Goal: Task Accomplishment & Management: Manage account settings

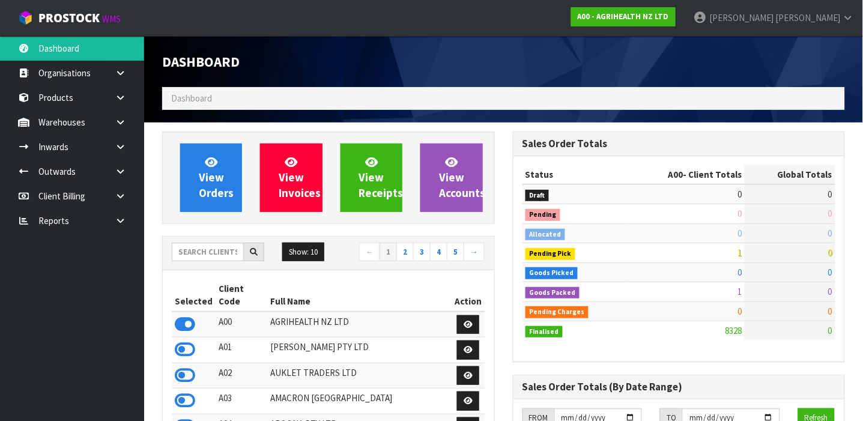
scroll to position [909, 351]
click at [222, 252] on input "text" at bounding box center [208, 252] width 72 height 19
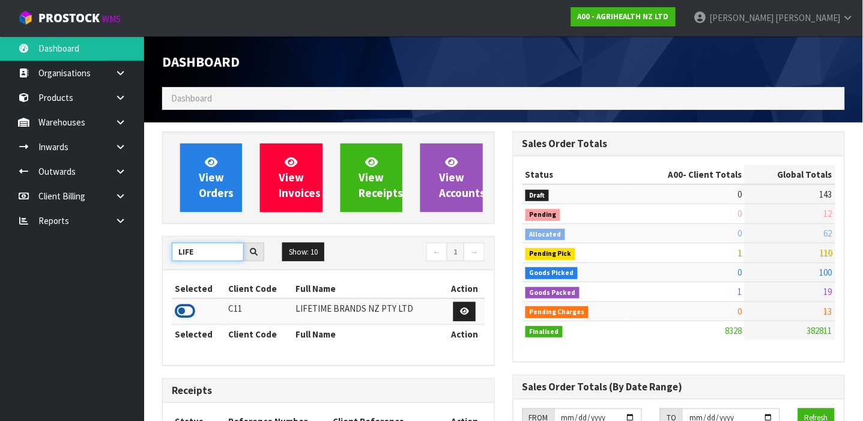
type input "LIFE"
click at [181, 311] on icon at bounding box center [185, 311] width 20 height 18
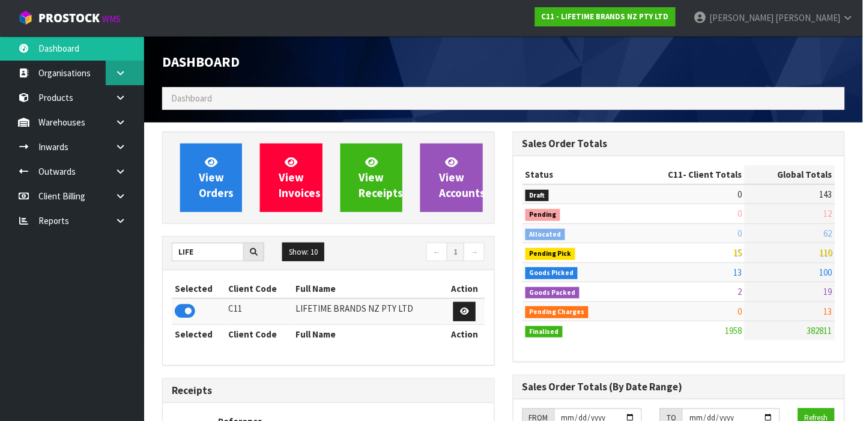
scroll to position [986, 351]
click at [121, 140] on link at bounding box center [125, 147] width 38 height 25
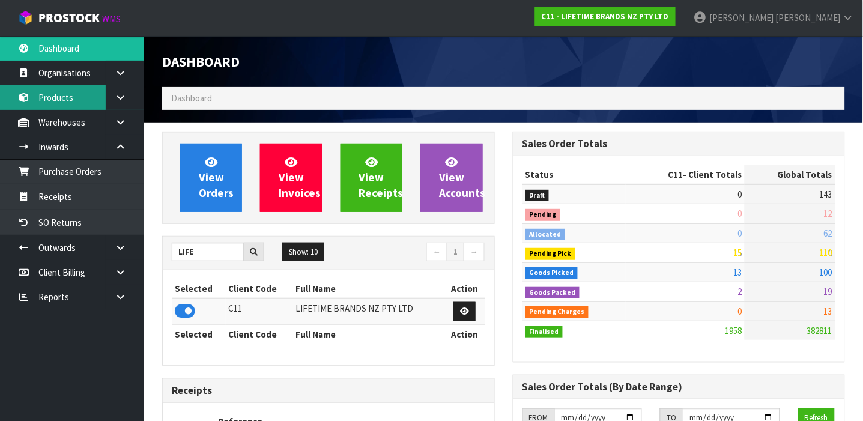
click at [35, 88] on link "Products" at bounding box center [72, 97] width 144 height 25
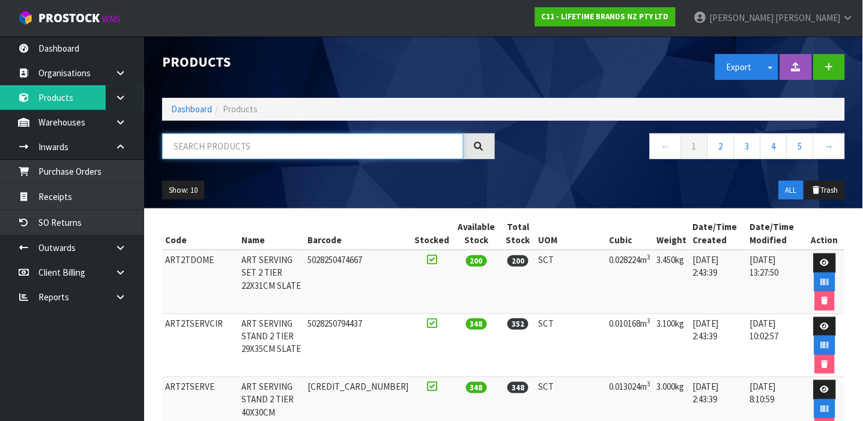
click at [235, 150] on input "text" at bounding box center [313, 146] width 302 height 26
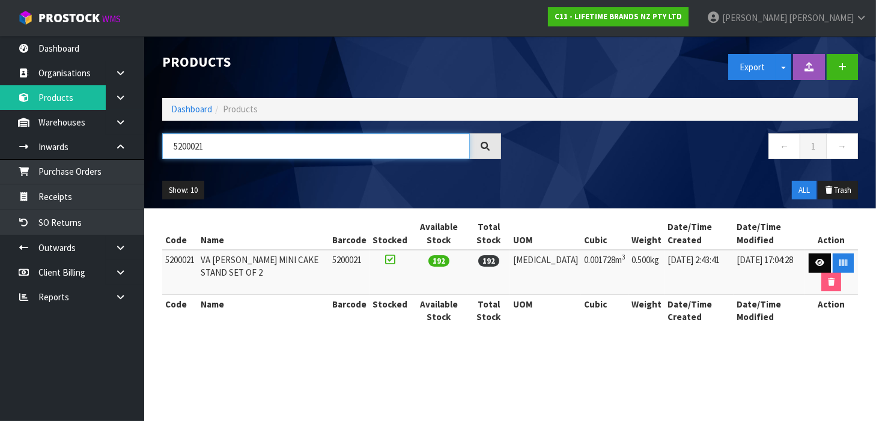
type input "5200021"
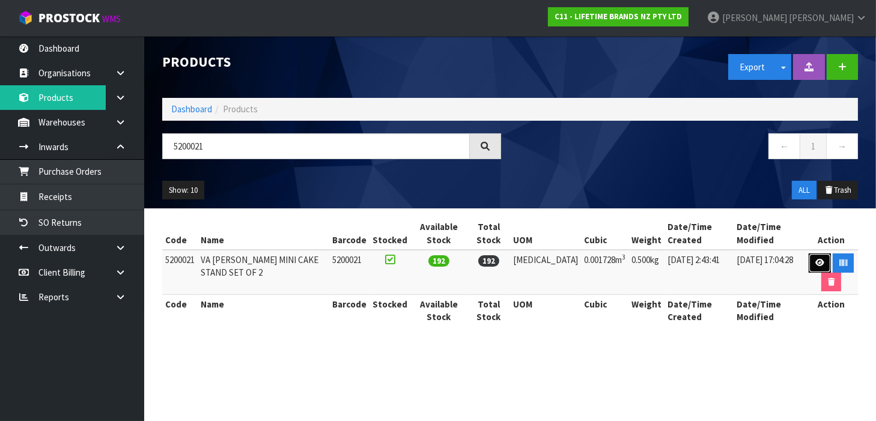
click at [809, 261] on link at bounding box center [820, 262] width 22 height 19
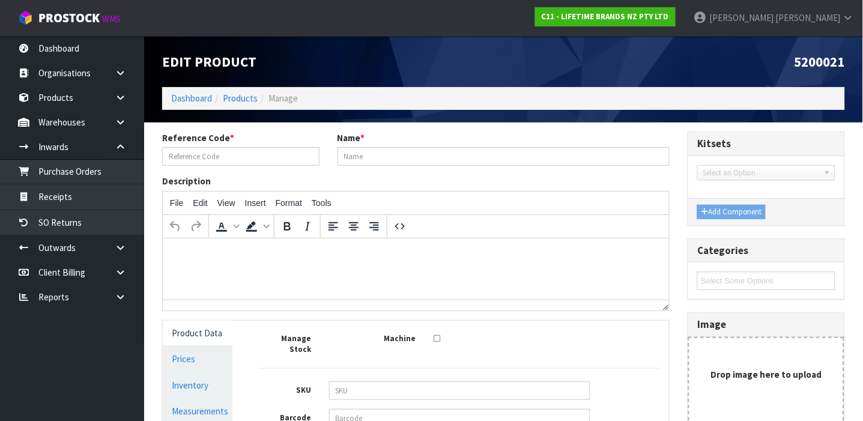
type input "5200021"
type input "VA [PERSON_NAME] MINI CAKE STAND SET OF 2"
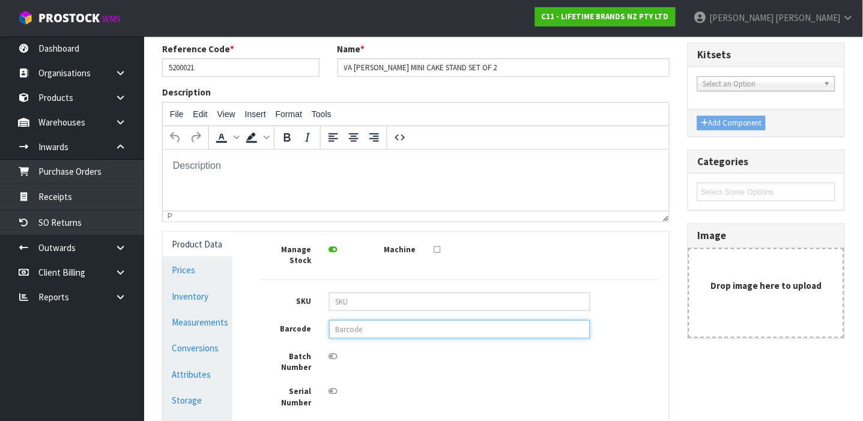
click at [352, 320] on input "text" at bounding box center [459, 329] width 261 height 19
type input "5050993297814"
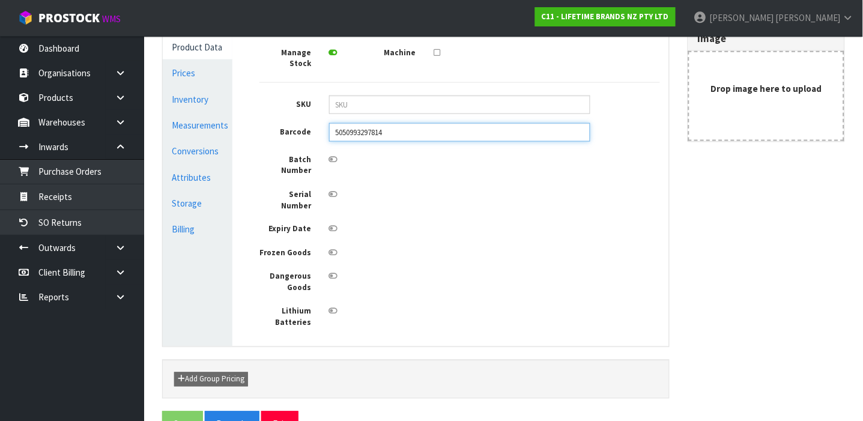
scroll to position [289, 0]
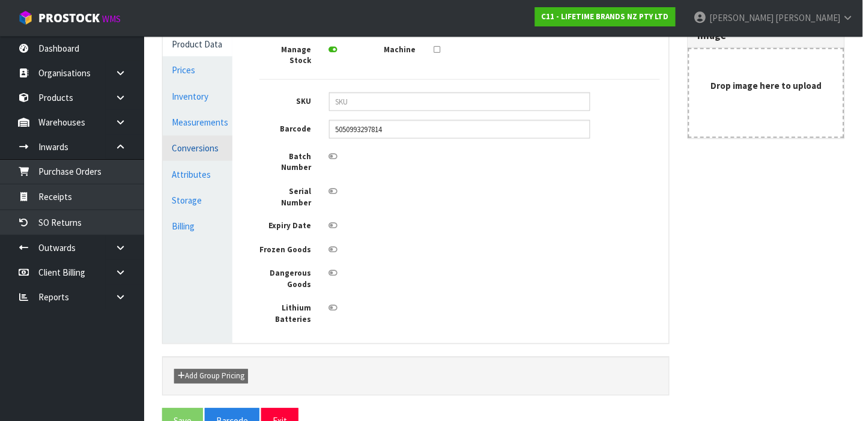
click at [199, 146] on link "Conversions" at bounding box center [198, 148] width 70 height 25
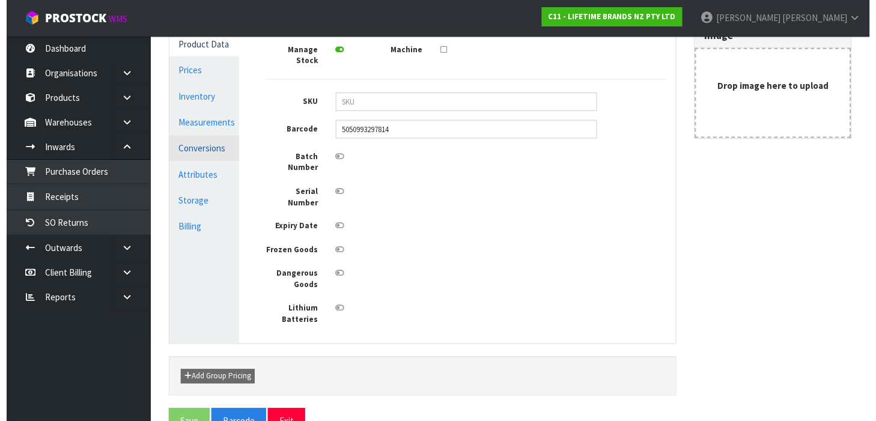
scroll to position [215, 0]
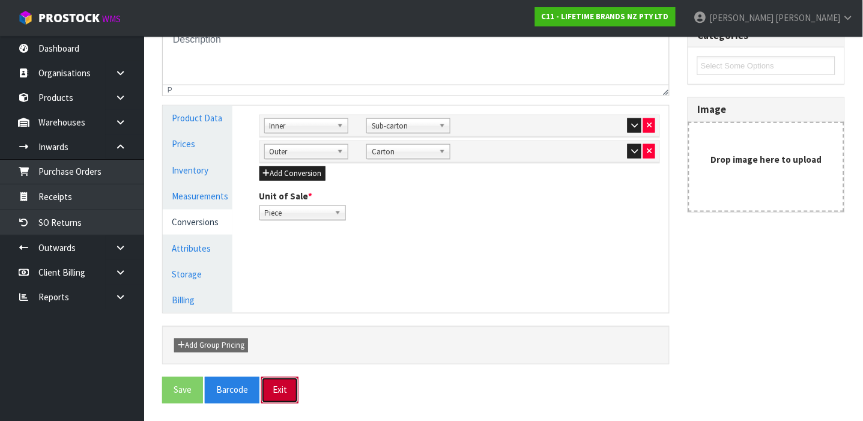
click at [270, 392] on button "Exit" at bounding box center [279, 390] width 37 height 26
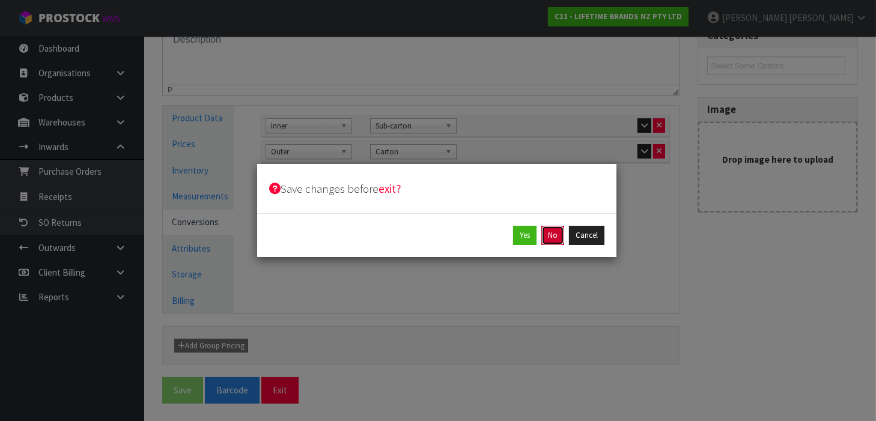
click at [552, 232] on button "No" at bounding box center [552, 235] width 23 height 19
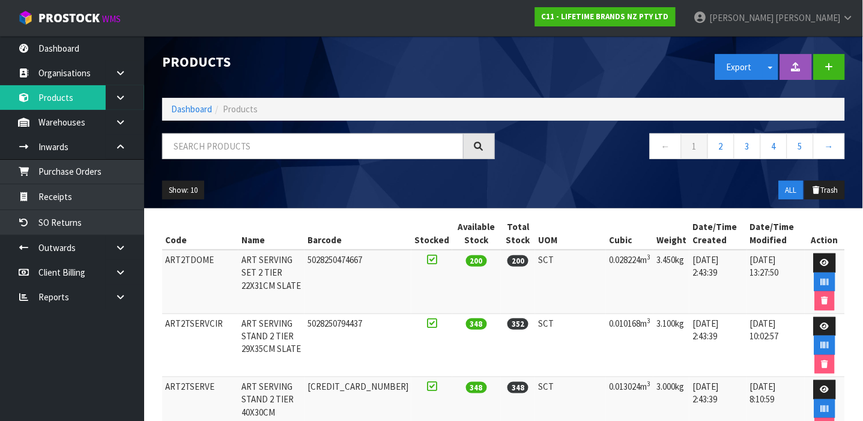
click at [305, 130] on div "Products Export Split button! SOH Summary Measurements Dangerous Goods Import P…" at bounding box center [503, 122] width 701 height 172
click at [305, 138] on input "text" at bounding box center [313, 146] width 302 height 26
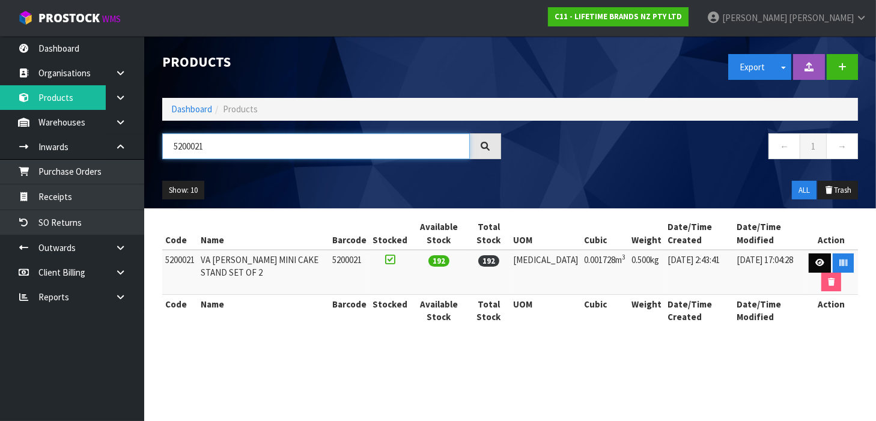
type input "5200021"
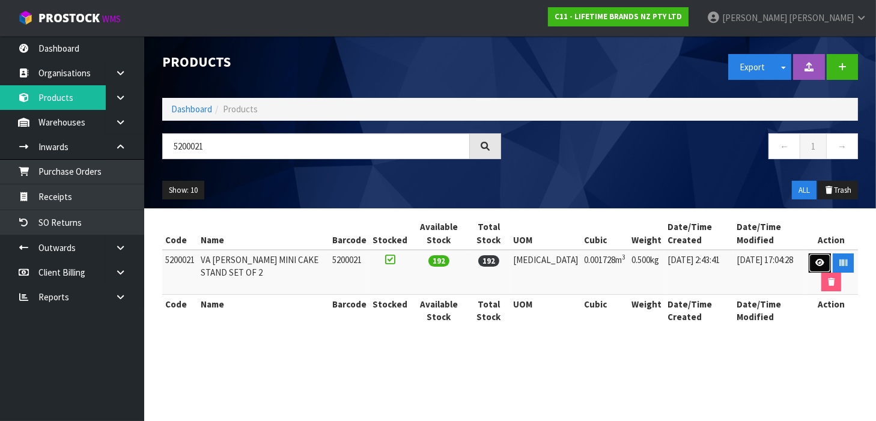
click at [815, 260] on icon at bounding box center [819, 263] width 9 height 8
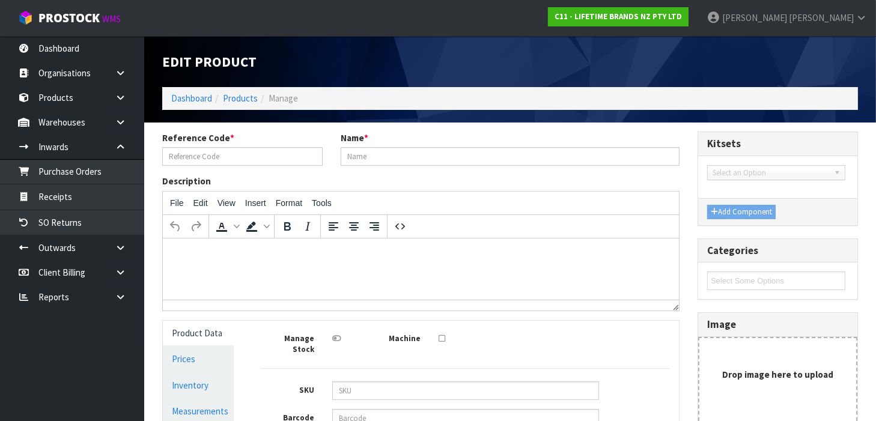
type input "5200021"
type input "VA [PERSON_NAME] MINI CAKE STAND SET OF 2"
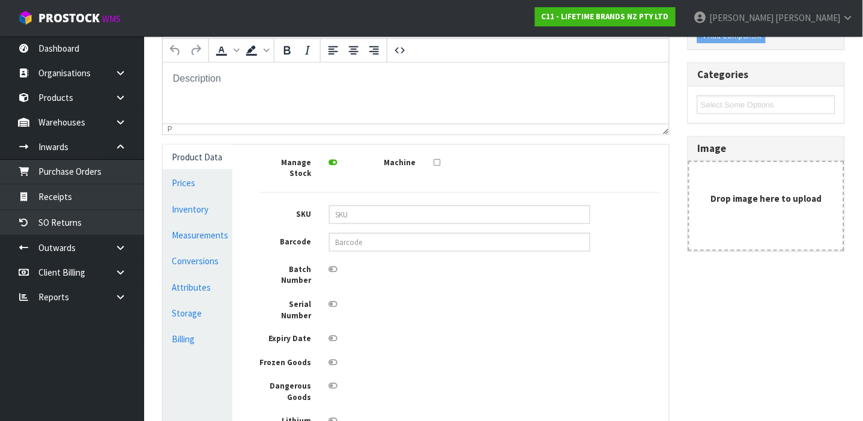
scroll to position [163, 0]
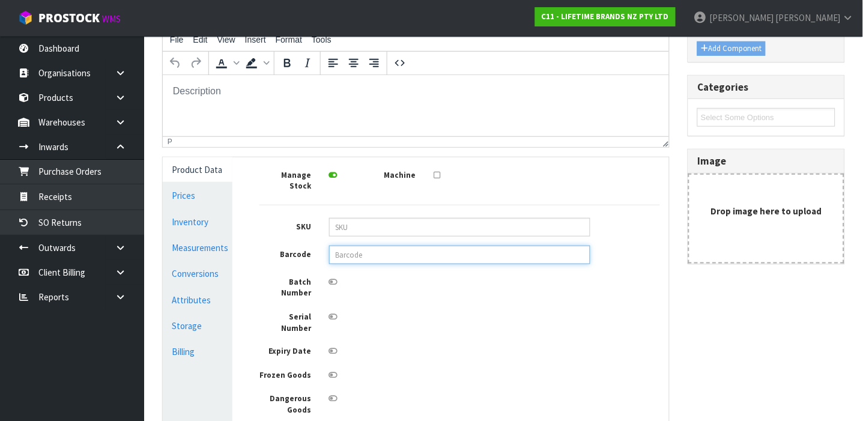
click at [365, 246] on input "text" at bounding box center [459, 255] width 261 height 19
type input "5050993297814"
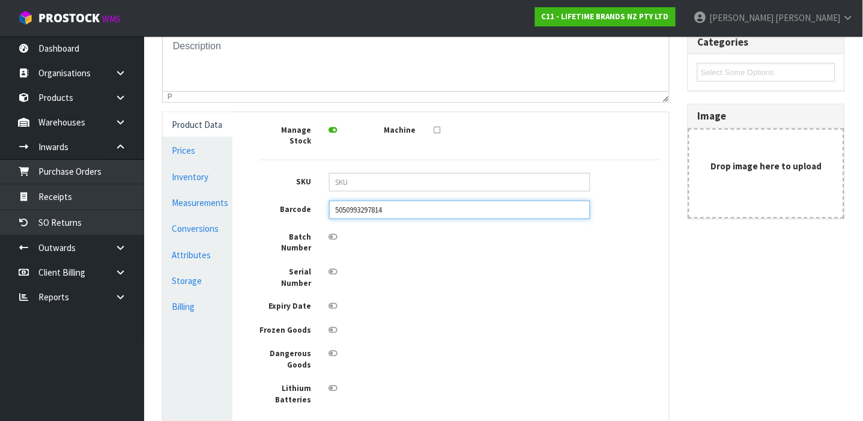
scroll to position [212, 0]
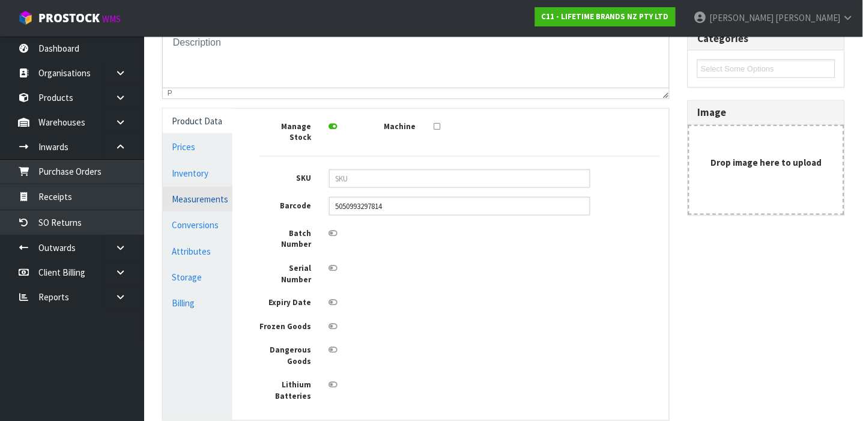
click at [214, 190] on link "Measurements" at bounding box center [198, 199] width 70 height 25
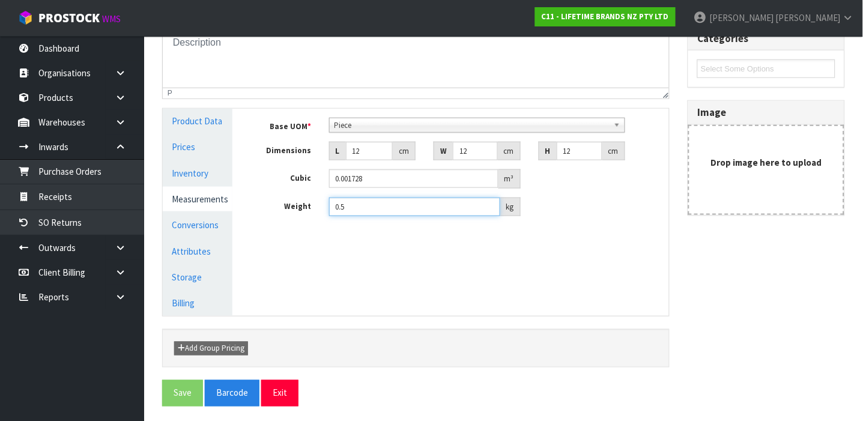
click at [368, 214] on input "0.5" at bounding box center [414, 207] width 171 height 19
type input "0.5"
click at [207, 225] on link "Conversions" at bounding box center [198, 225] width 70 height 25
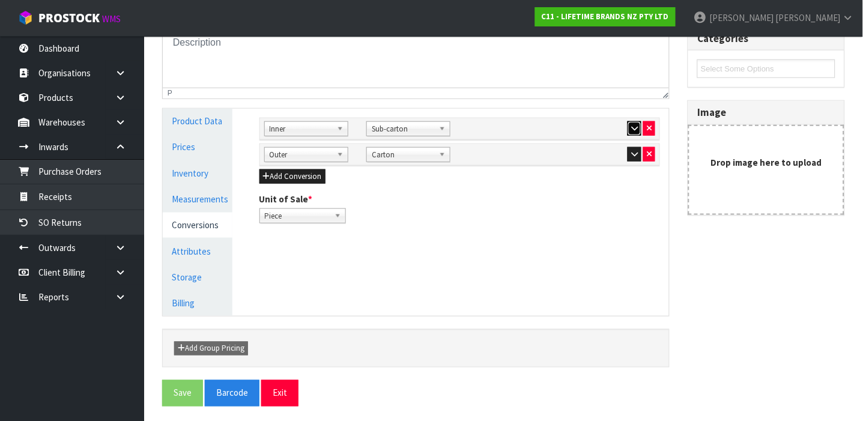
click at [631, 126] on icon "button" at bounding box center [634, 128] width 7 height 8
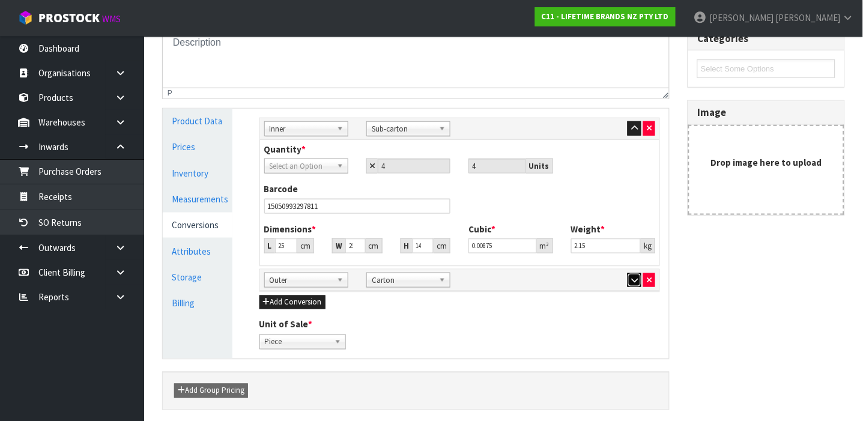
click at [637, 280] on icon "button" at bounding box center [634, 280] width 7 height 8
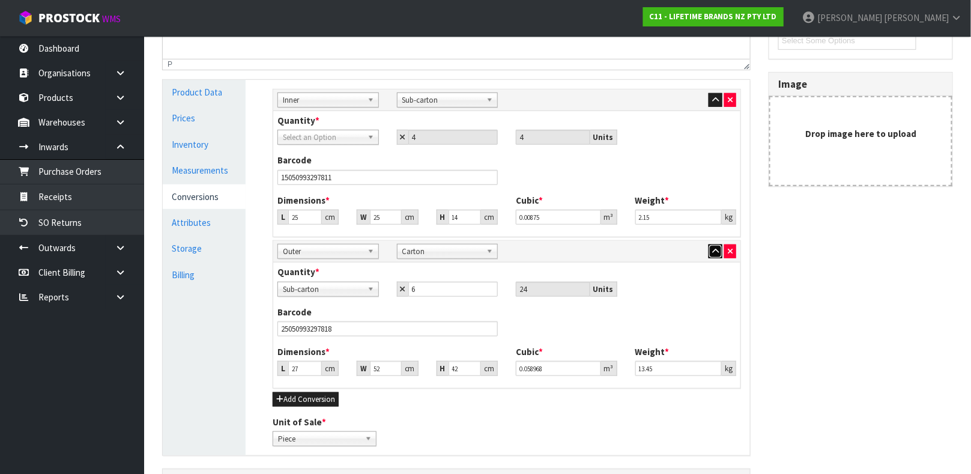
scroll to position [251, 0]
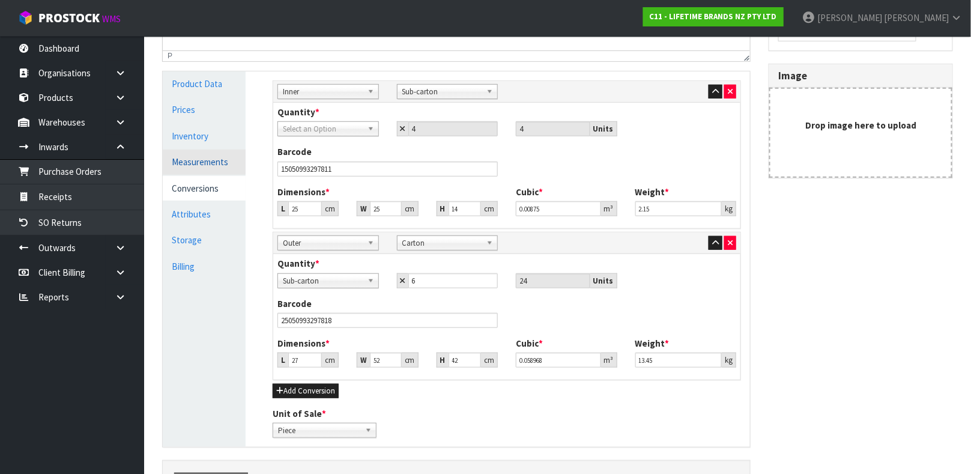
click at [225, 154] on link "Measurements" at bounding box center [204, 162] width 83 height 25
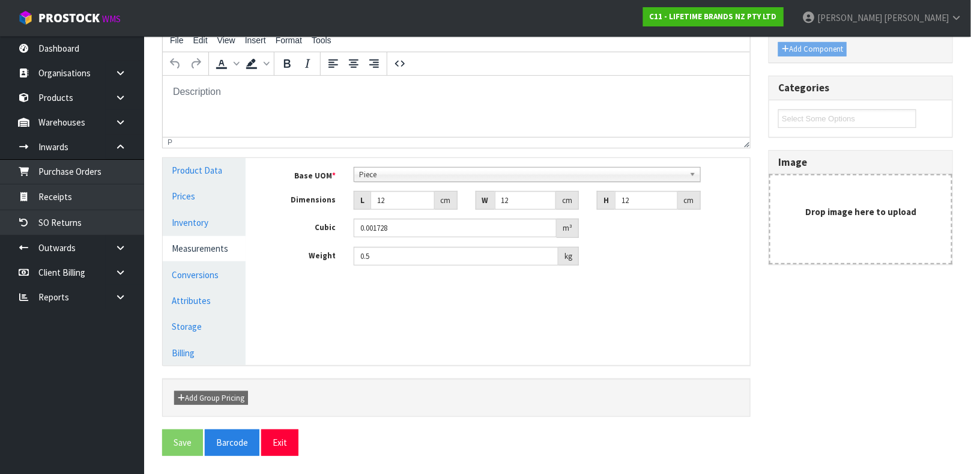
scroll to position [164, 0]
click at [213, 276] on link "Conversions" at bounding box center [204, 275] width 83 height 25
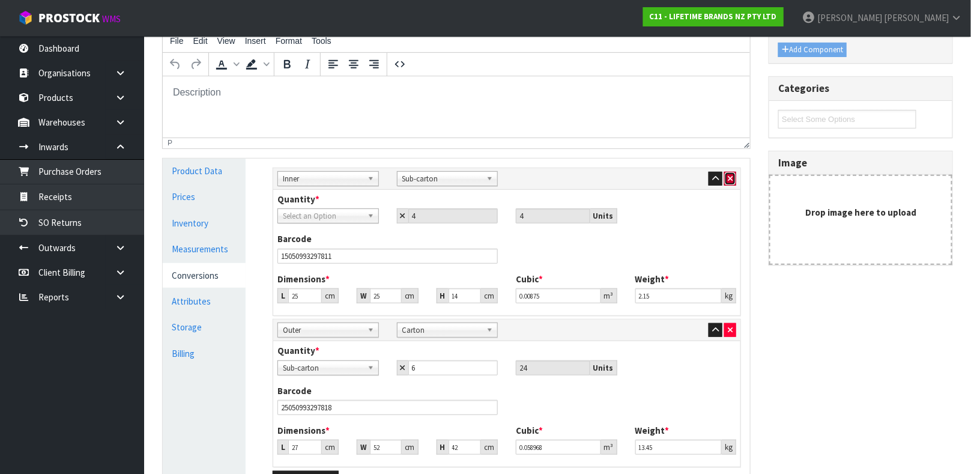
click at [728, 181] on icon "button" at bounding box center [730, 179] width 5 height 8
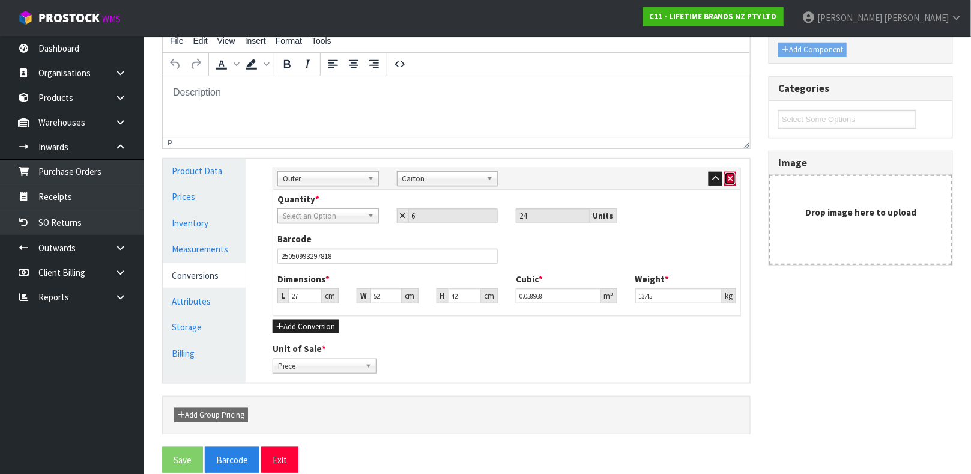
click at [728, 181] on icon "button" at bounding box center [730, 179] width 5 height 8
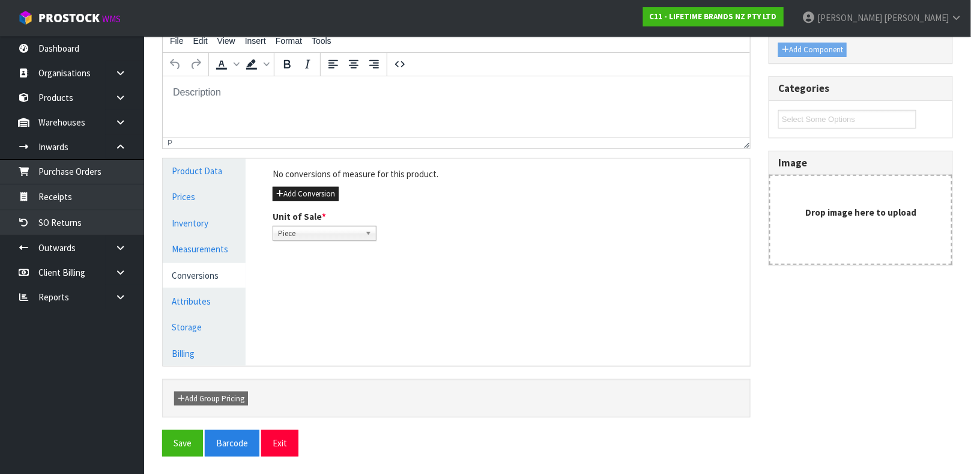
click at [217, 275] on link "Conversions" at bounding box center [204, 275] width 83 height 25
click at [311, 195] on button "Add Conversion" at bounding box center [306, 194] width 66 height 14
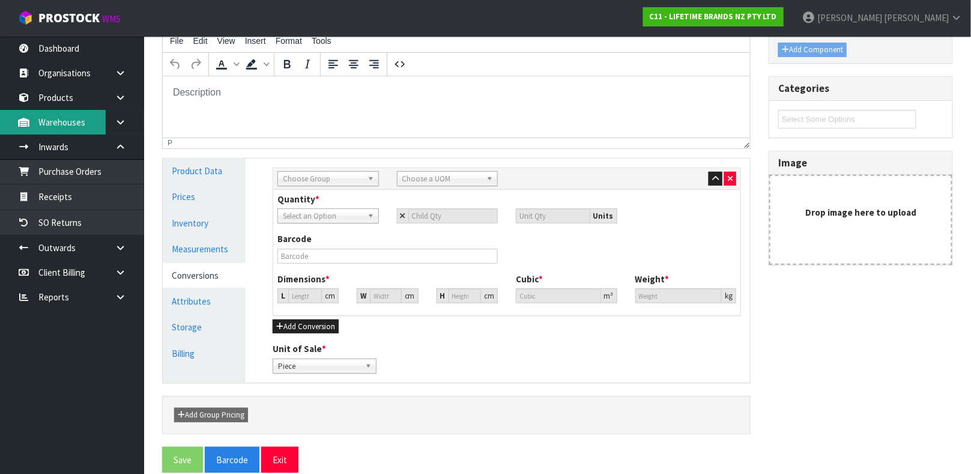
click at [76, 129] on link "Warehouses" at bounding box center [72, 122] width 144 height 25
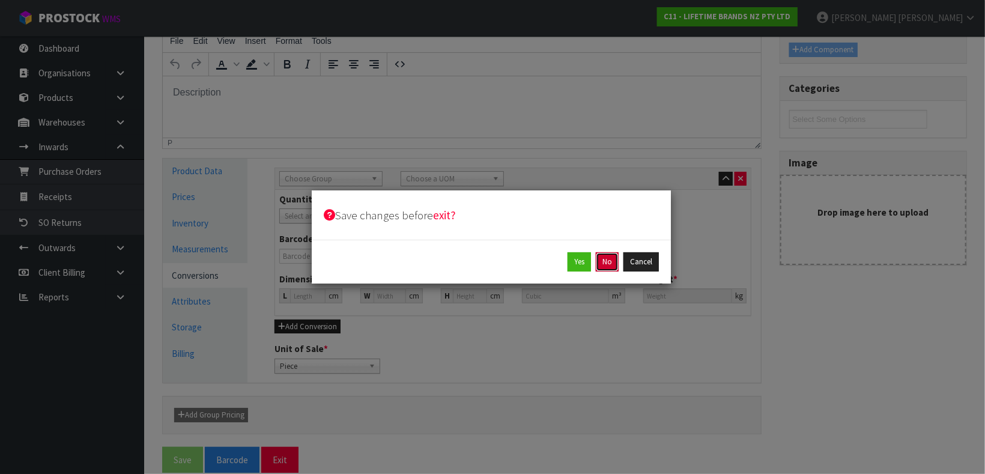
click at [601, 257] on button "No" at bounding box center [607, 261] width 23 height 19
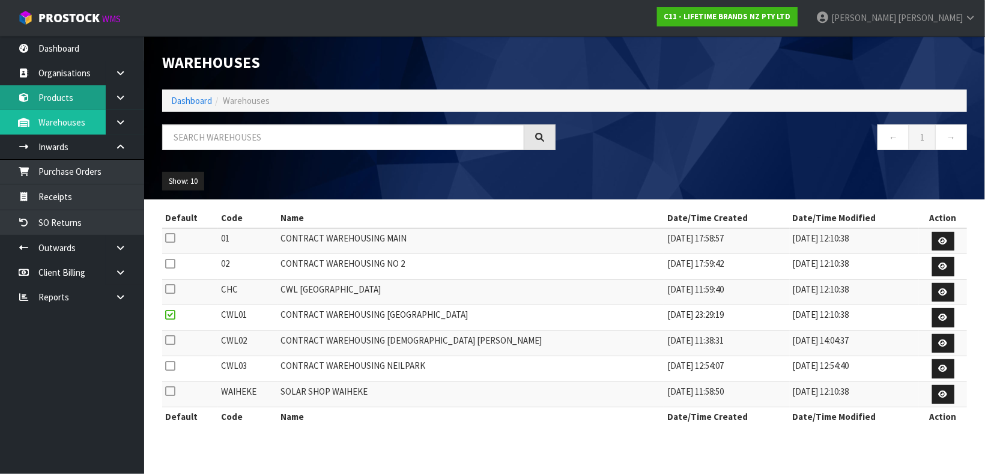
click at [73, 97] on link "Products" at bounding box center [72, 97] width 144 height 25
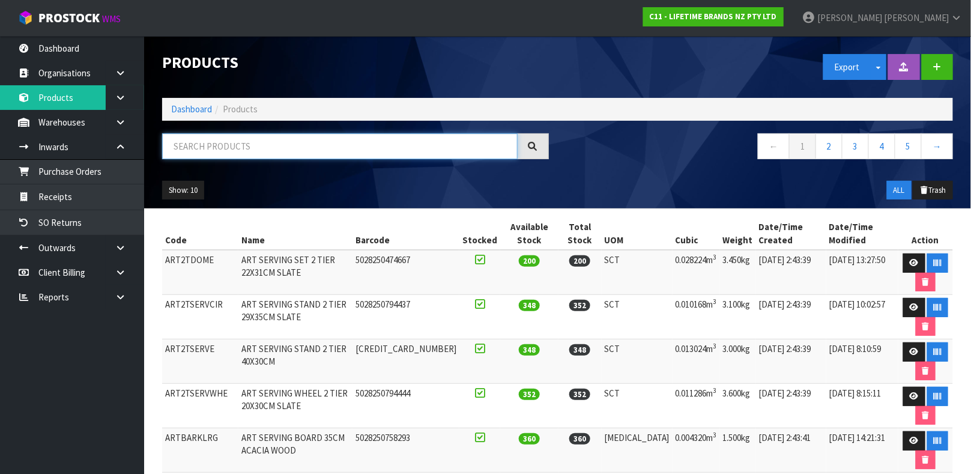
click at [275, 151] on input "text" at bounding box center [340, 146] width 356 height 26
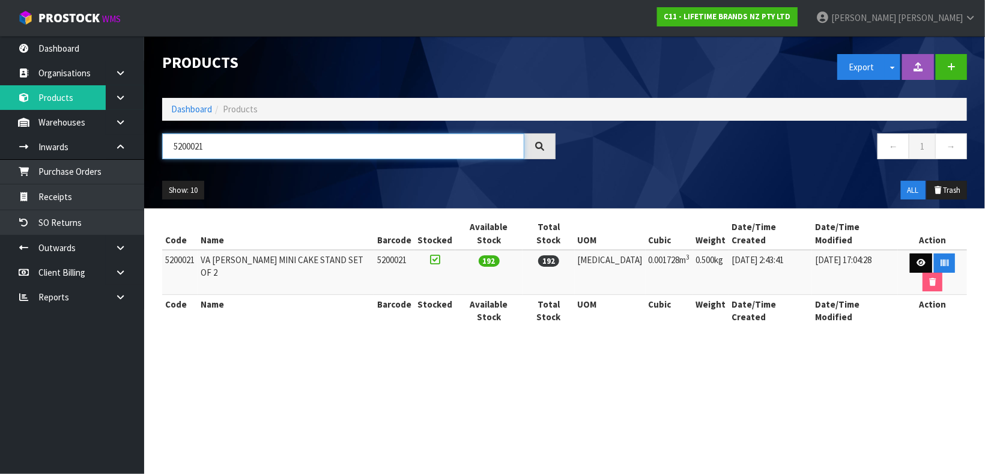
type input "5200021"
click at [875, 253] on link at bounding box center [921, 262] width 22 height 19
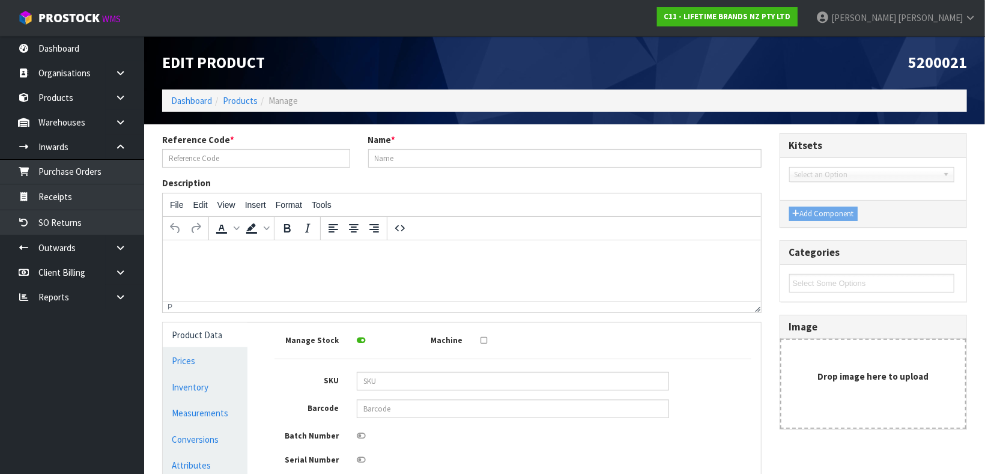
type input "5200021"
type input "VA [PERSON_NAME] MINI CAKE STAND SET OF 2"
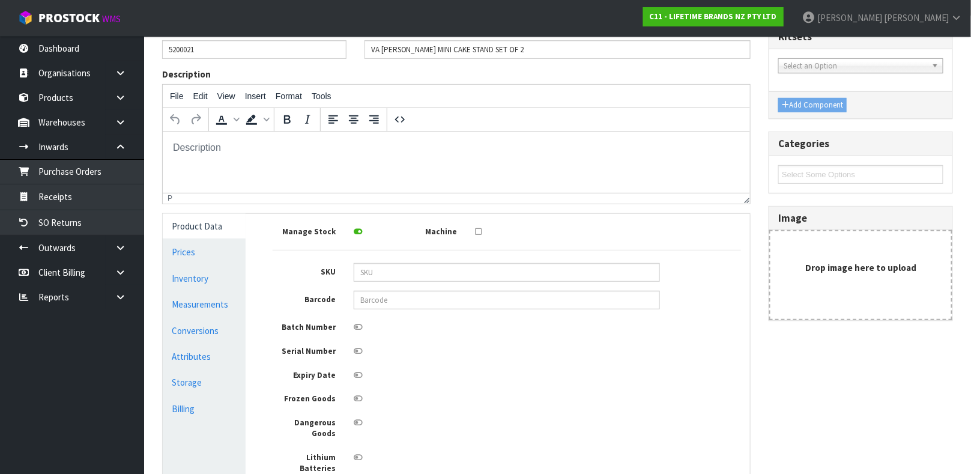
scroll to position [178, 0]
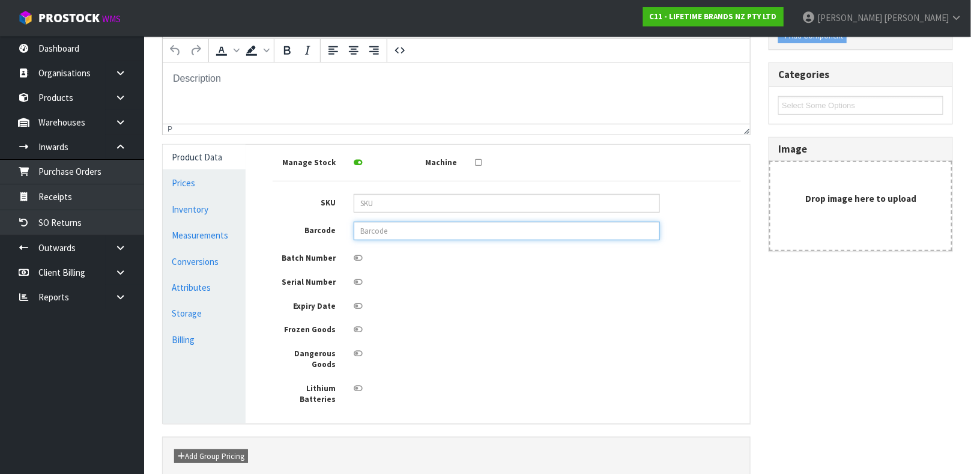
click at [381, 231] on input "text" at bounding box center [507, 231] width 306 height 19
type input "5050993297814"
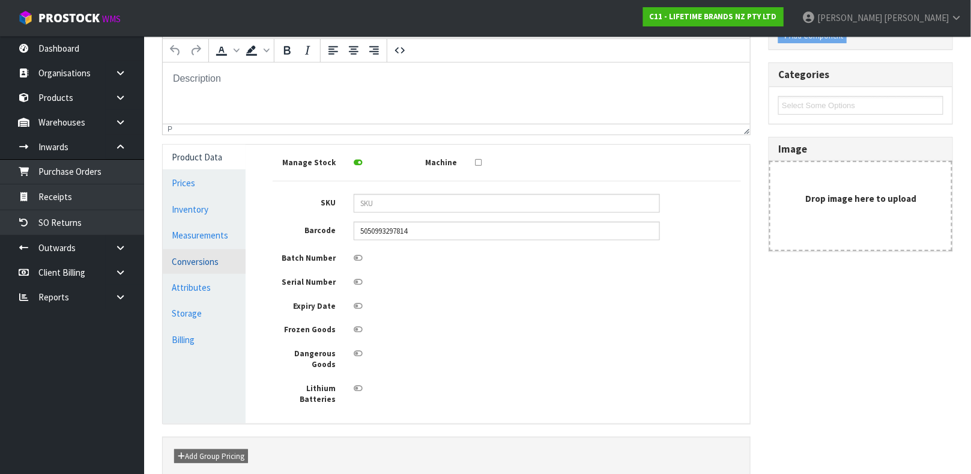
click at [208, 261] on link "Conversions" at bounding box center [204, 261] width 83 height 25
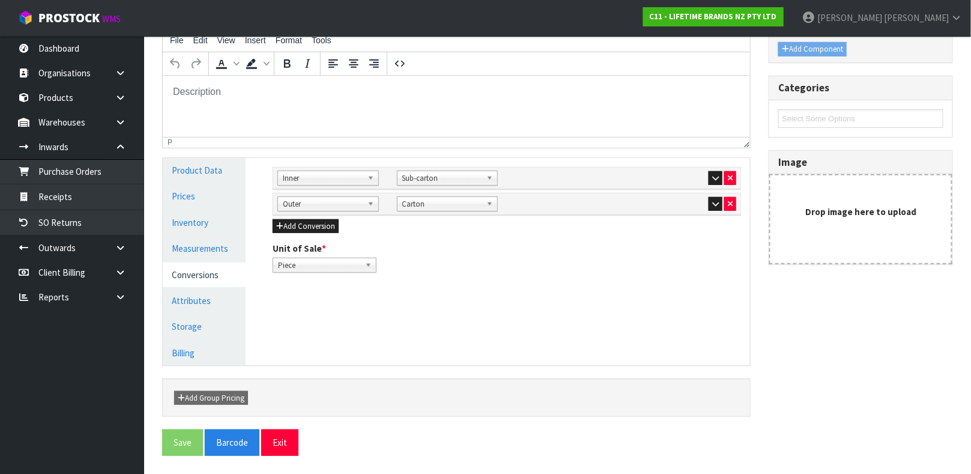
scroll to position [164, 0]
click at [717, 178] on icon "button" at bounding box center [715, 179] width 7 height 8
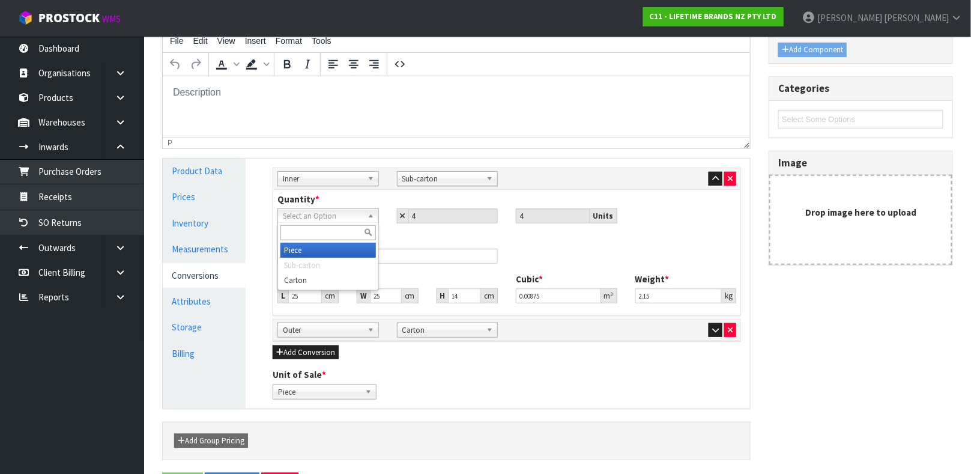
click at [354, 216] on span "Select an Option" at bounding box center [323, 216] width 80 height 14
click at [311, 246] on li "Piece" at bounding box center [329, 250] width 96 height 15
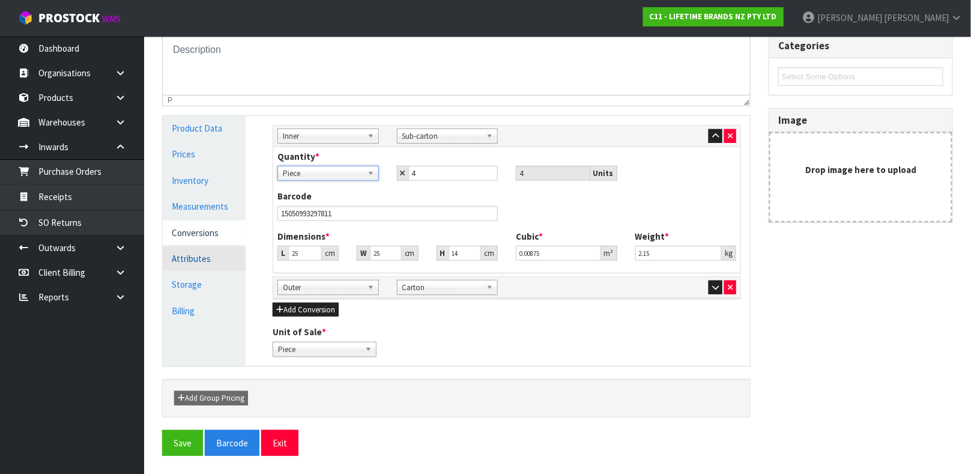
scroll to position [207, 0]
click at [218, 207] on link "Measurements" at bounding box center [204, 206] width 83 height 25
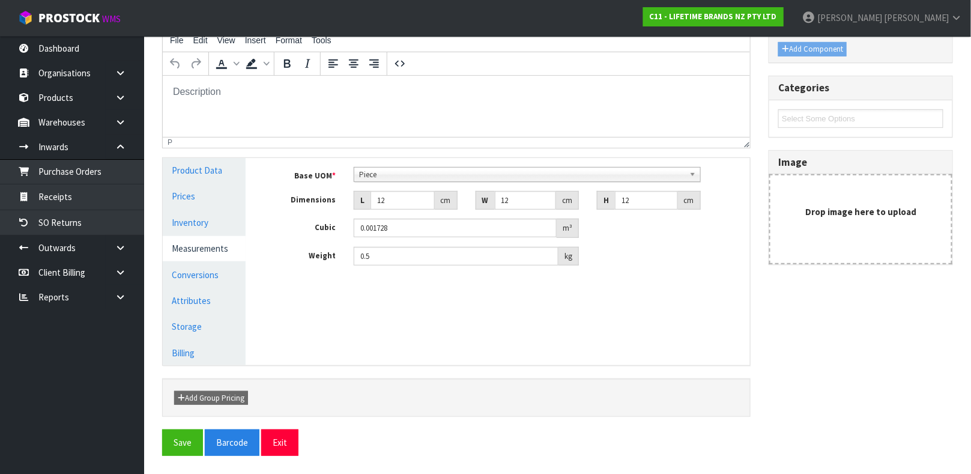
scroll to position [164, 0]
click at [414, 171] on span "Piece" at bounding box center [522, 175] width 326 height 14
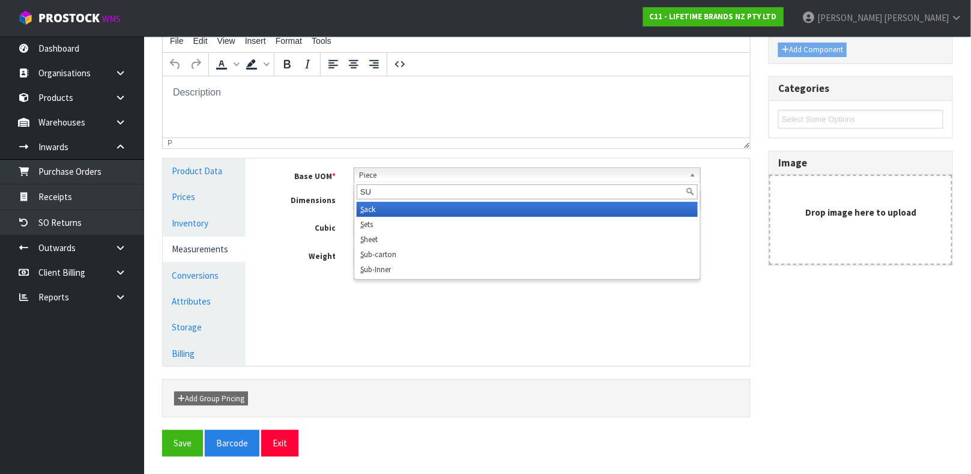
scroll to position [0, 0]
type input "SUB"
click at [389, 207] on li "Sub -carton" at bounding box center [527, 209] width 341 height 15
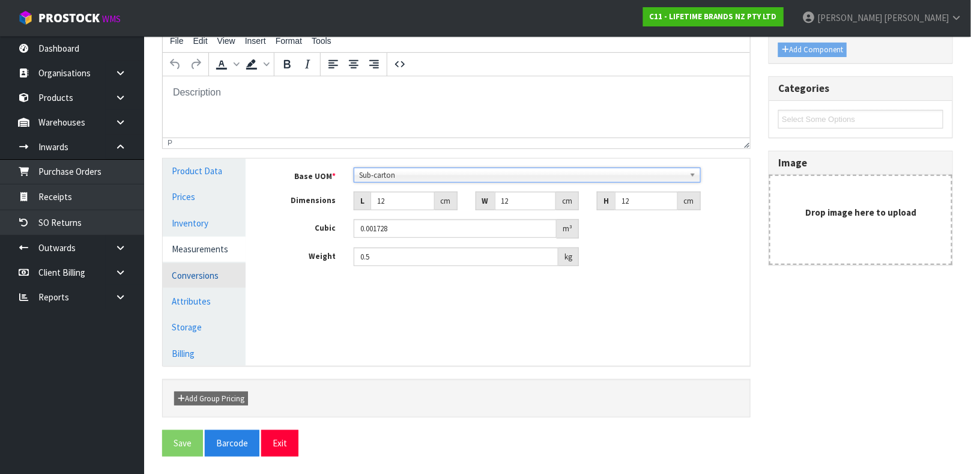
click at [215, 268] on link "Conversions" at bounding box center [204, 275] width 83 height 25
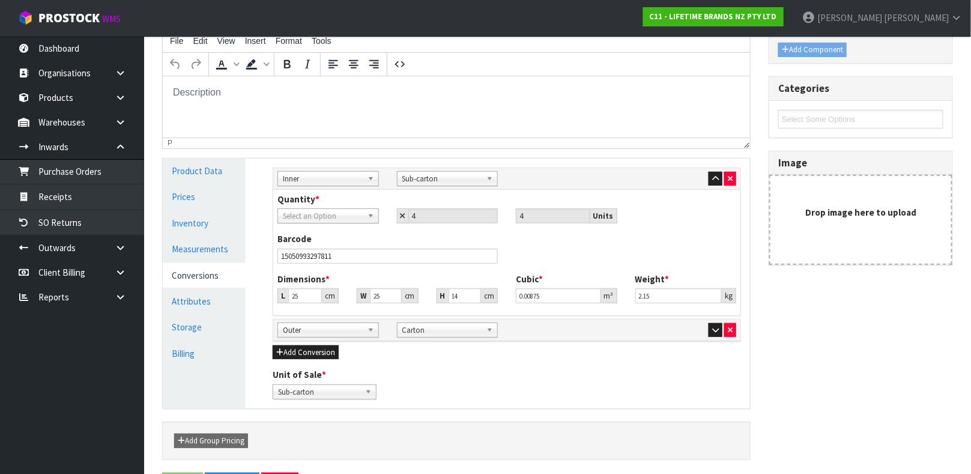
click at [318, 212] on span "Select an Option" at bounding box center [323, 216] width 80 height 14
click at [570, 252] on div "Barcode 15050993297811" at bounding box center [507, 252] width 477 height 40
click at [712, 329] on icon "button" at bounding box center [715, 330] width 7 height 8
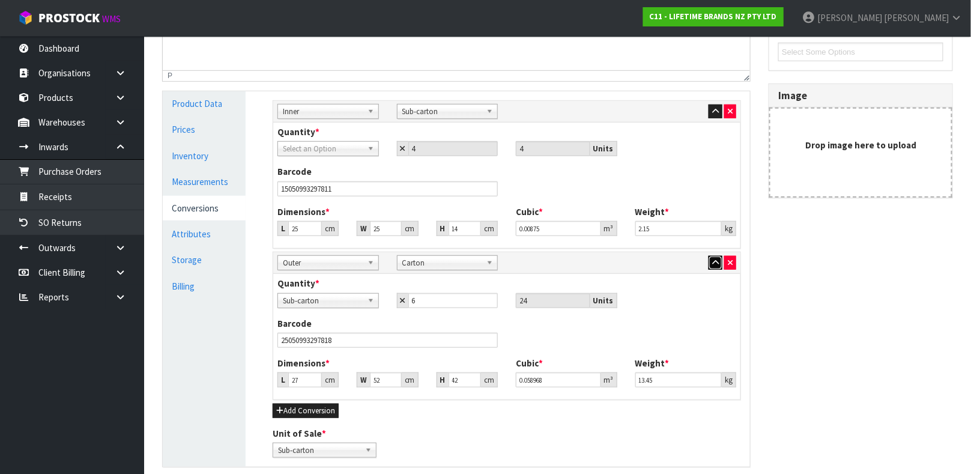
scroll to position [234, 0]
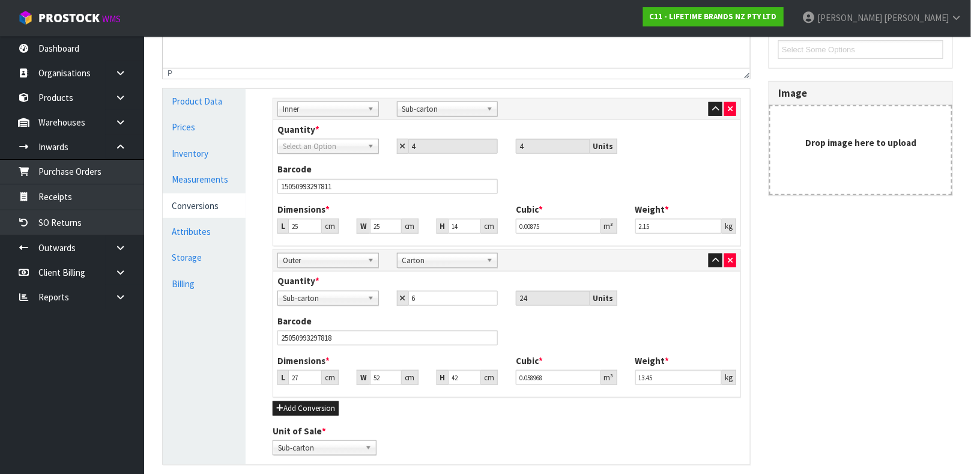
click at [348, 140] on span "Select an Option" at bounding box center [323, 146] width 80 height 14
click at [452, 102] on span "Sub-carton" at bounding box center [442, 109] width 80 height 14
click at [213, 180] on link "Measurements" at bounding box center [204, 179] width 83 height 25
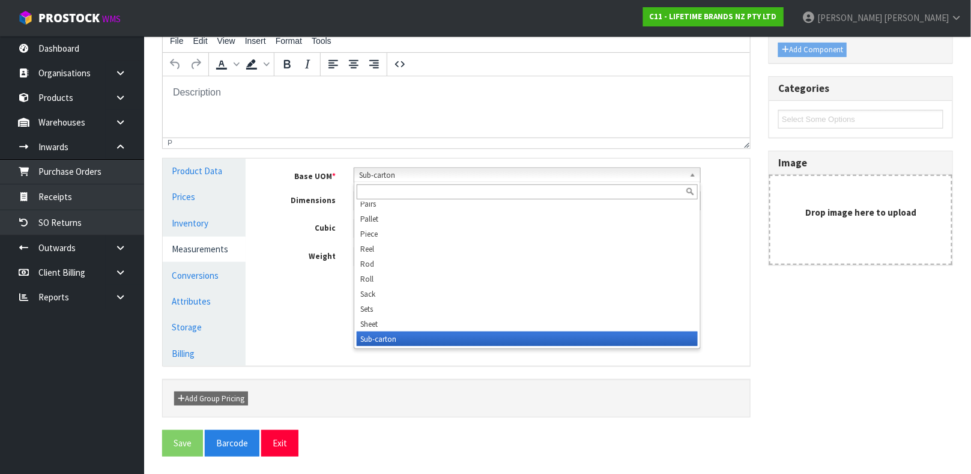
click at [431, 180] on span "Sub-carton" at bounding box center [522, 175] width 326 height 14
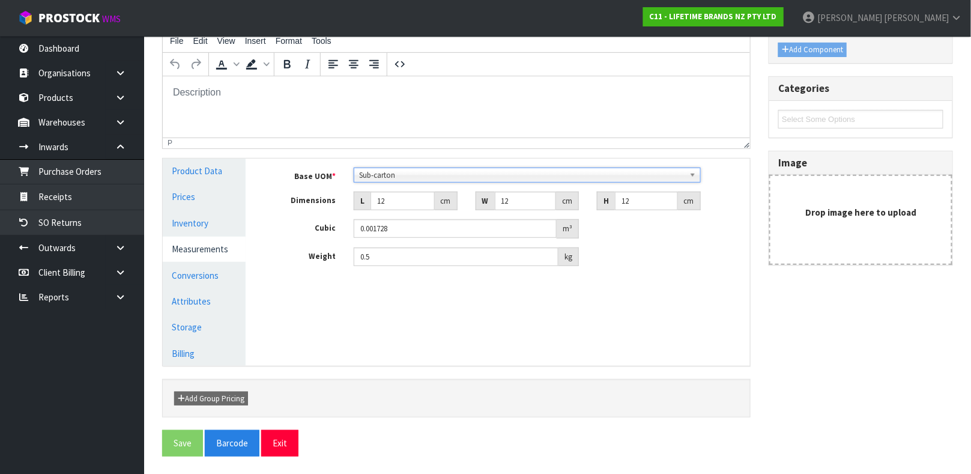
click at [431, 180] on span "Sub-carton" at bounding box center [522, 175] width 326 height 14
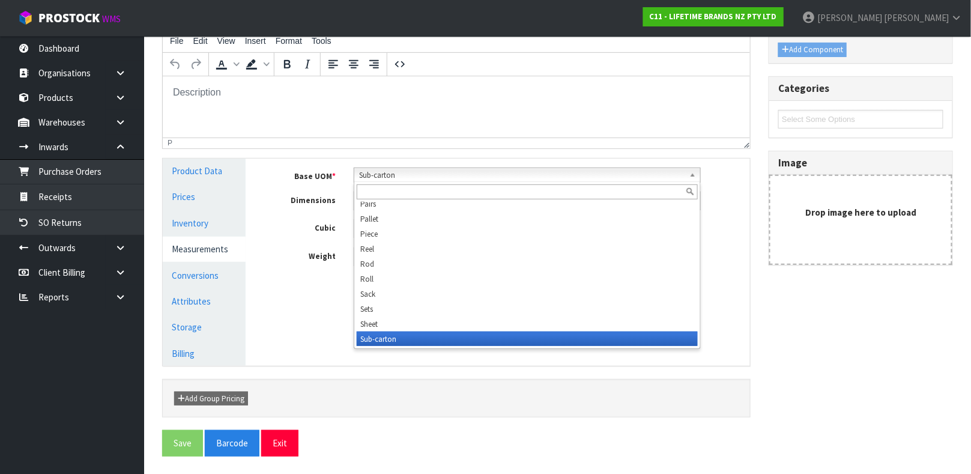
click at [431, 180] on span "Sub-carton" at bounding box center [522, 175] width 326 height 14
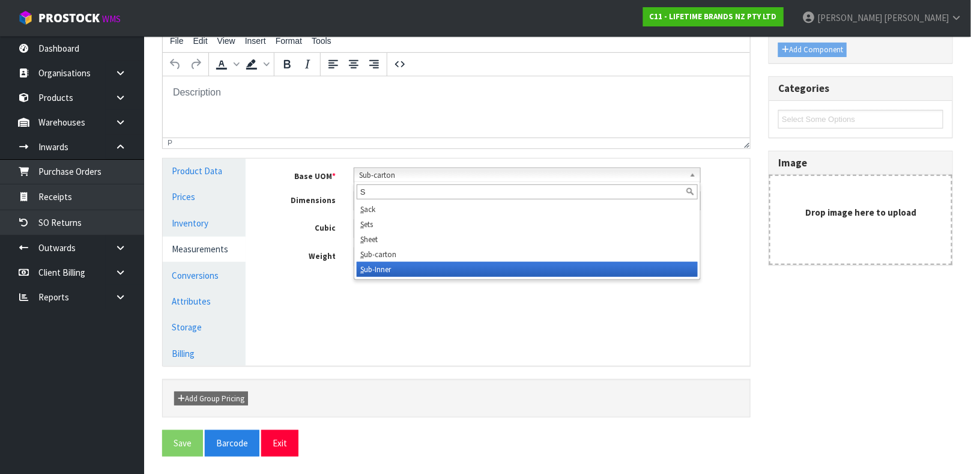
type input "S"
click at [416, 270] on li "S ub-Inner" at bounding box center [527, 269] width 341 height 15
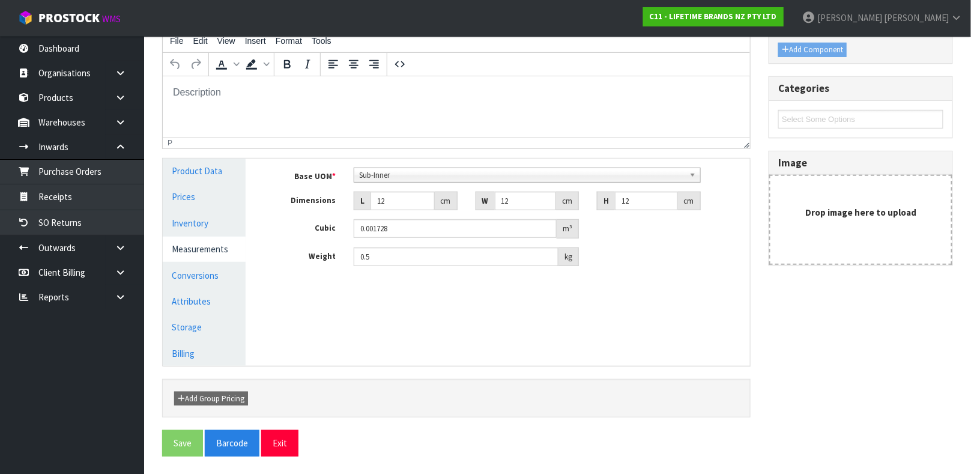
click at [199, 241] on link "Measurements" at bounding box center [204, 249] width 83 height 25
drag, startPoint x: 208, startPoint y: 296, endPoint x: 208, endPoint y: 289, distance: 6.6
click at [208, 290] on link "Attributes" at bounding box center [204, 301] width 83 height 25
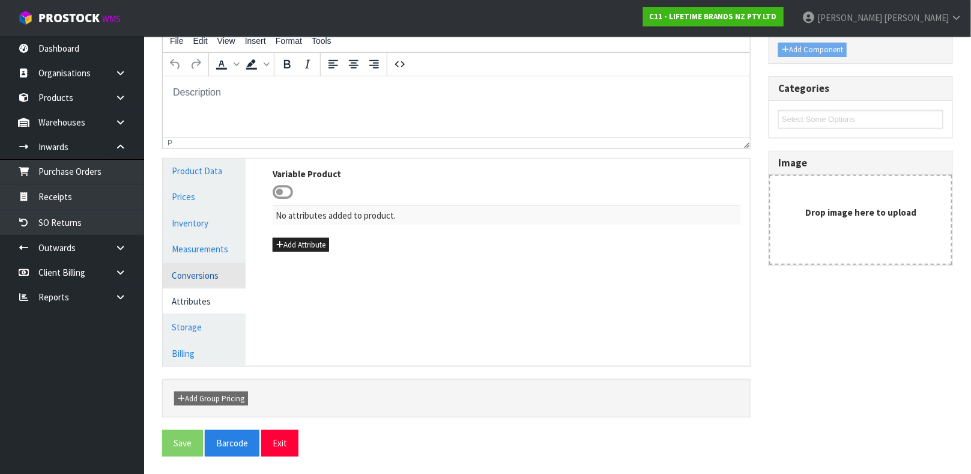
click at [215, 273] on link "Conversions" at bounding box center [204, 275] width 83 height 25
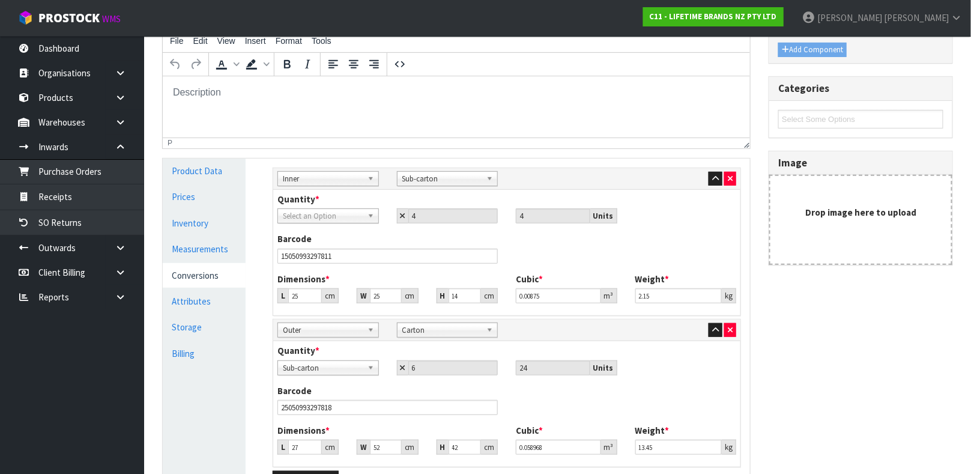
click at [345, 224] on div "Quantity * Sub-Inner Select an Option Sub-carton 4 4 Units" at bounding box center [507, 213] width 477 height 40
click at [342, 217] on span "Select an Option" at bounding box center [323, 216] width 80 height 14
click at [341, 220] on span "Select an Option" at bounding box center [323, 216] width 80 height 14
click at [731, 175] on icon "button" at bounding box center [730, 179] width 5 height 8
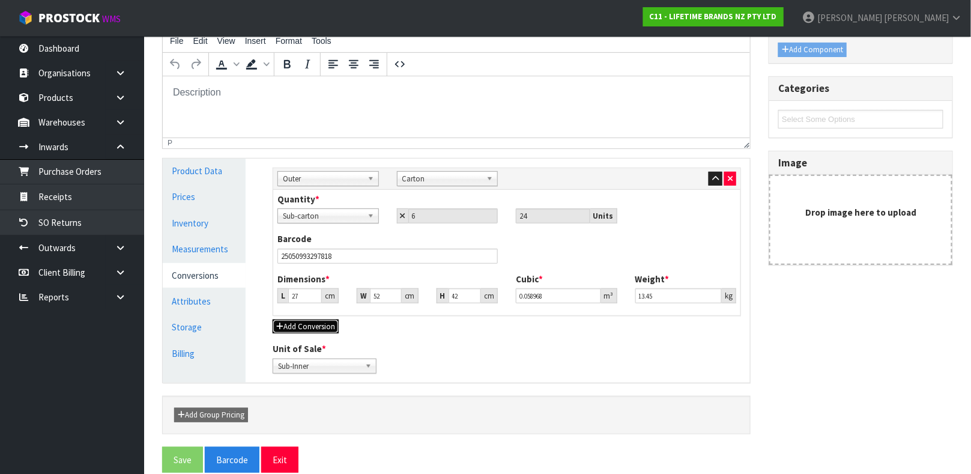
click at [296, 321] on button "Add Conversion" at bounding box center [306, 327] width 66 height 14
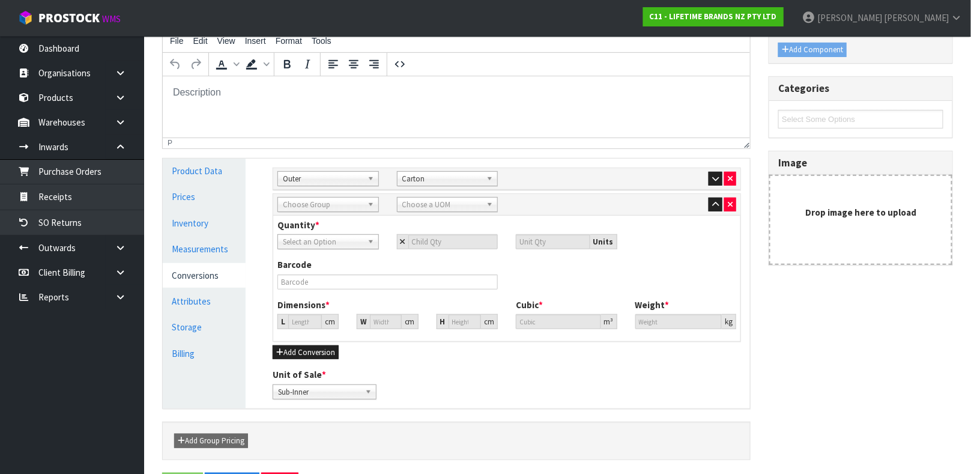
click at [332, 205] on span "Choose Group" at bounding box center [323, 205] width 80 height 14
click at [300, 255] on li "Inner" at bounding box center [329, 253] width 96 height 15
click at [437, 202] on span "Choose a UOM" at bounding box center [442, 205] width 80 height 14
type input "SUB"
type input "SU"
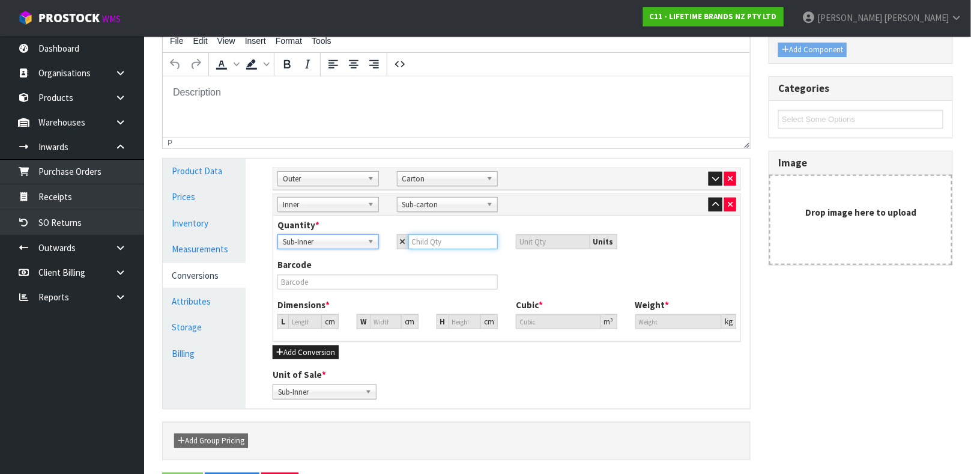
click at [430, 236] on input "number" at bounding box center [453, 241] width 90 height 15
type input "4"
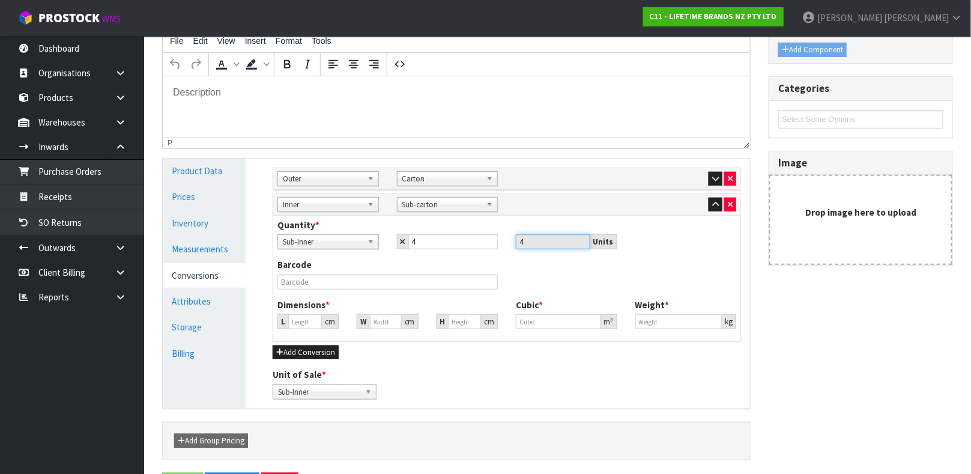
type input "19.049"
type input "0.006912"
type input "2"
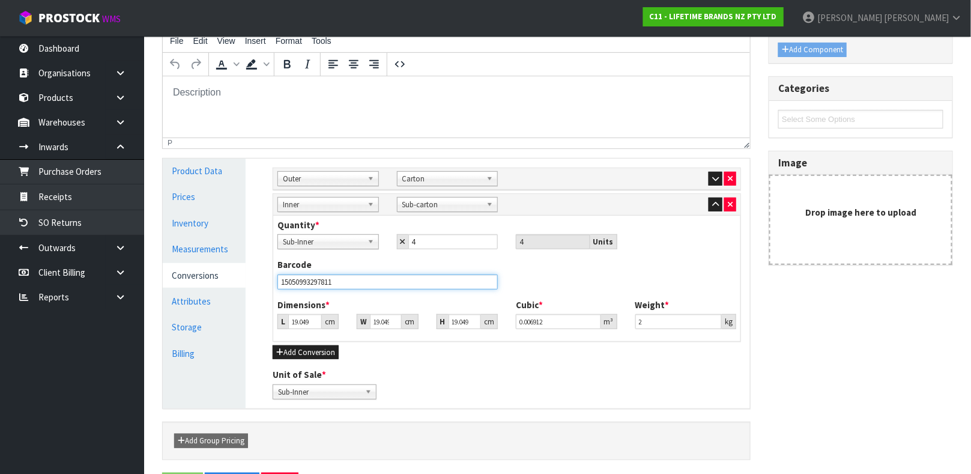
type input "15050993297811"
type input "2"
type input "0.000726"
type input "25"
type input "0.009072"
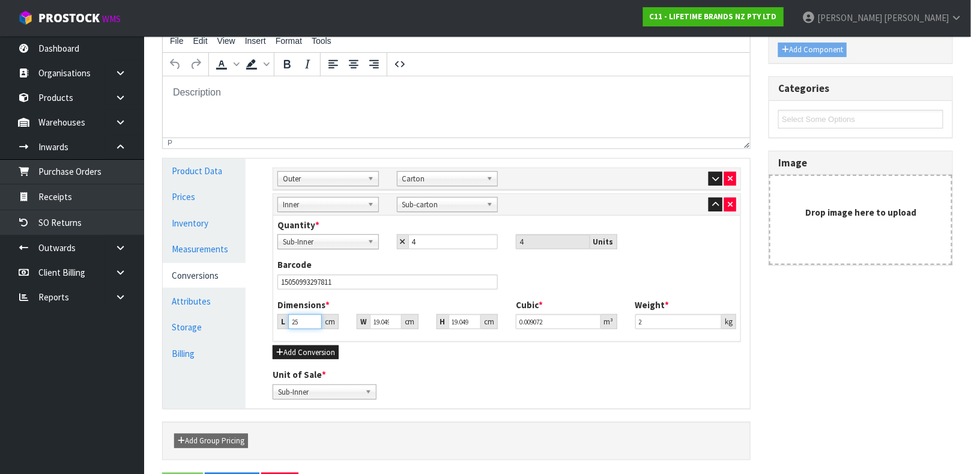
type input "25"
type input "2"
type input "0.000952"
type input "25"
type input "0.011906"
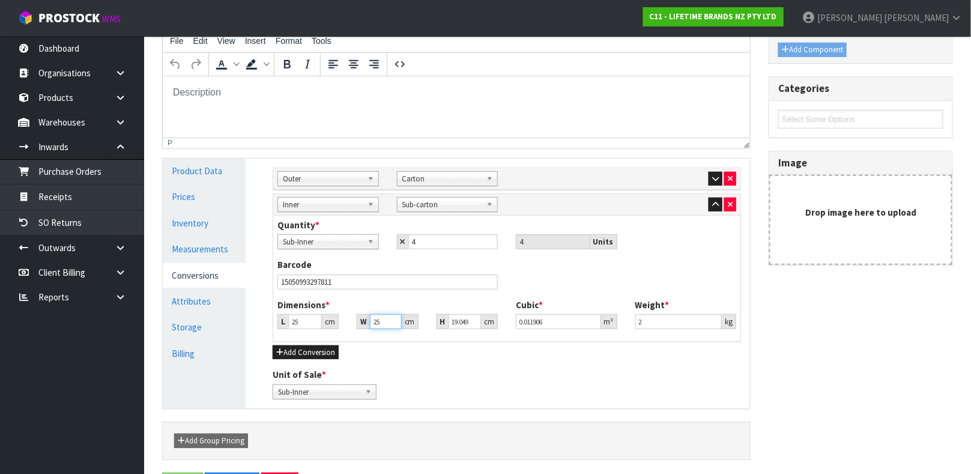
type input "25"
type input "1"
type input "0.000625"
type input "14"
type input "0.00875"
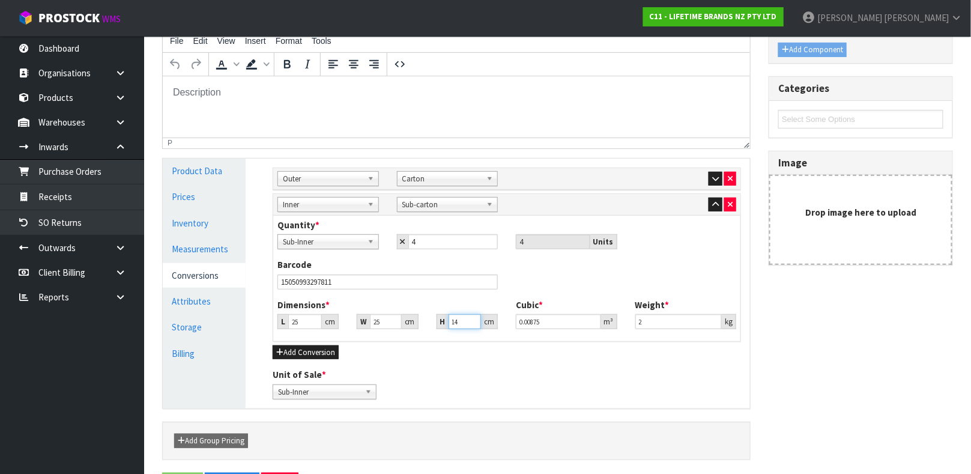
type input "14"
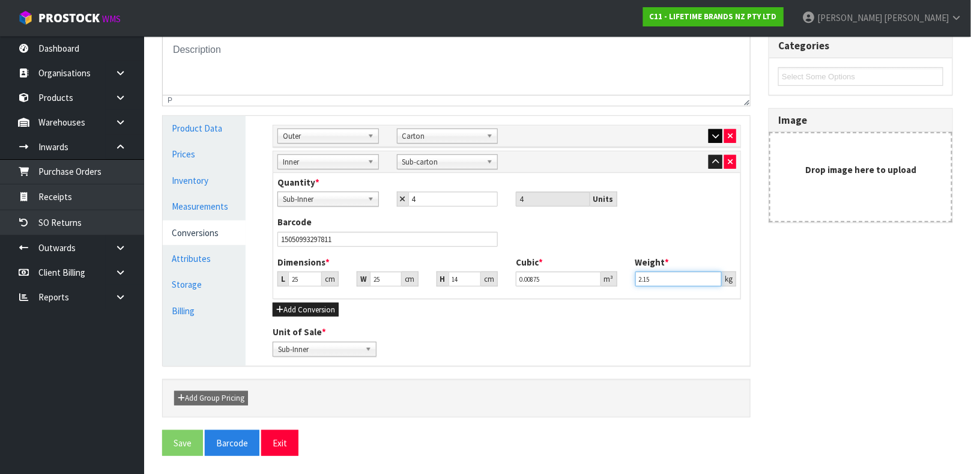
type input "2.15"
click at [709, 135] on button "button" at bounding box center [716, 136] width 14 height 14
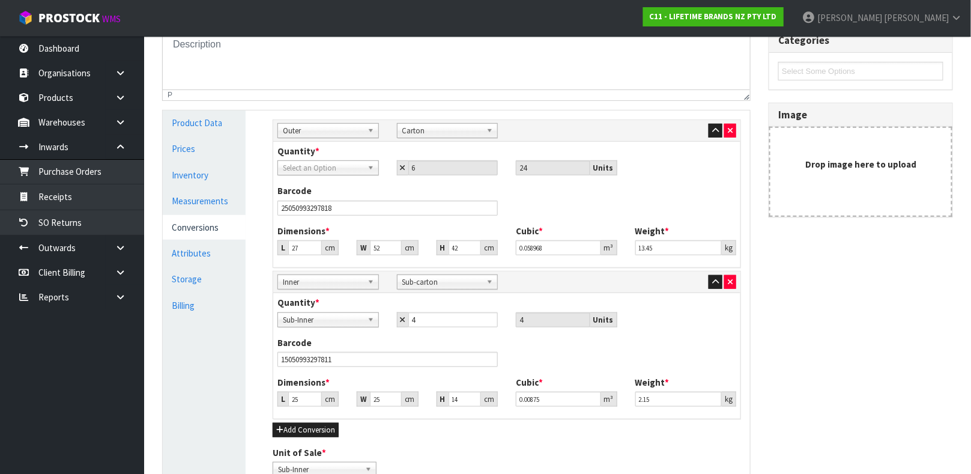
scroll to position [211, 0]
click at [348, 166] on span "Select an Option" at bounding box center [323, 169] width 80 height 14
click at [299, 232] on li "Sub-carton" at bounding box center [329, 232] width 96 height 15
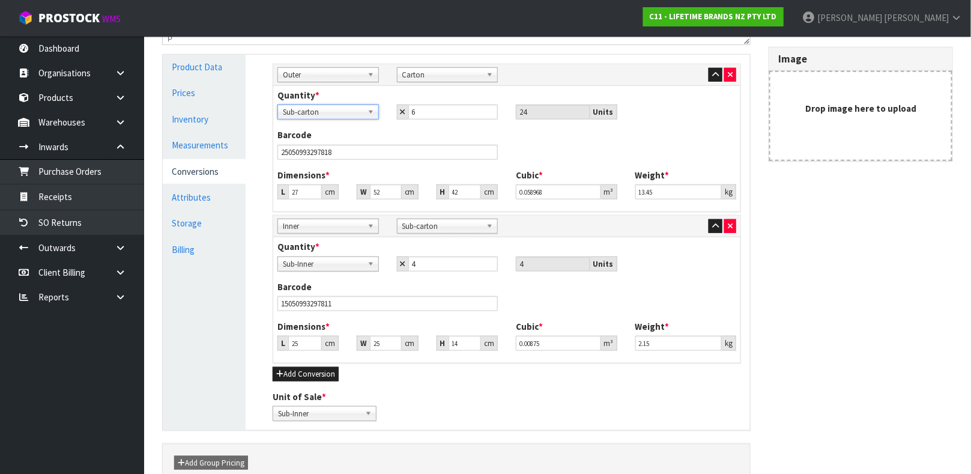
scroll to position [333, 0]
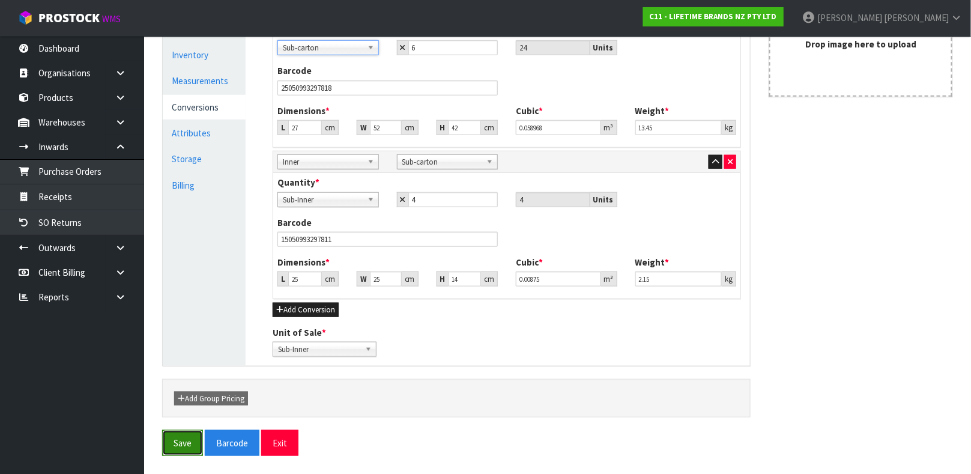
click at [193, 420] on button "Save" at bounding box center [182, 443] width 41 height 26
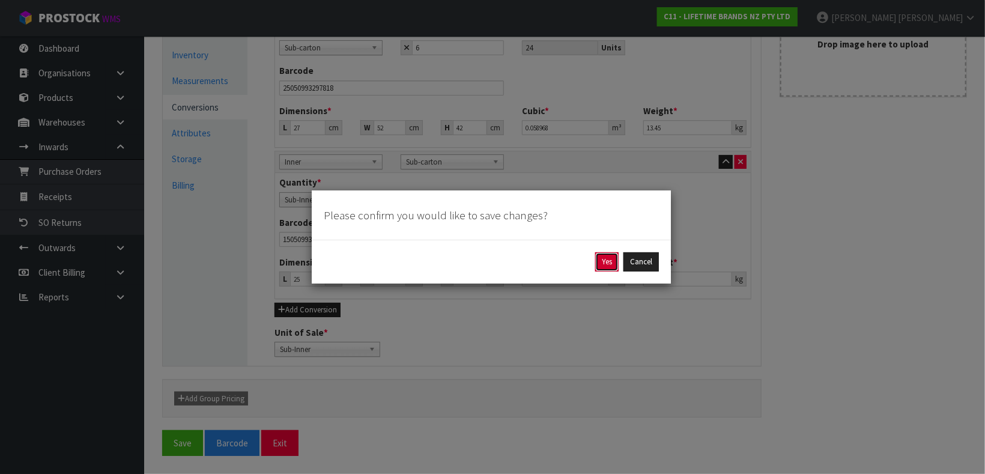
click at [602, 264] on button "Yes" at bounding box center [606, 261] width 23 height 19
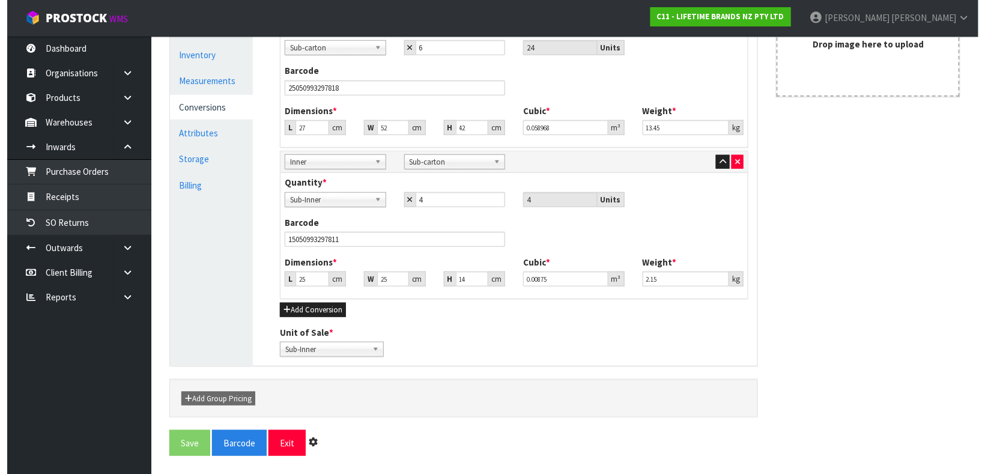
scroll to position [0, 0]
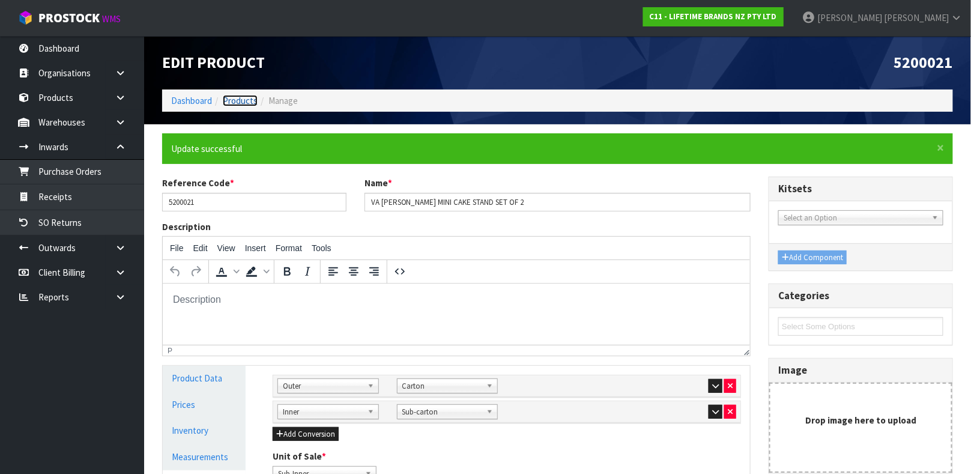
click at [243, 100] on link "Products" at bounding box center [240, 100] width 35 height 11
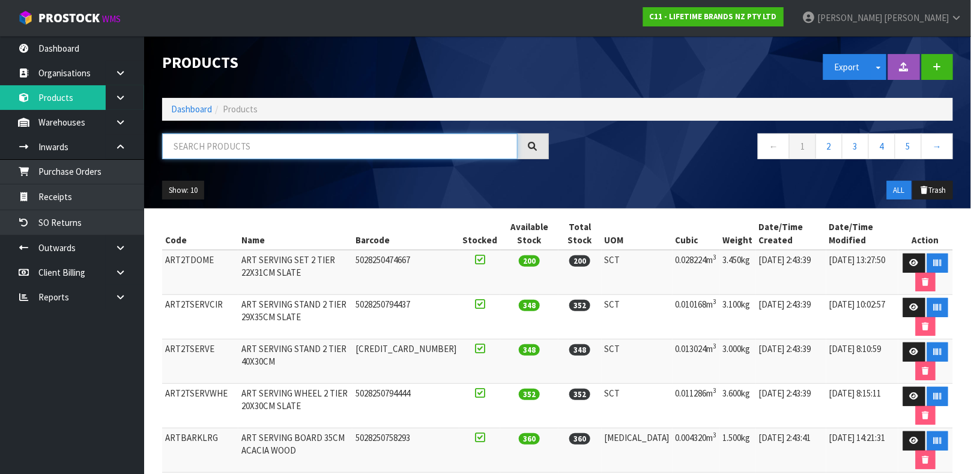
click at [326, 145] on input "text" at bounding box center [340, 146] width 356 height 26
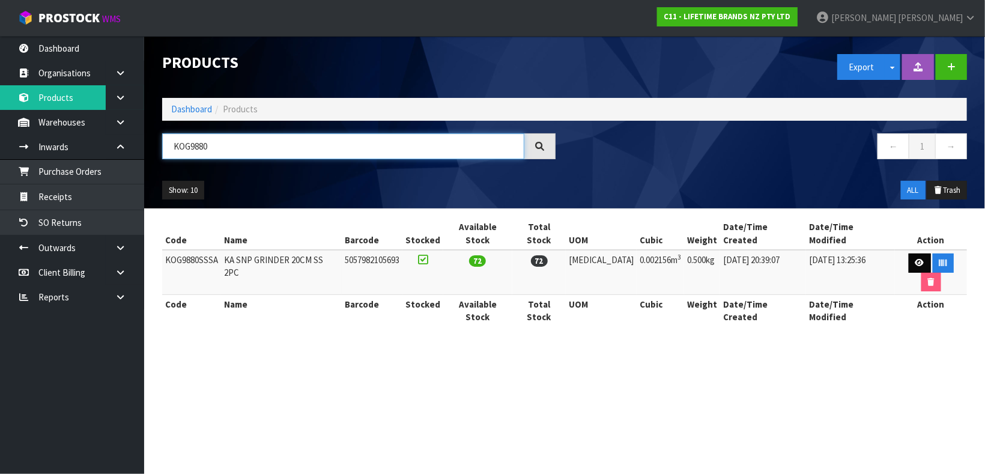
type input "KOG9880"
click at [875, 253] on link at bounding box center [920, 262] width 22 height 19
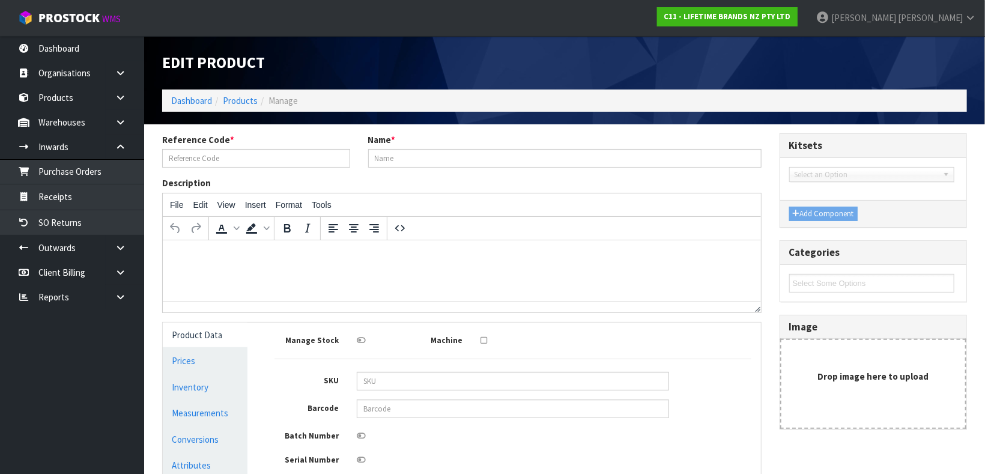
type input "KOG9880SSSA"
type input "KA SNP GRINDER 20CM SS 2PC"
type input "5057982105693"
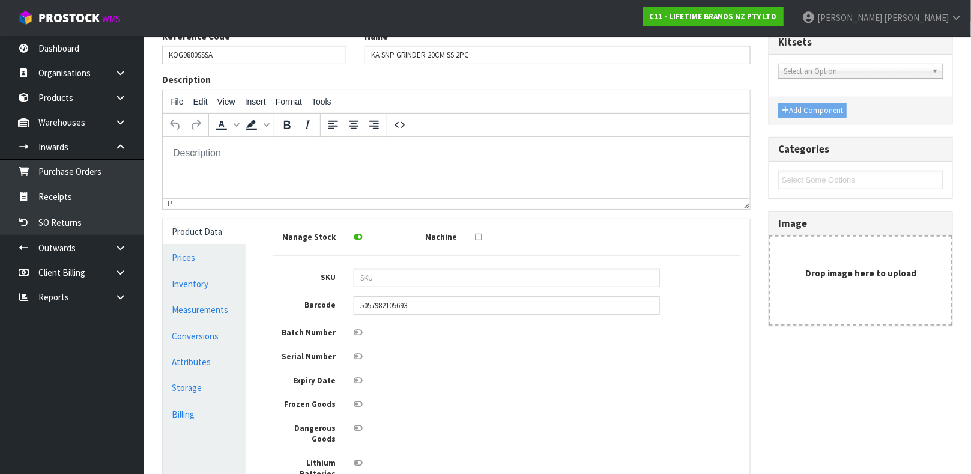
scroll to position [151, 0]
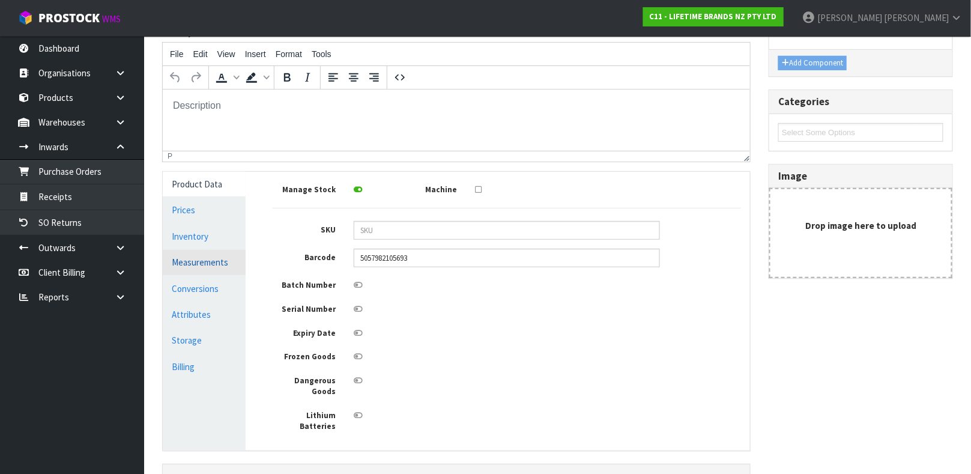
click at [219, 252] on link "Measurements" at bounding box center [204, 262] width 83 height 25
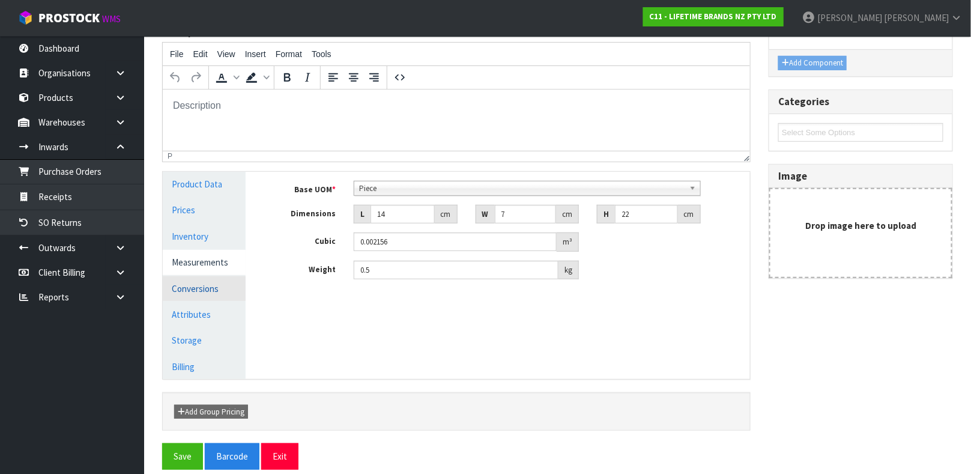
click at [212, 281] on link "Conversions" at bounding box center [204, 288] width 83 height 25
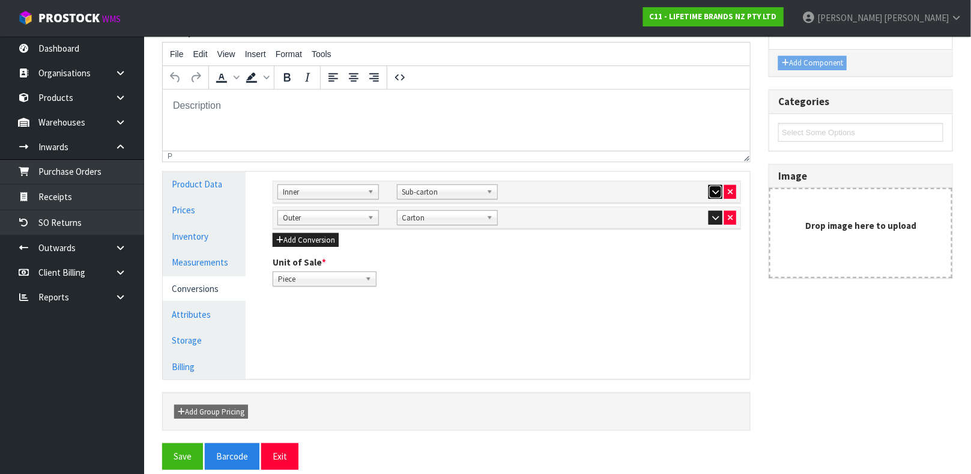
click at [718, 194] on icon "button" at bounding box center [715, 192] width 7 height 8
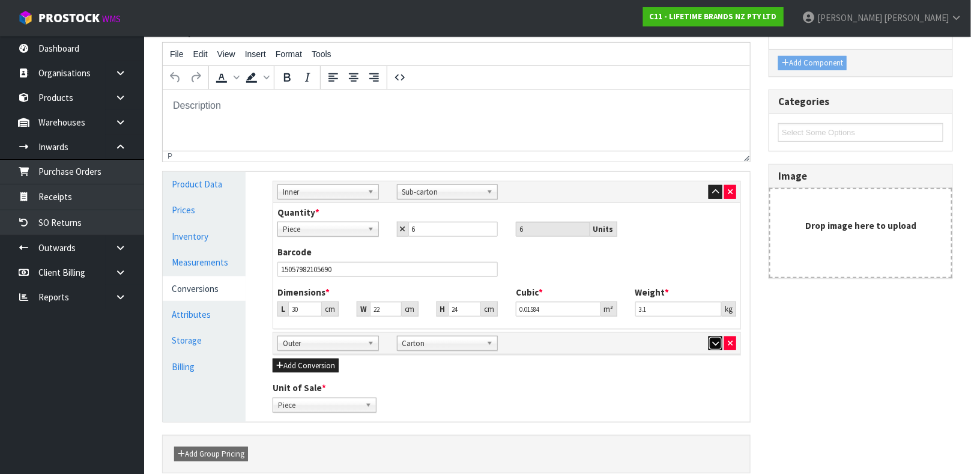
click at [711, 338] on button "button" at bounding box center [716, 343] width 14 height 14
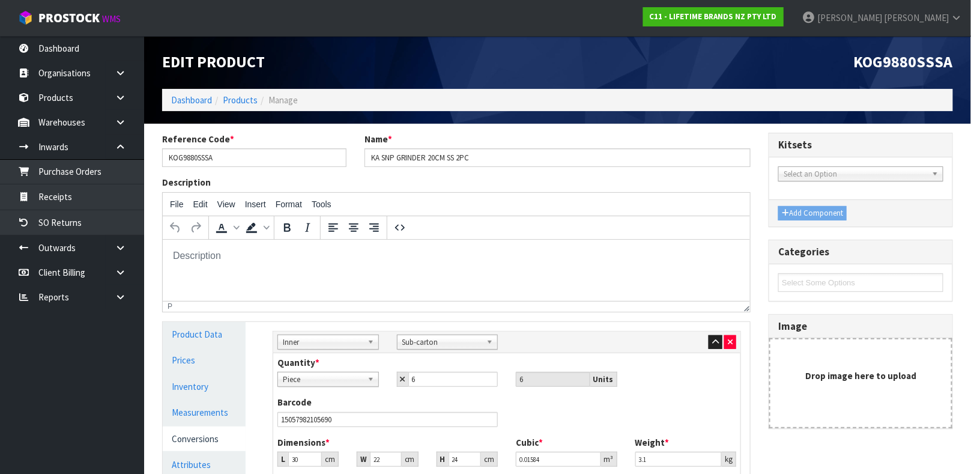
scroll to position [0, 0]
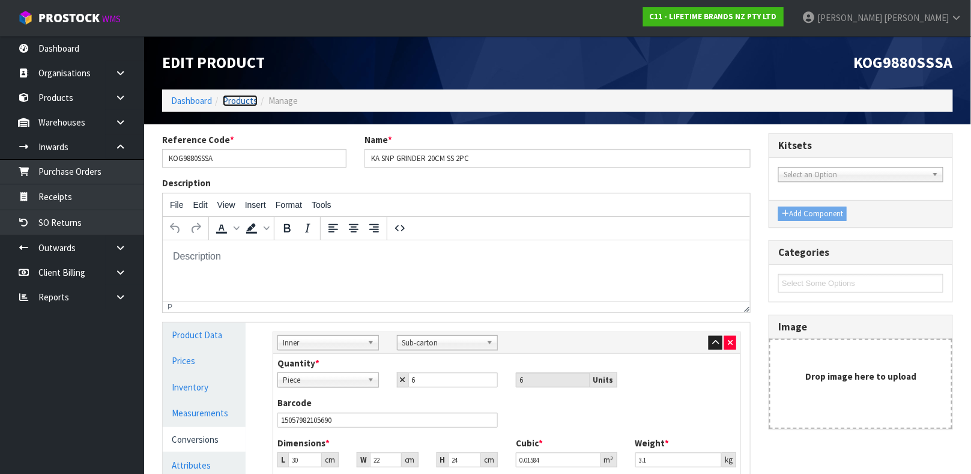
click at [247, 99] on link "Products" at bounding box center [240, 100] width 35 height 11
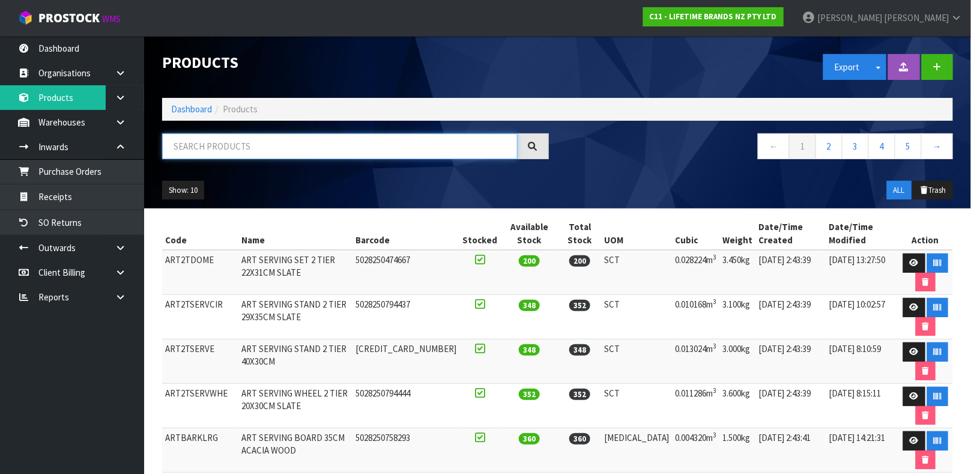
click at [230, 146] on input "text" at bounding box center [340, 146] width 356 height 26
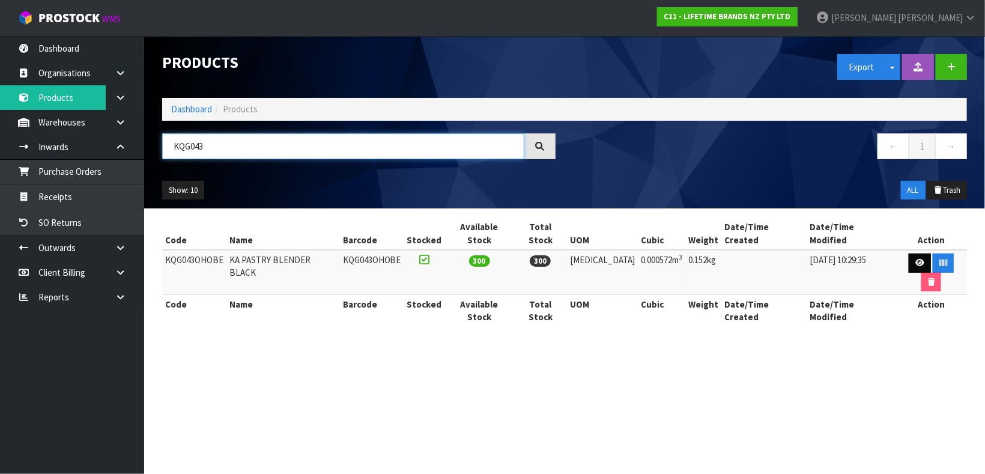
type input "KQG043"
click at [875, 253] on link at bounding box center [920, 262] width 22 height 19
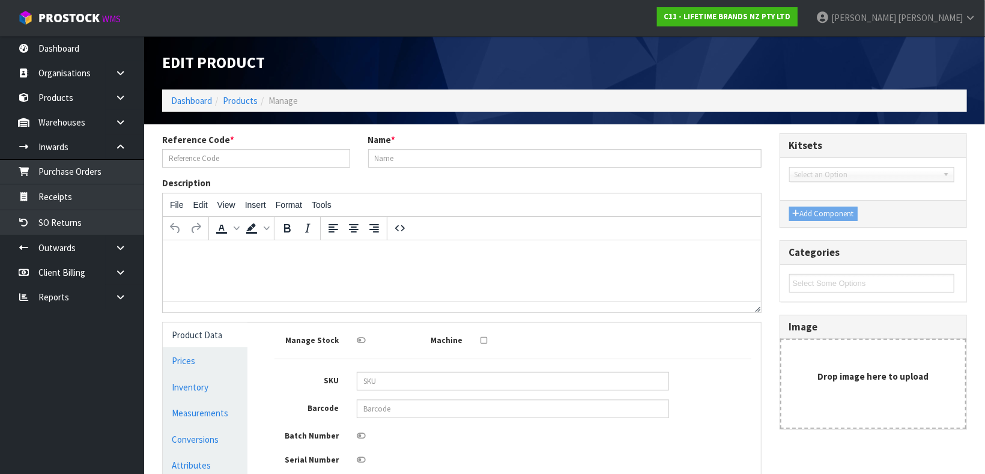
click at [875, 253] on h3 "Categories" at bounding box center [873, 252] width 169 height 11
type input "KQG043OHOBE"
type input "KA PASTRY BLENDER BLACK"
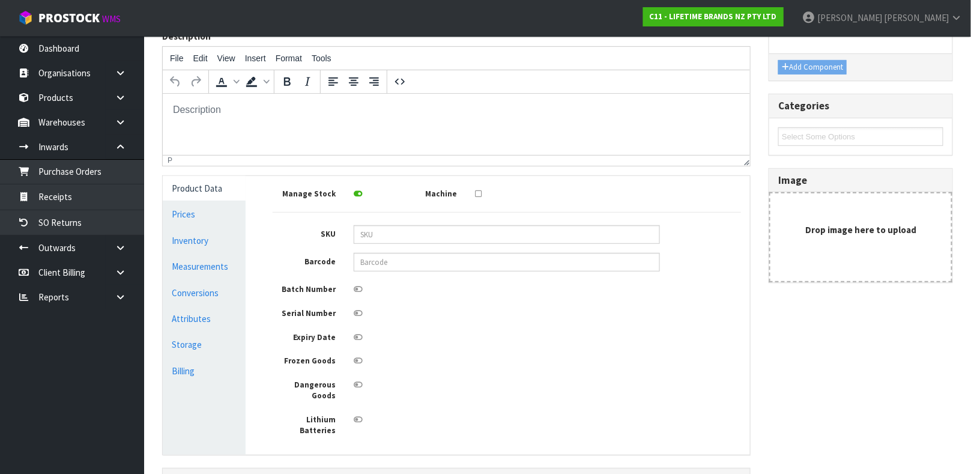
scroll to position [169, 0]
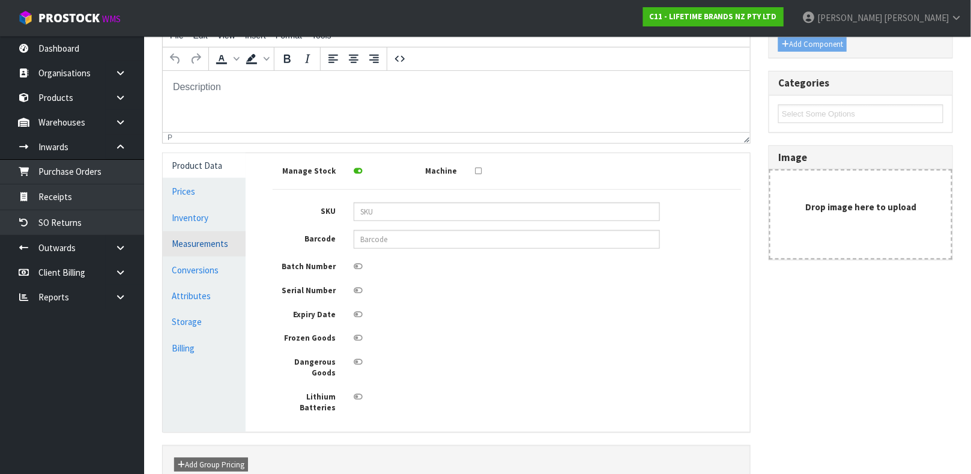
click at [224, 246] on link "Measurements" at bounding box center [204, 243] width 83 height 25
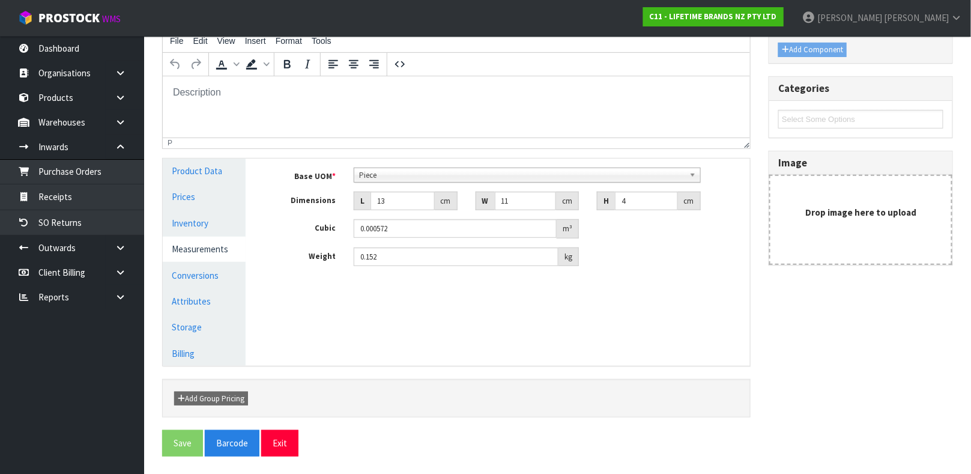
click at [224, 246] on link "Measurements" at bounding box center [204, 249] width 83 height 25
click at [189, 282] on link "Conversions" at bounding box center [204, 275] width 83 height 25
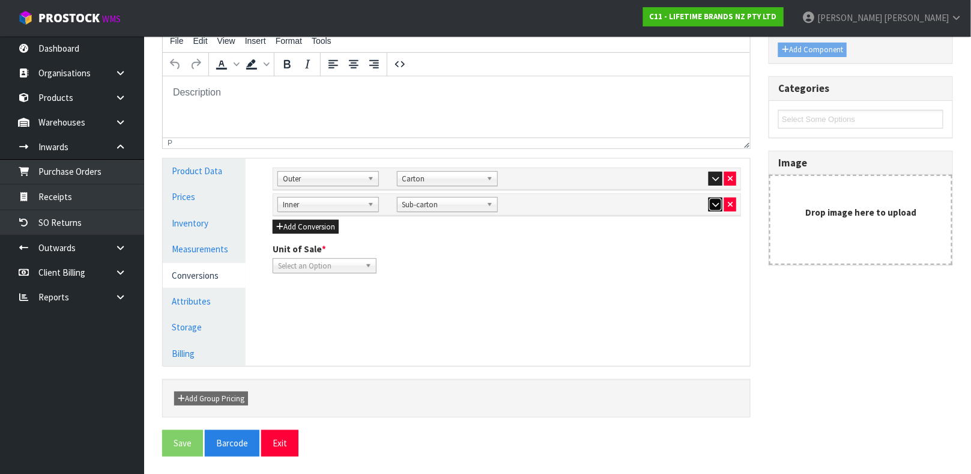
click at [718, 206] on icon "button" at bounding box center [715, 205] width 7 height 8
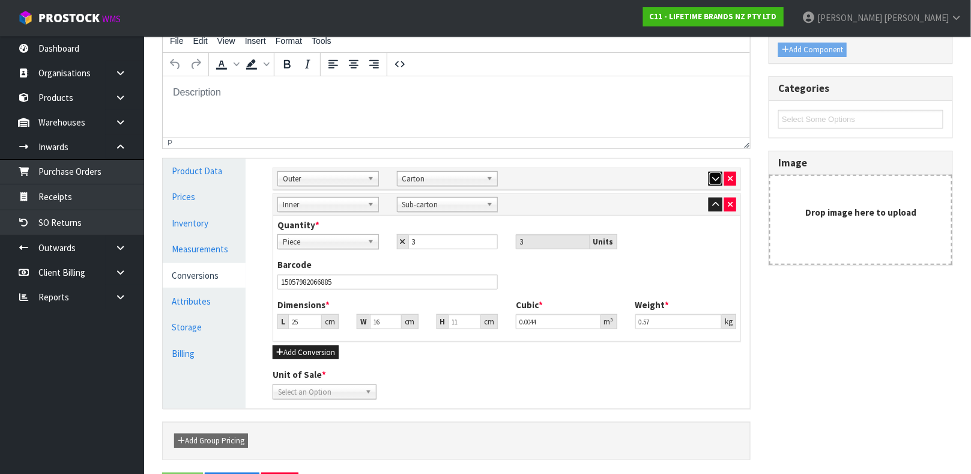
click at [714, 173] on button "button" at bounding box center [716, 179] width 14 height 14
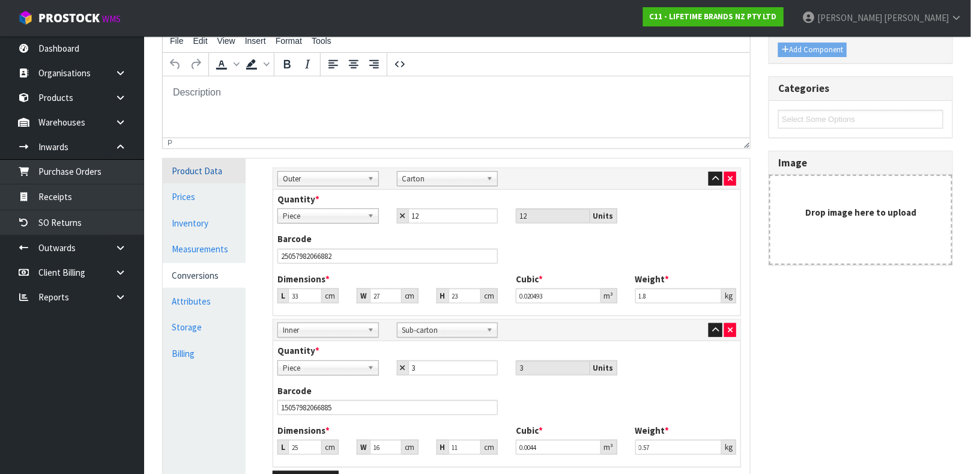
click at [217, 177] on link "Product Data" at bounding box center [204, 171] width 83 height 25
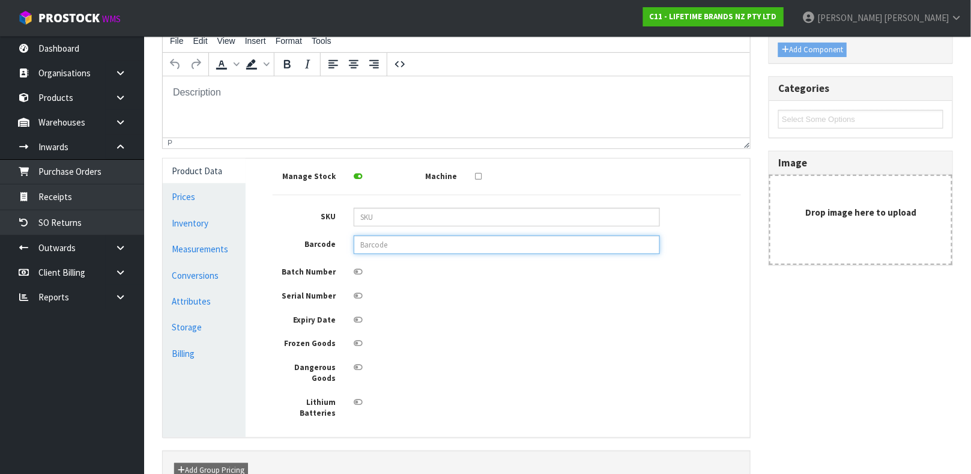
click at [397, 253] on input "text" at bounding box center [507, 244] width 306 height 19
type input "5057982066888"
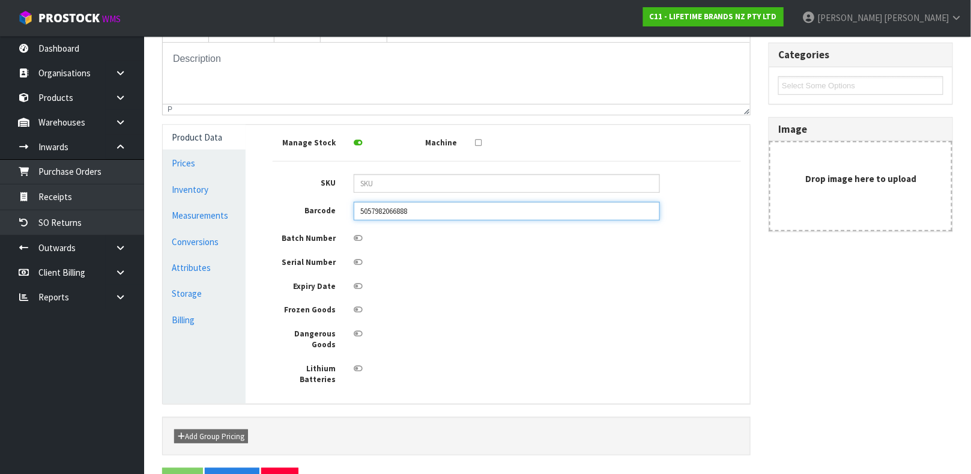
scroll to position [215, 0]
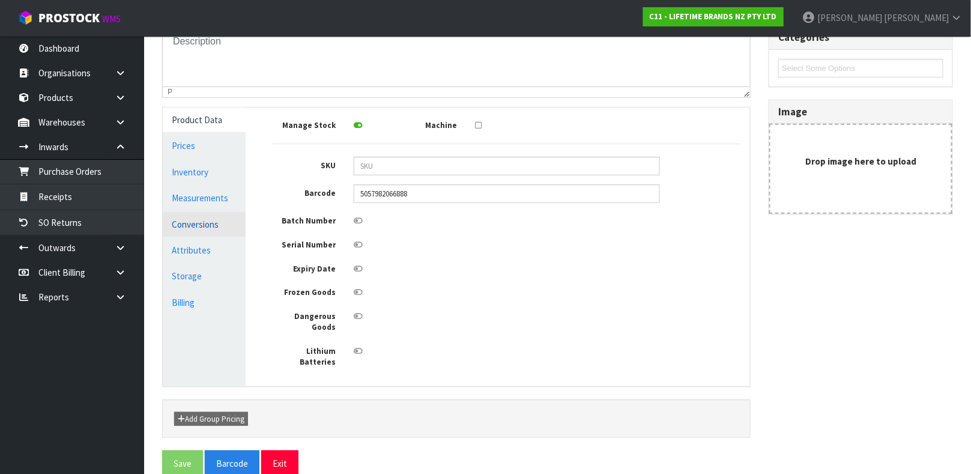
click at [214, 228] on link "Conversions" at bounding box center [204, 224] width 83 height 25
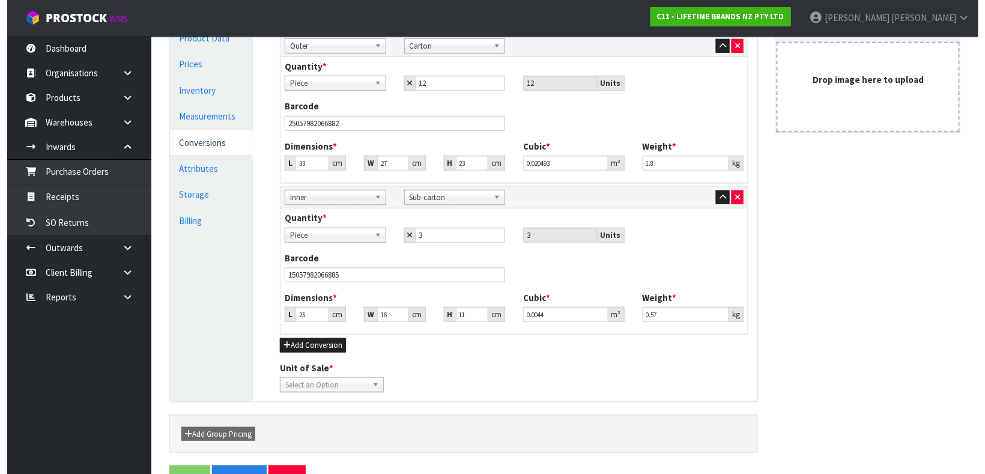
scroll to position [308, 0]
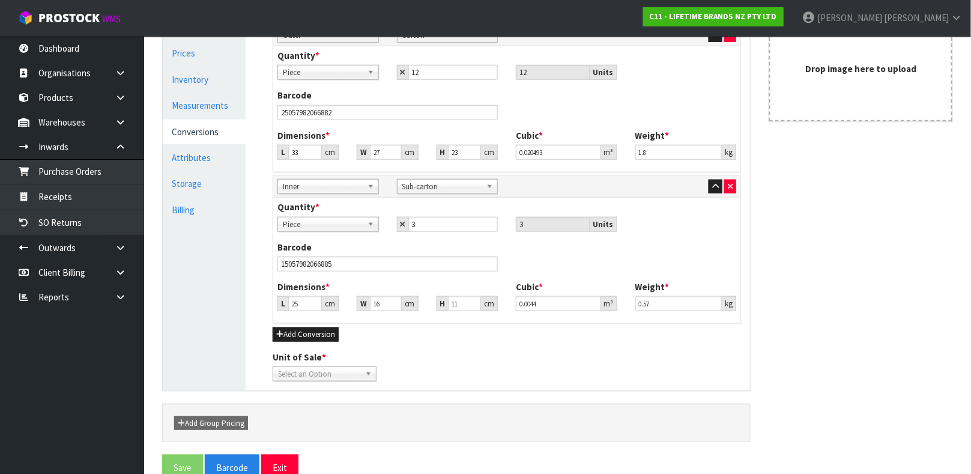
drag, startPoint x: 313, startPoint y: 391, endPoint x: 319, endPoint y: 379, distance: 13.4
click at [319, 379] on div "Reference Code * KQG043OHOBE Name * KA PASTRY BLENDER BLACK Description File Ed…" at bounding box center [456, 140] width 607 height 628
click at [319, 379] on span "Select an Option" at bounding box center [319, 374] width 82 height 14
click at [299, 410] on li "Piece" at bounding box center [325, 408] width 98 height 15
click at [182, 420] on button "Save" at bounding box center [182, 468] width 41 height 26
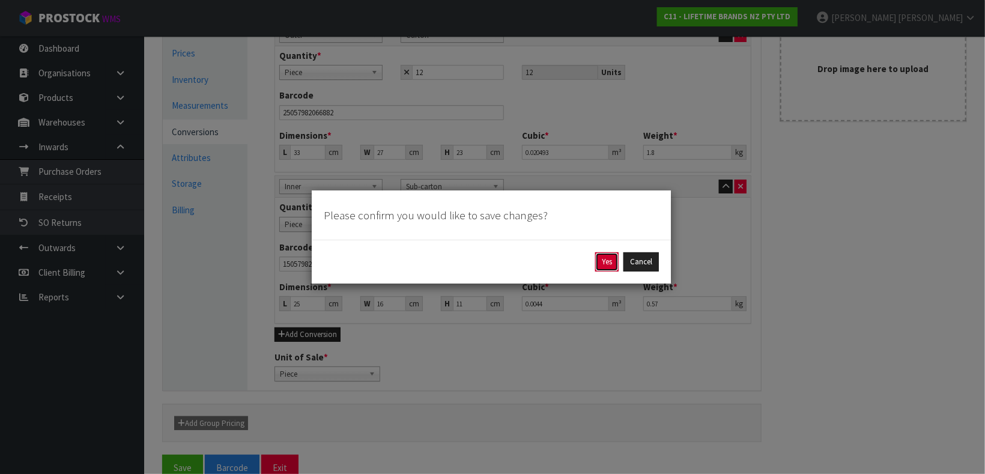
click at [609, 266] on button "Yes" at bounding box center [606, 261] width 23 height 19
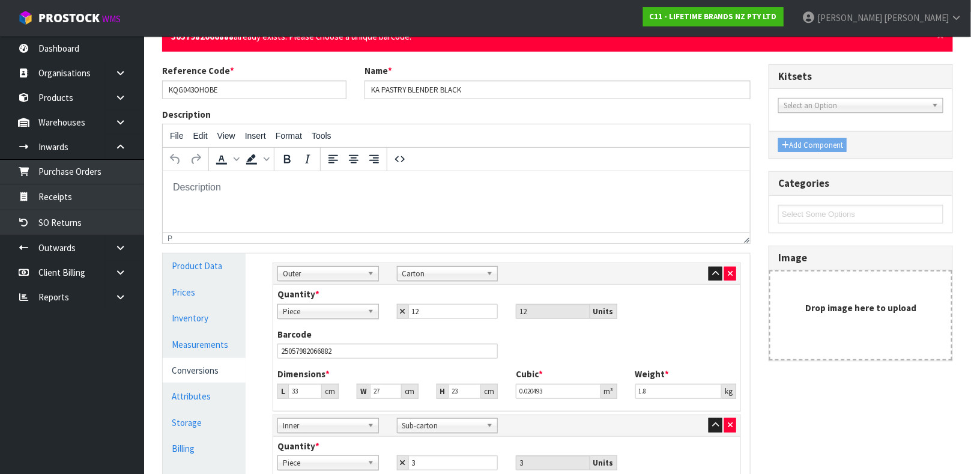
scroll to position [111, 0]
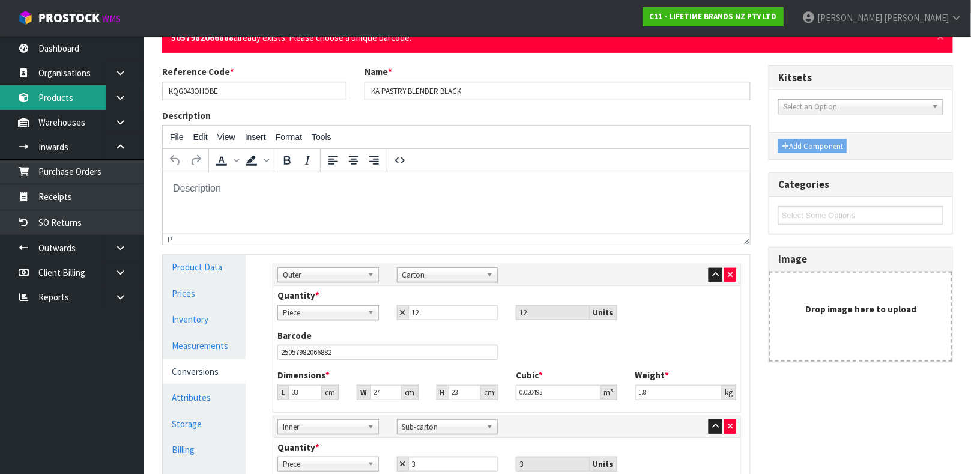
click at [77, 98] on link "Products" at bounding box center [72, 97] width 144 height 25
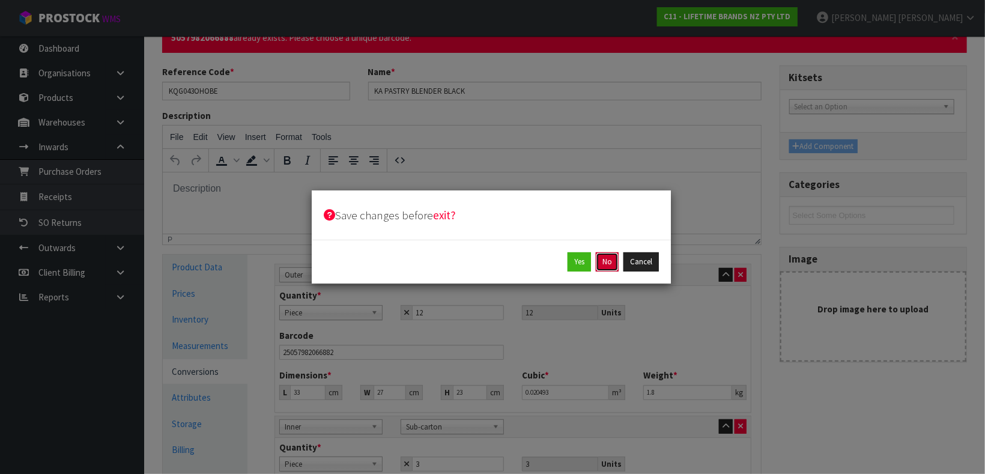
click at [612, 268] on button "No" at bounding box center [607, 261] width 23 height 19
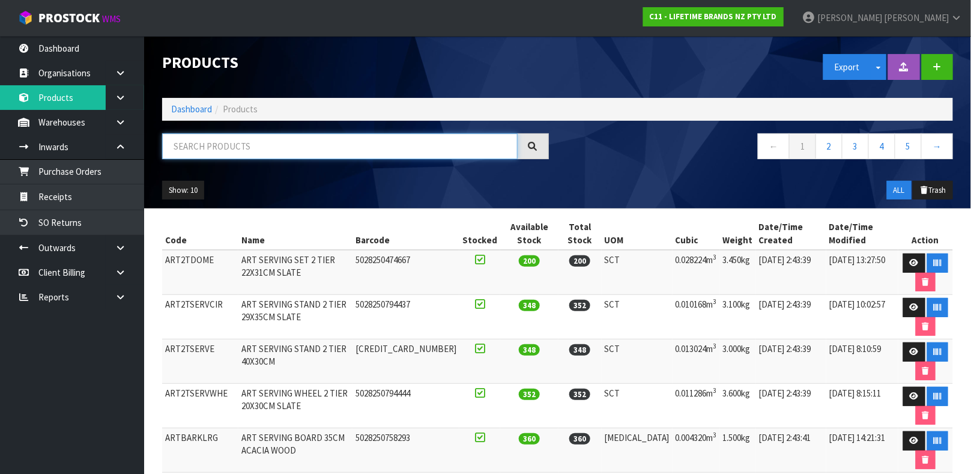
click at [401, 145] on input "text" at bounding box center [340, 146] width 356 height 26
type input "5057982066888"
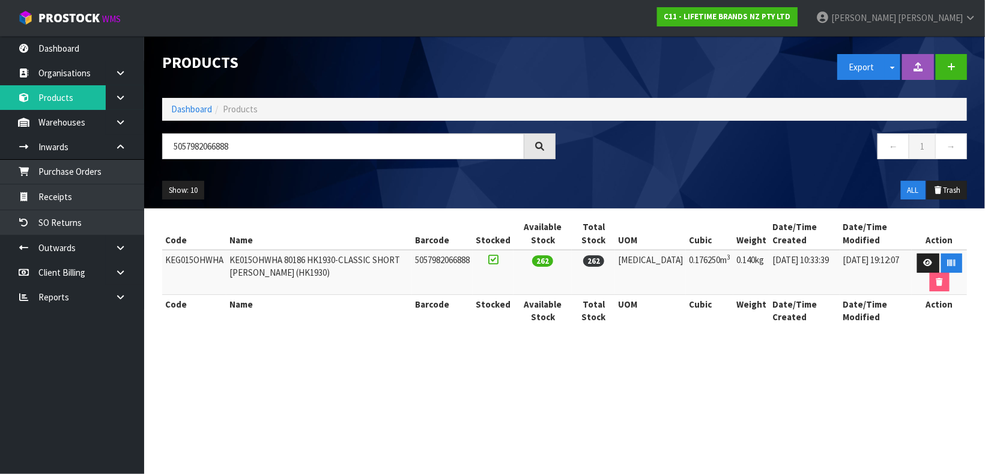
click at [189, 263] on td "KEG015OHWHA" at bounding box center [194, 272] width 64 height 45
copy tr "KEG015OHWHA"
click at [122, 127] on link at bounding box center [125, 122] width 38 height 25
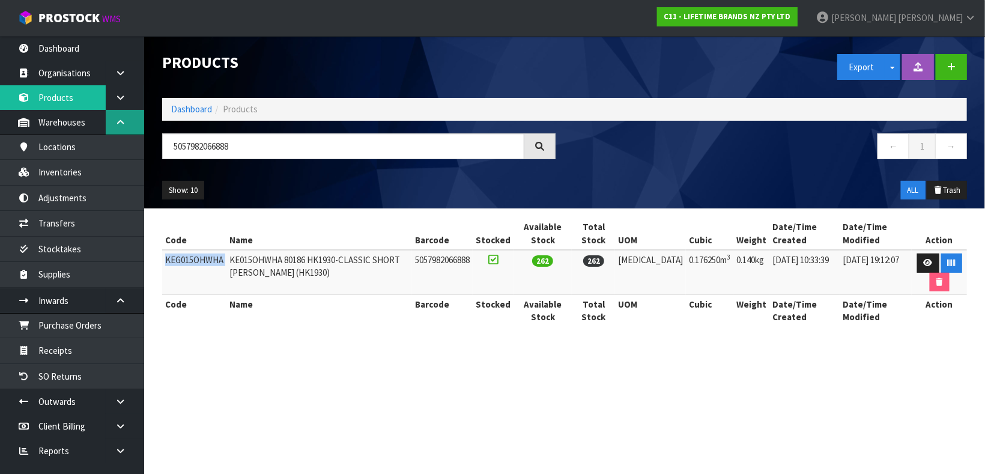
click at [122, 127] on link at bounding box center [125, 122] width 38 height 25
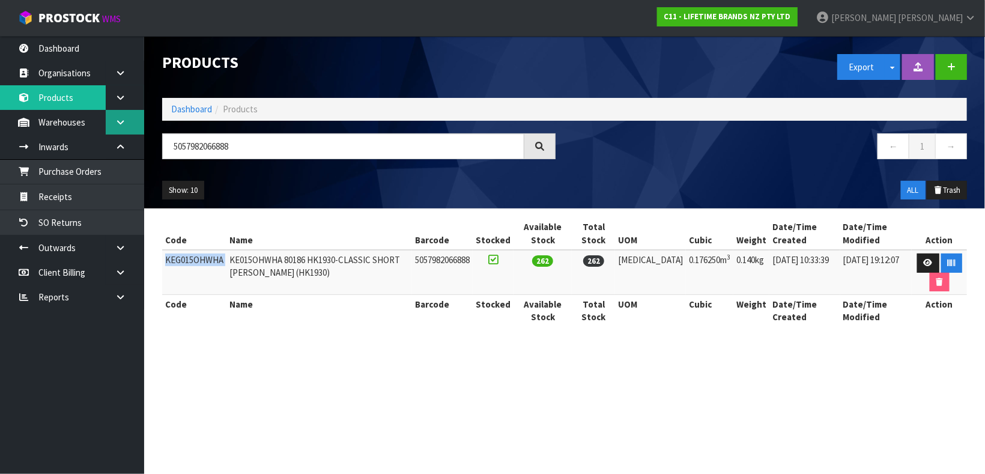
click at [120, 128] on link at bounding box center [125, 122] width 38 height 25
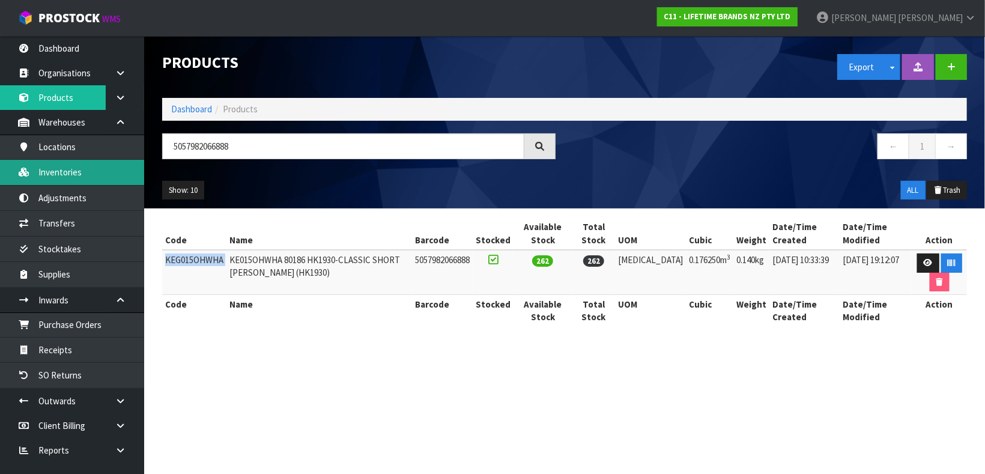
click at [88, 160] on link "Inventories" at bounding box center [72, 172] width 144 height 25
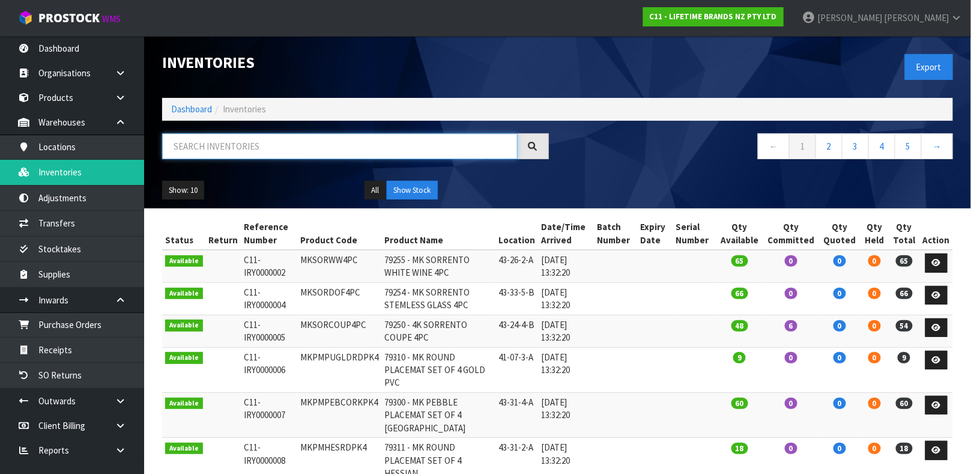
click at [207, 153] on input "text" at bounding box center [340, 146] width 356 height 26
paste input "KEG015OHWHA"
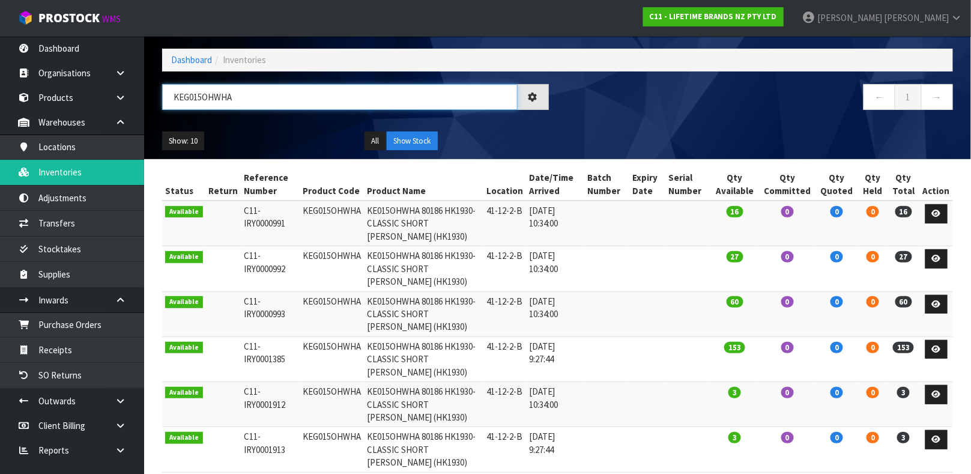
scroll to position [74, 0]
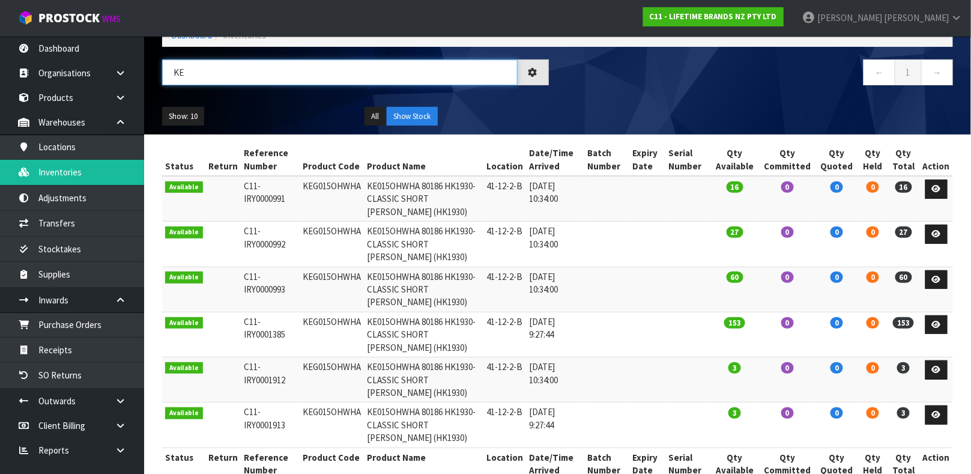
type input "K"
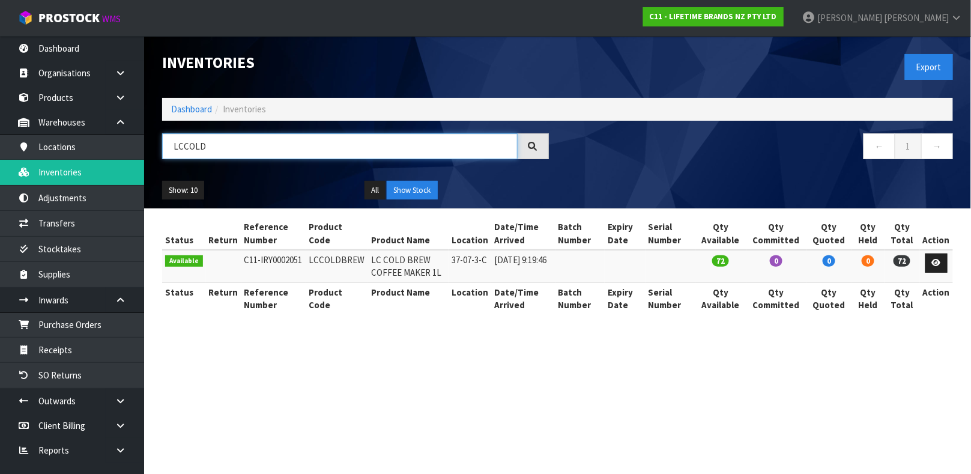
scroll to position [0, 0]
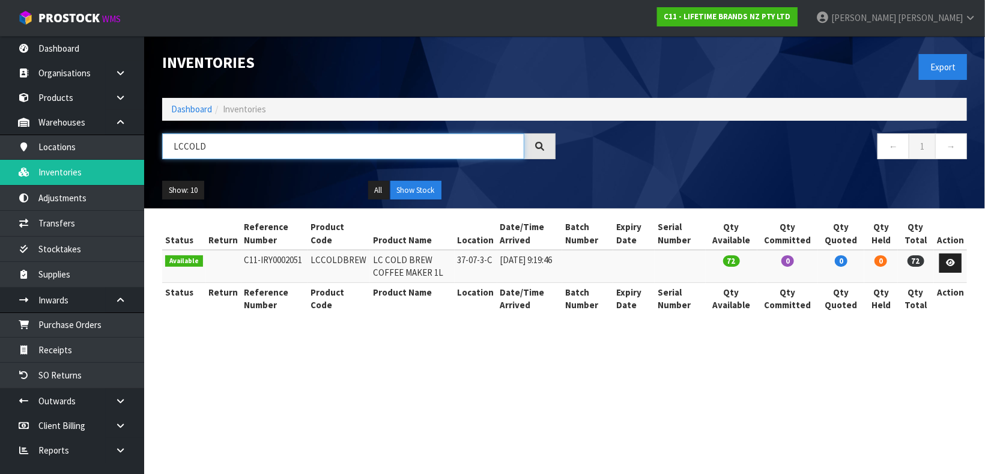
type input "LCCOLD"
click at [344, 264] on td "LCCOLDBREW" at bounding box center [339, 266] width 62 height 32
copy td "LCCOLDBREW"
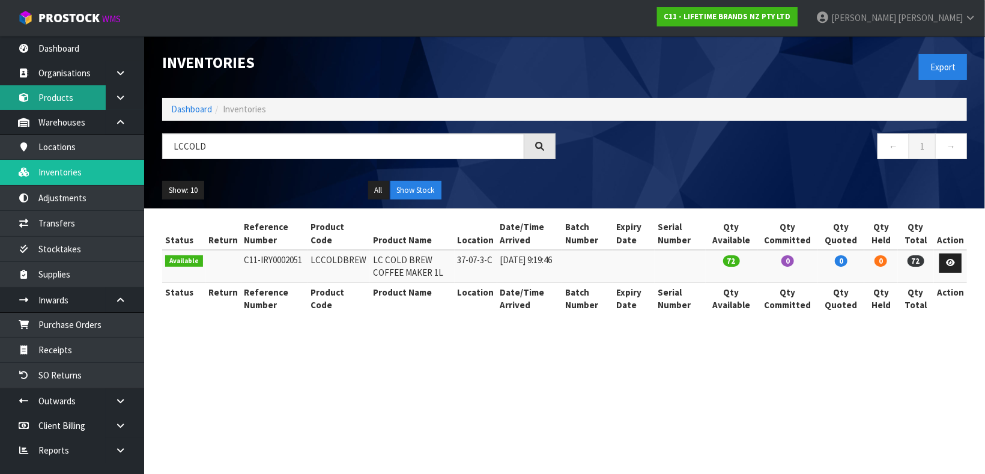
click at [93, 92] on link "Products" at bounding box center [72, 97] width 144 height 25
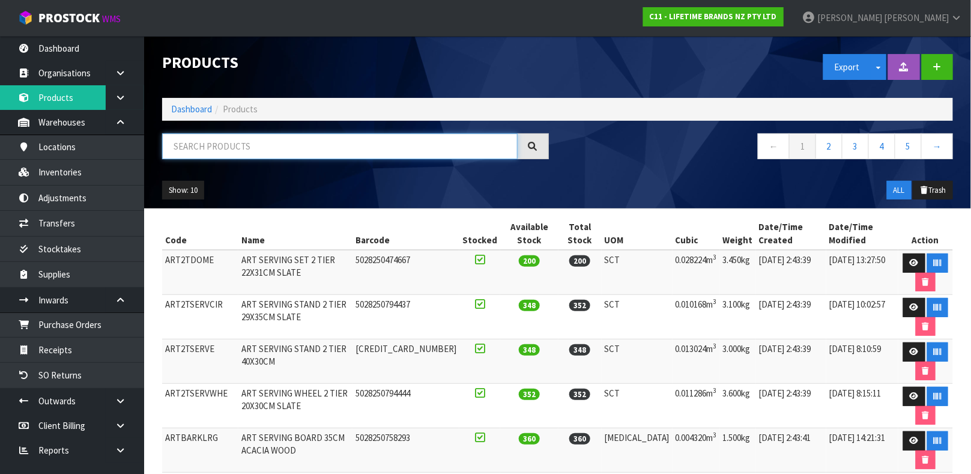
click at [244, 155] on input "text" at bounding box center [340, 146] width 356 height 26
paste input "LCCOLDBREW"
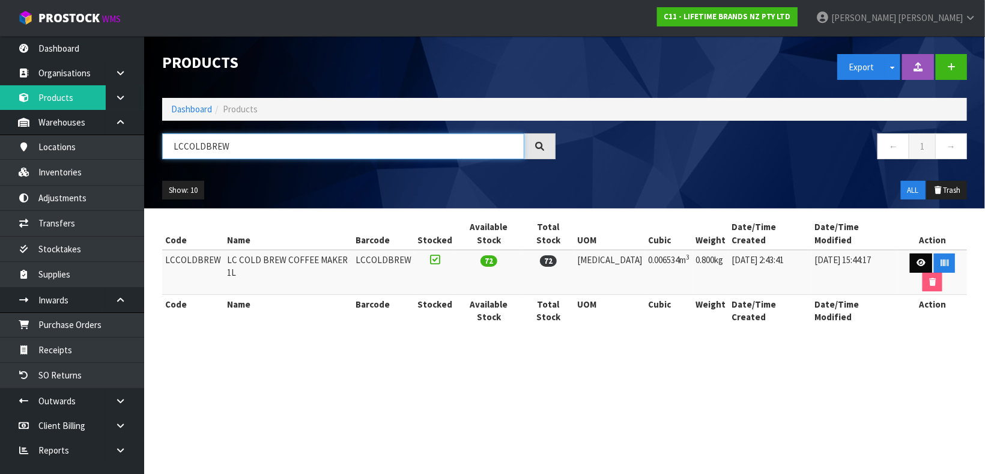
type input "LCCOLDBREW"
click at [875, 259] on icon at bounding box center [921, 263] width 9 height 8
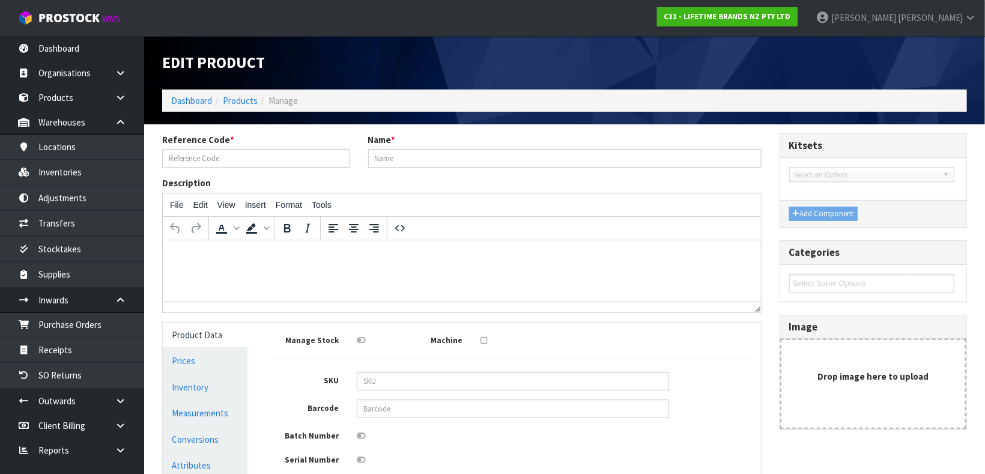
type input "LCCOLDBREW"
type input "LC COLD BREW COFFEE MAKER 1L"
type input "18"
type input "33"
type input "11"
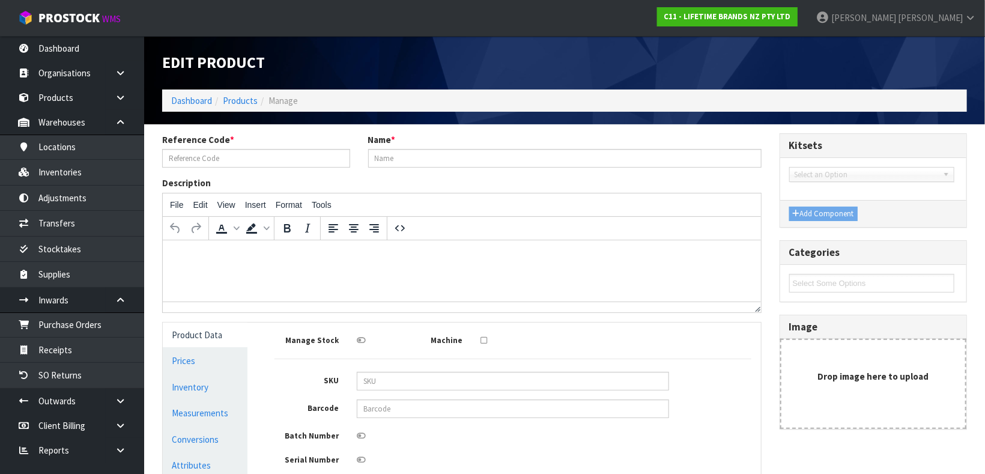
type input "0.006534"
type input "0.8"
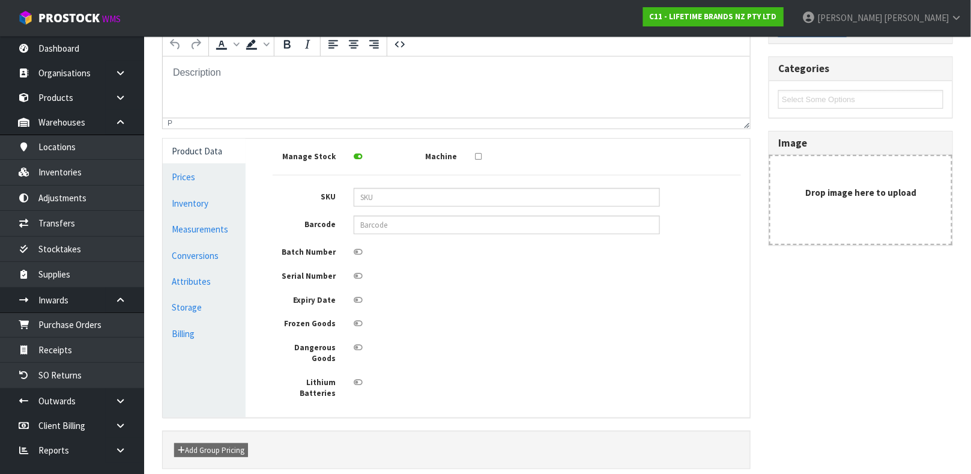
scroll to position [200, 0]
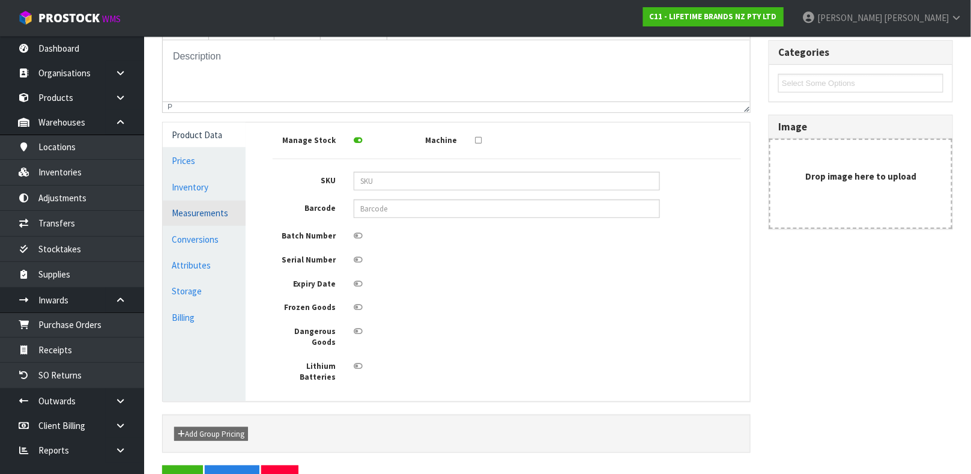
click at [212, 217] on link "Measurements" at bounding box center [204, 213] width 83 height 25
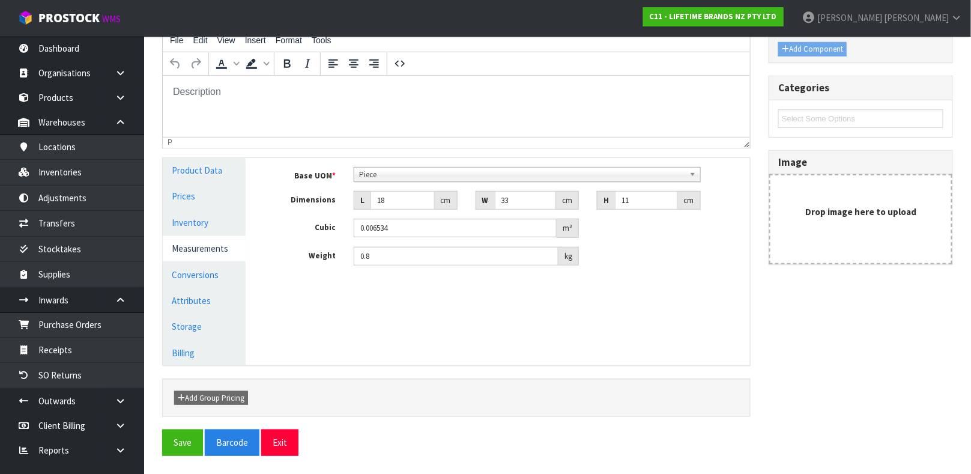
scroll to position [164, 0]
click at [204, 244] on link "Measurements" at bounding box center [204, 249] width 83 height 25
click at [205, 268] on link "Conversions" at bounding box center [204, 275] width 83 height 25
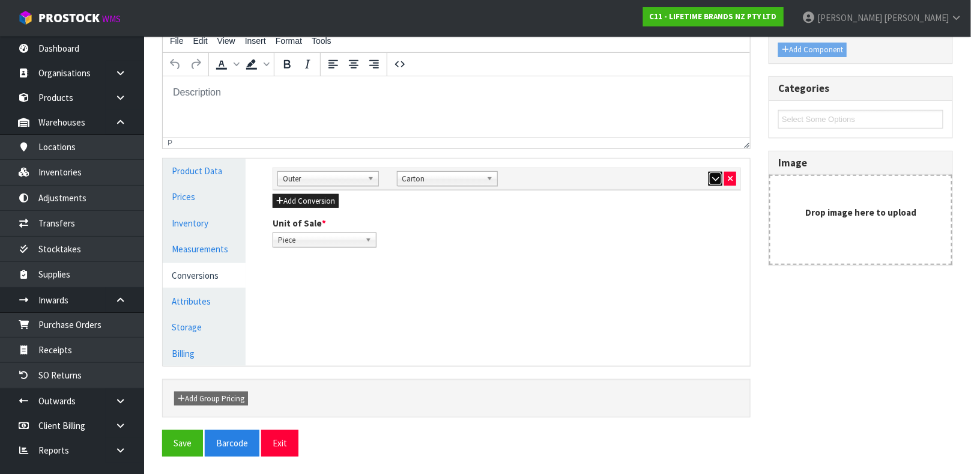
click at [713, 178] on icon "button" at bounding box center [715, 179] width 7 height 8
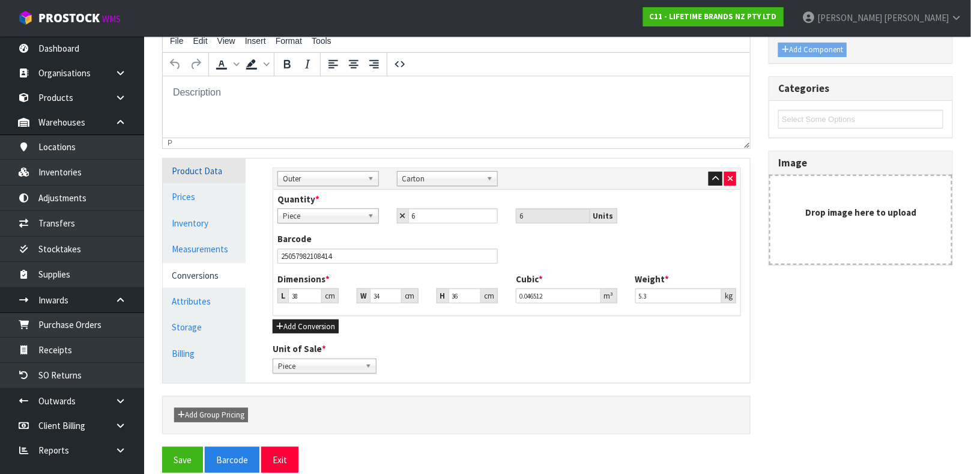
click at [213, 166] on link "Product Data" at bounding box center [204, 171] width 83 height 25
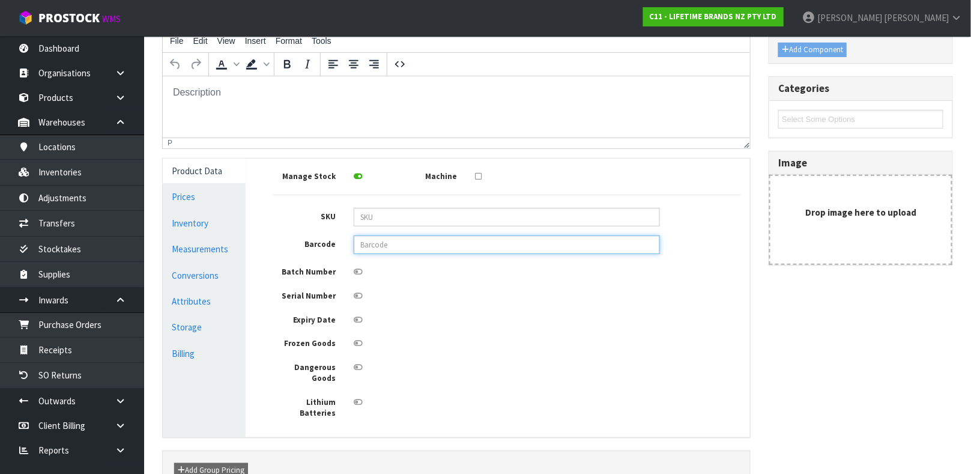
click at [383, 237] on input "text" at bounding box center [507, 244] width 306 height 19
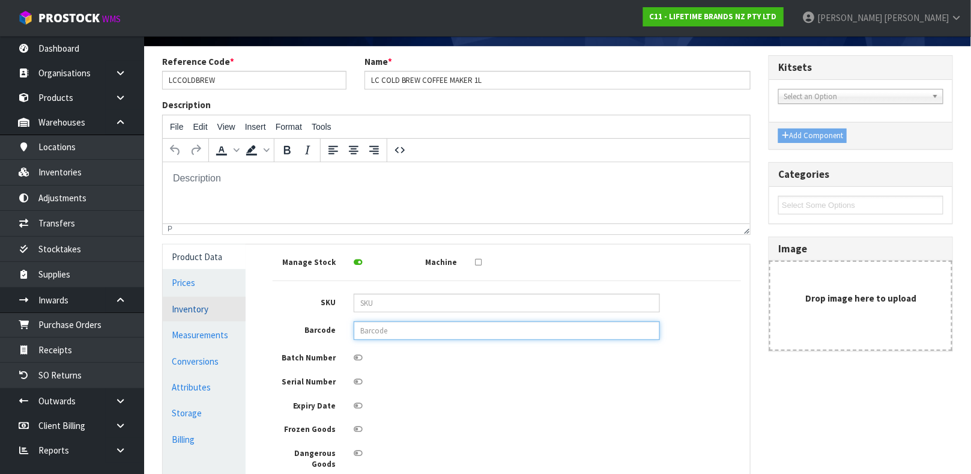
scroll to position [14, 0]
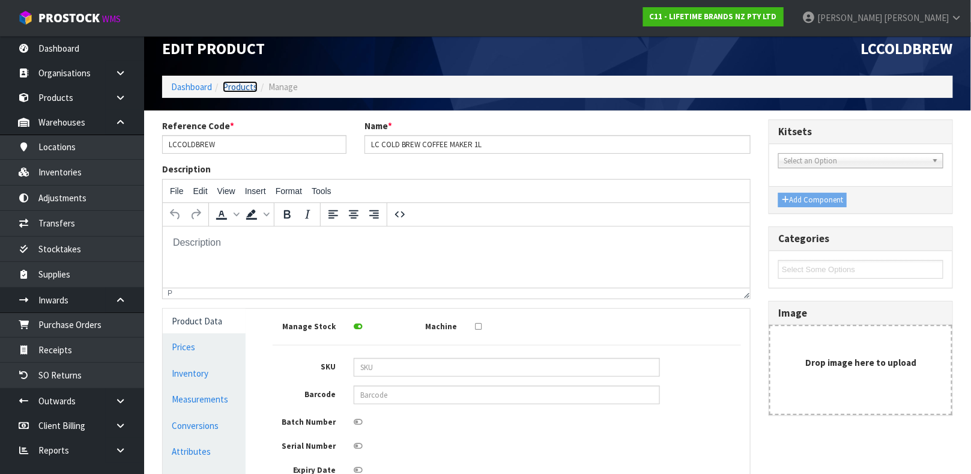
click at [237, 81] on link "Products" at bounding box center [240, 86] width 35 height 11
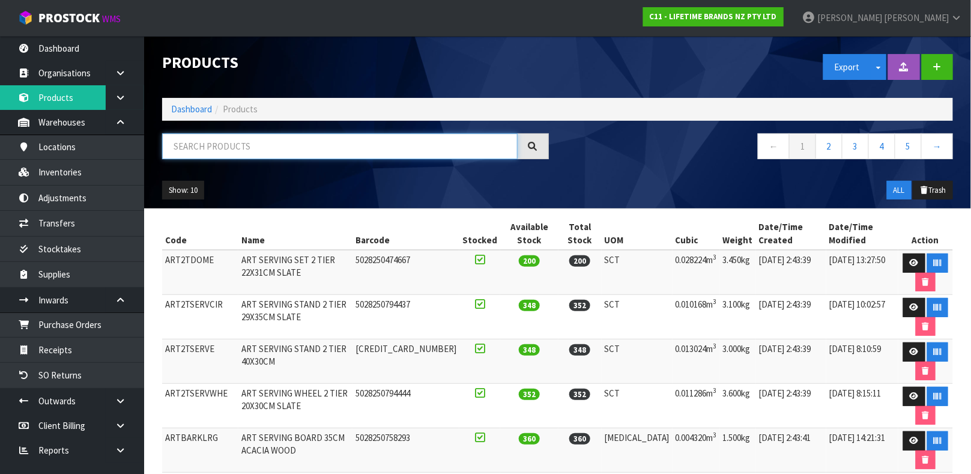
click at [318, 141] on input "text" at bounding box center [340, 146] width 356 height 26
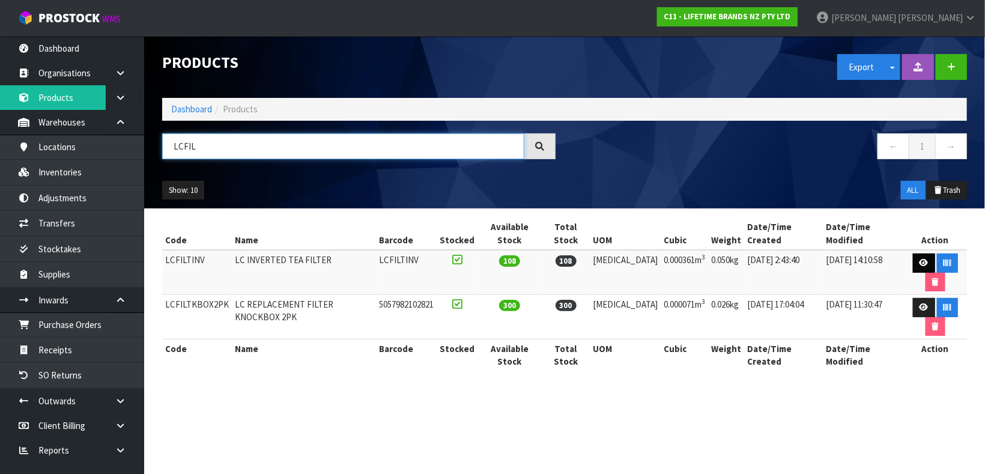
type input "LCFIL"
click at [875, 253] on link at bounding box center [924, 262] width 22 height 19
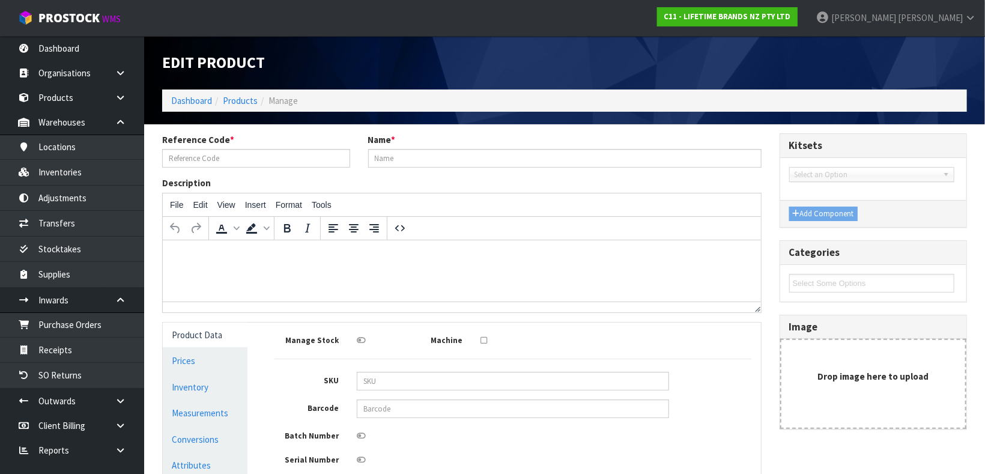
type input "LCFILTINV"
type input "LC INVERTED TEA FILTER"
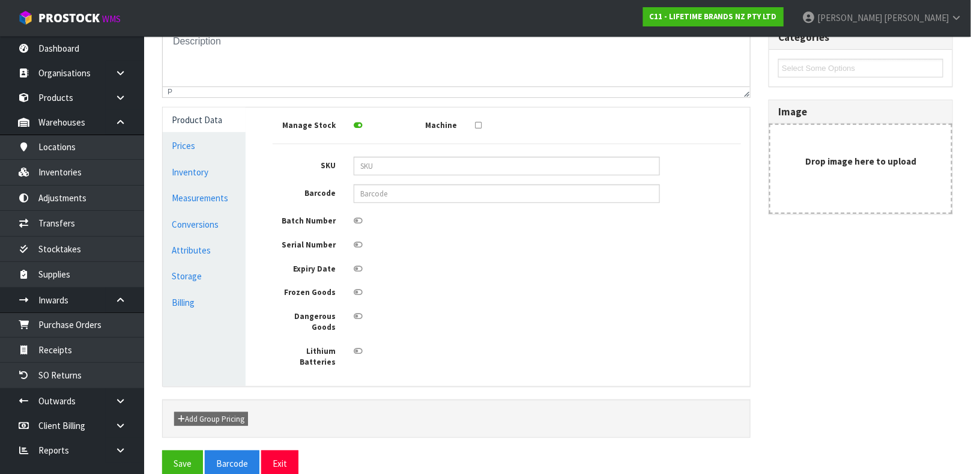
scroll to position [214, 0]
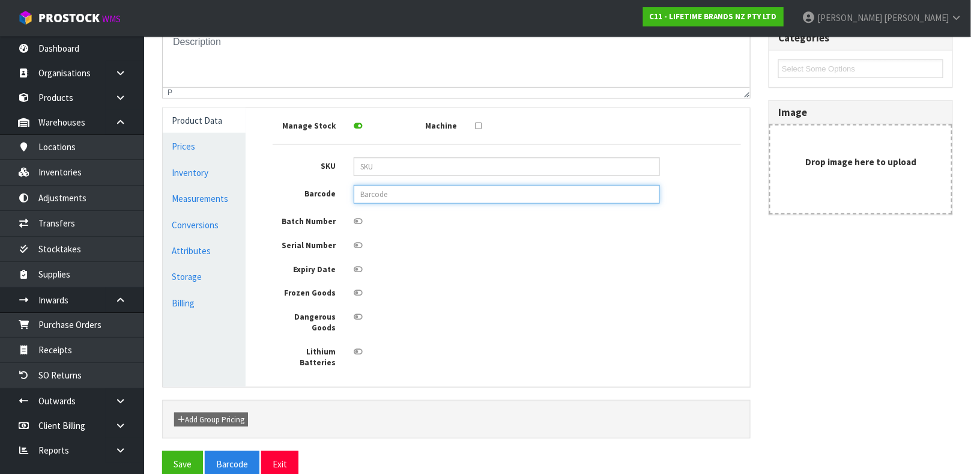
click at [401, 198] on input "text" at bounding box center [507, 194] width 306 height 19
type input "5057982098421"
click at [162, 420] on button "Save" at bounding box center [182, 464] width 41 height 26
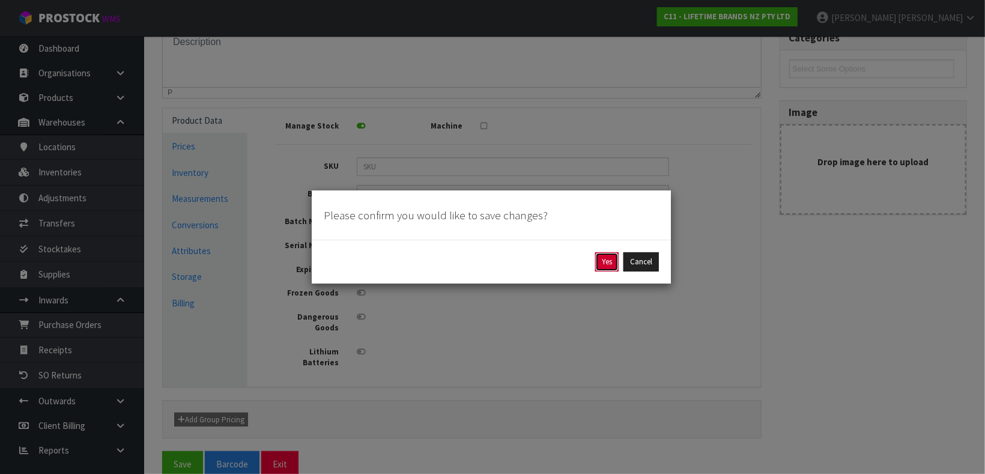
click at [604, 256] on button "Yes" at bounding box center [606, 261] width 23 height 19
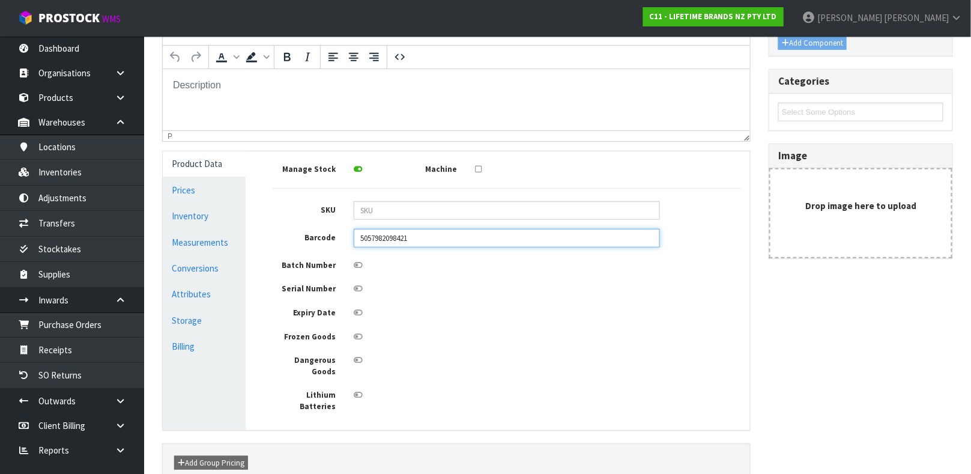
scroll to position [0, 0]
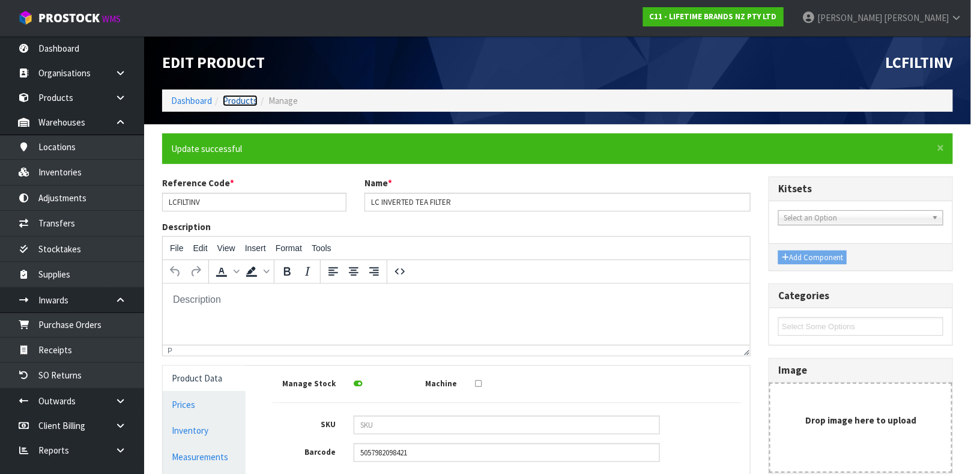
click at [244, 98] on link "Products" at bounding box center [240, 100] width 35 height 11
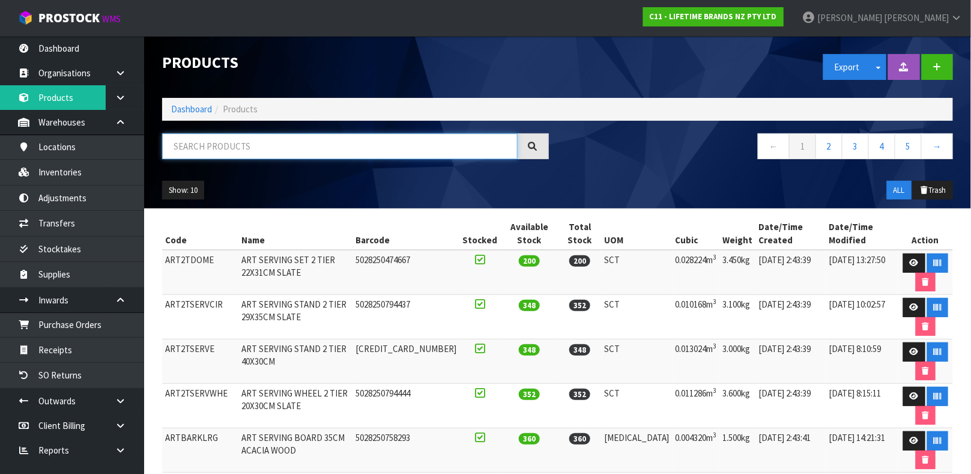
click at [211, 142] on input "text" at bounding box center [340, 146] width 356 height 26
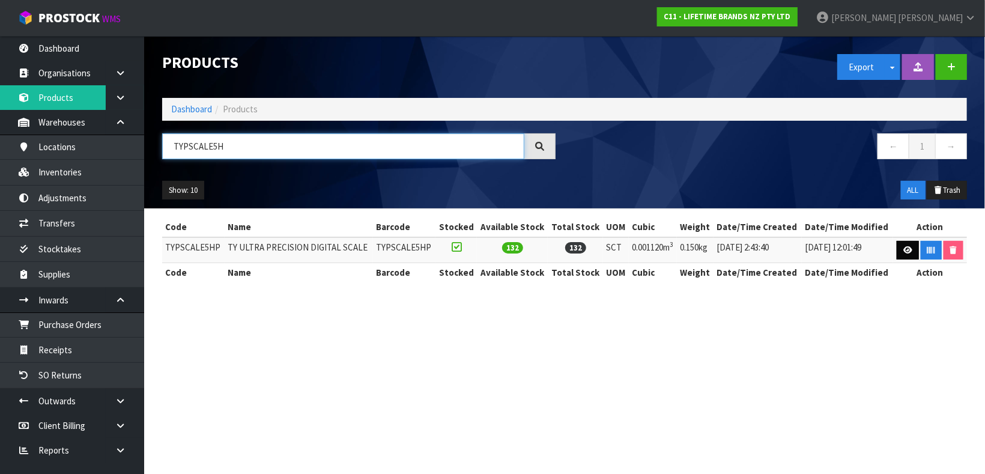
type input "TYPSCALE5H"
click at [875, 247] on icon at bounding box center [907, 250] width 9 height 8
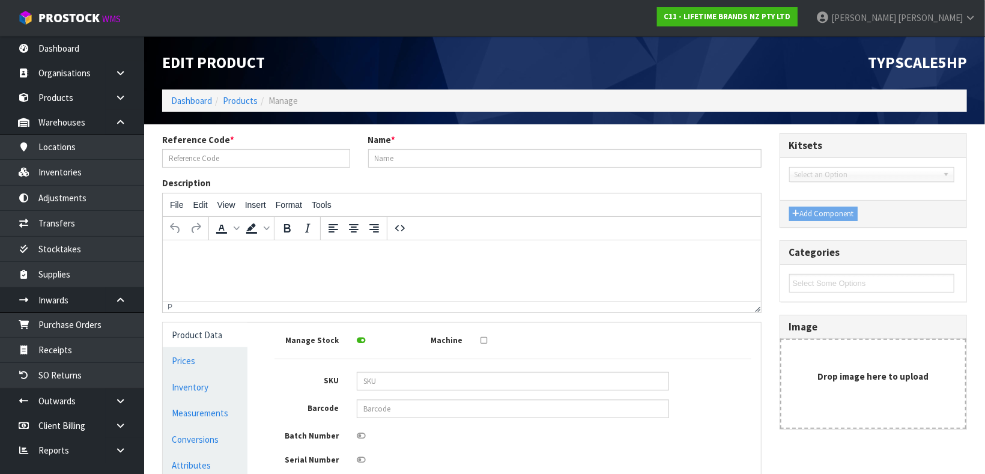
type input "TYPSCALE5HP"
type input "TY ULTRA PRECISION DIGITAL SCALE"
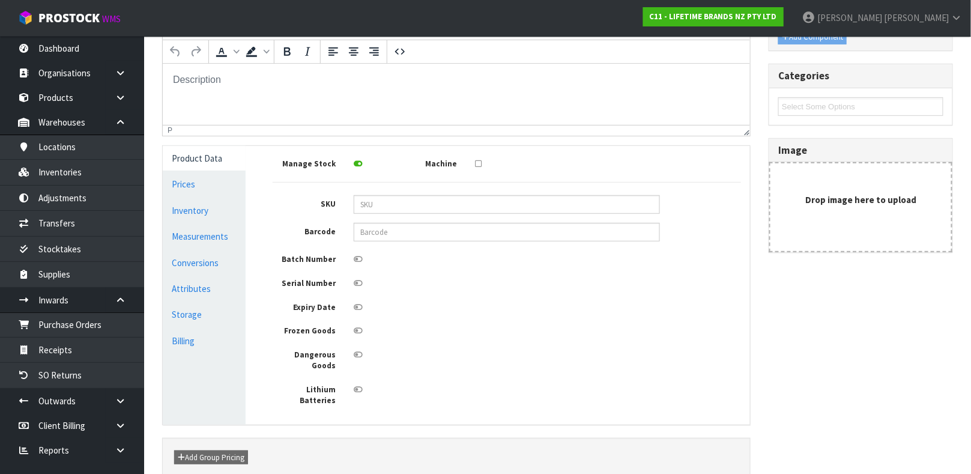
scroll to position [204, 0]
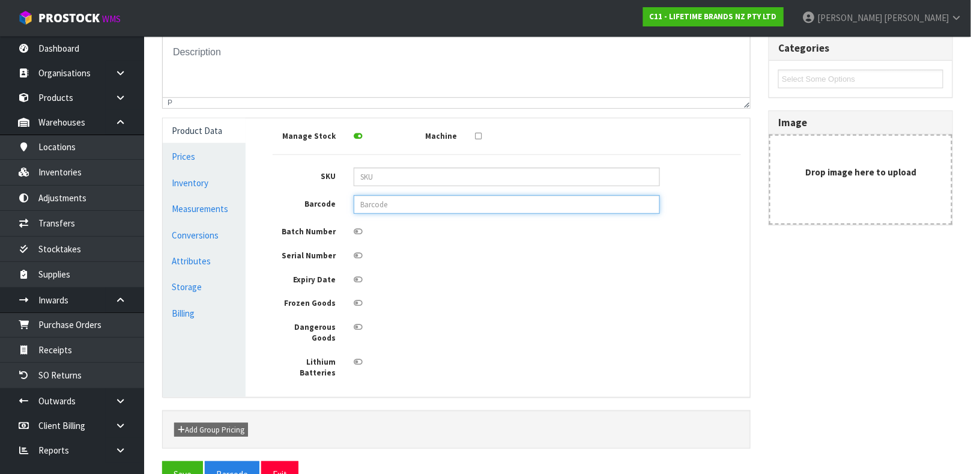
click at [435, 210] on input "text" at bounding box center [507, 204] width 306 height 19
type input "5057982069407"
click at [162, 420] on button "Save" at bounding box center [182, 474] width 41 height 26
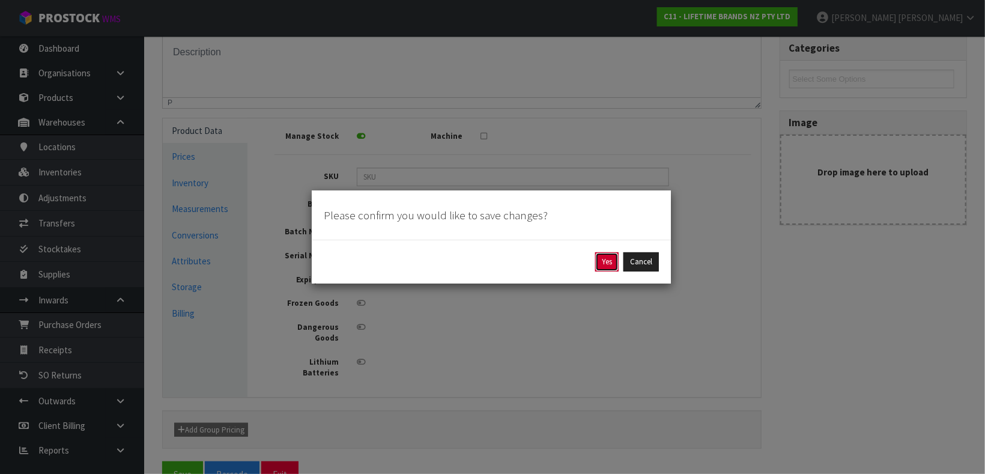
click at [603, 269] on button "Yes" at bounding box center [606, 261] width 23 height 19
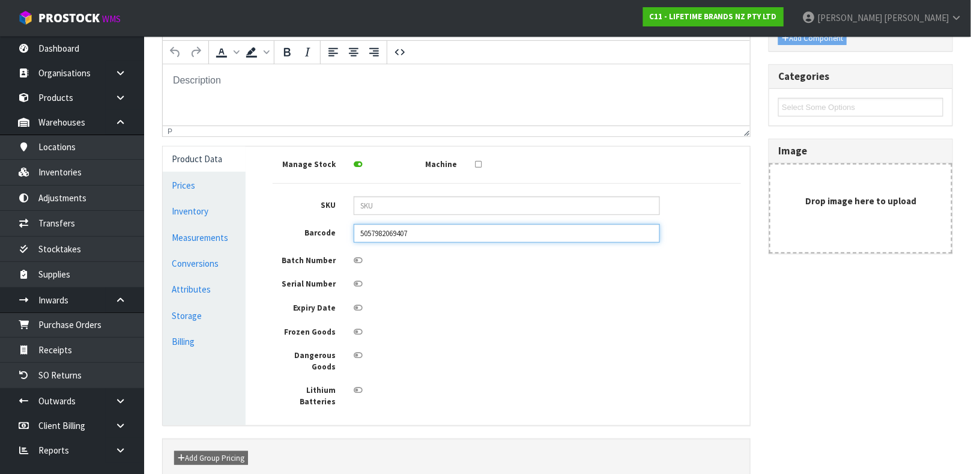
scroll to position [258, 0]
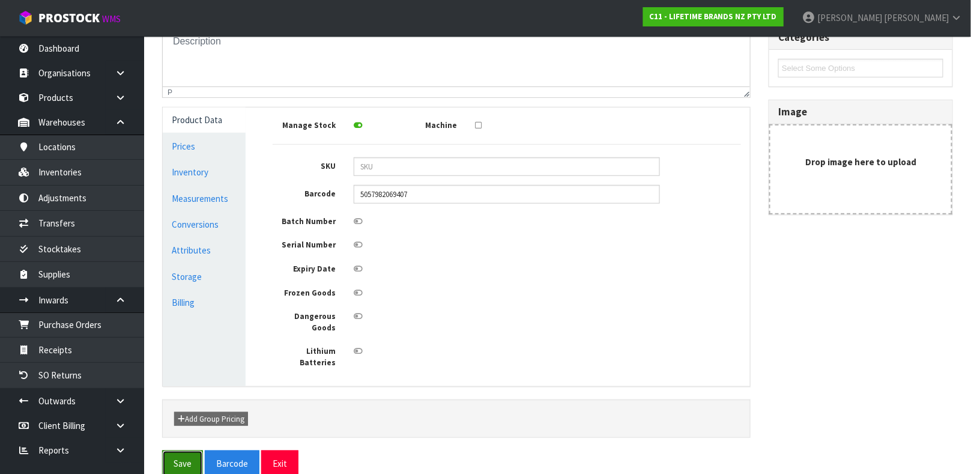
click at [186, 420] on button "Save" at bounding box center [182, 464] width 41 height 26
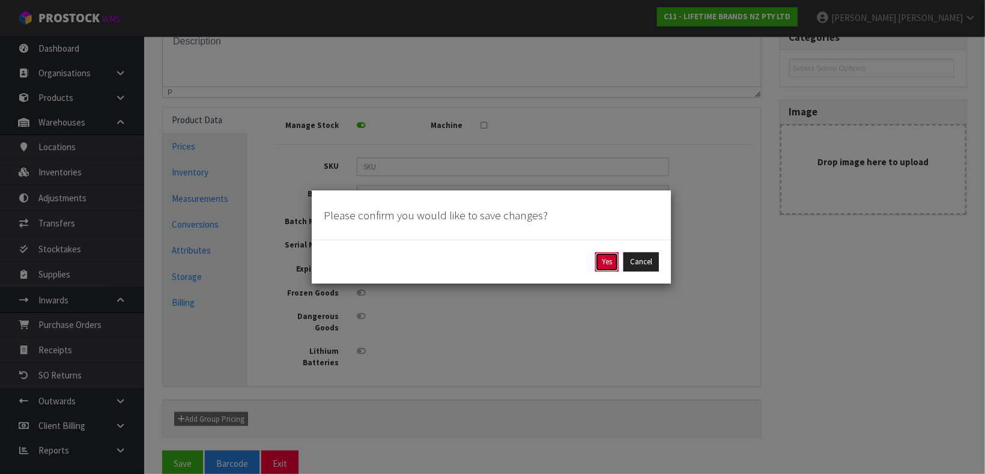
click at [603, 261] on button "Yes" at bounding box center [606, 261] width 23 height 19
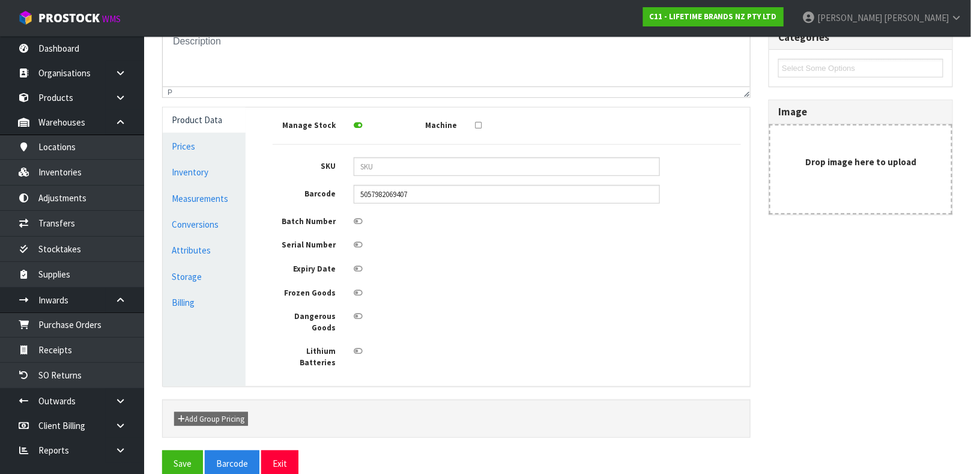
scroll to position [0, 0]
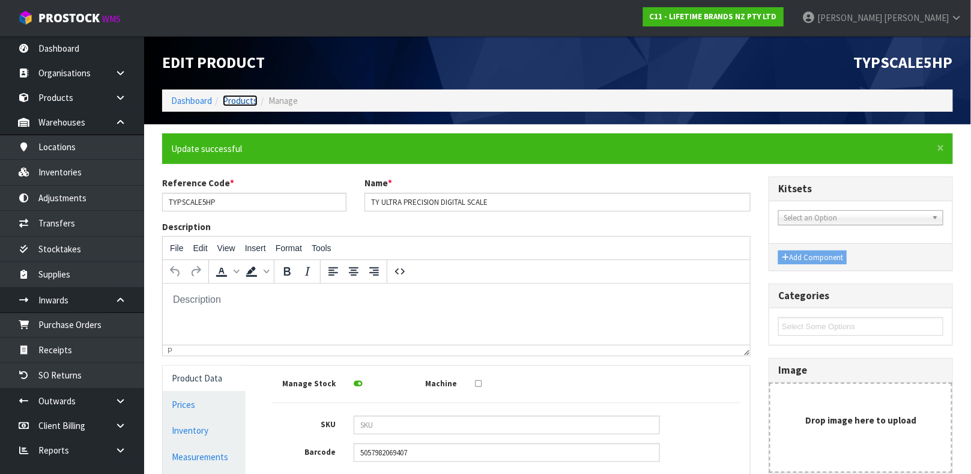
click at [249, 101] on link "Products" at bounding box center [240, 100] width 35 height 11
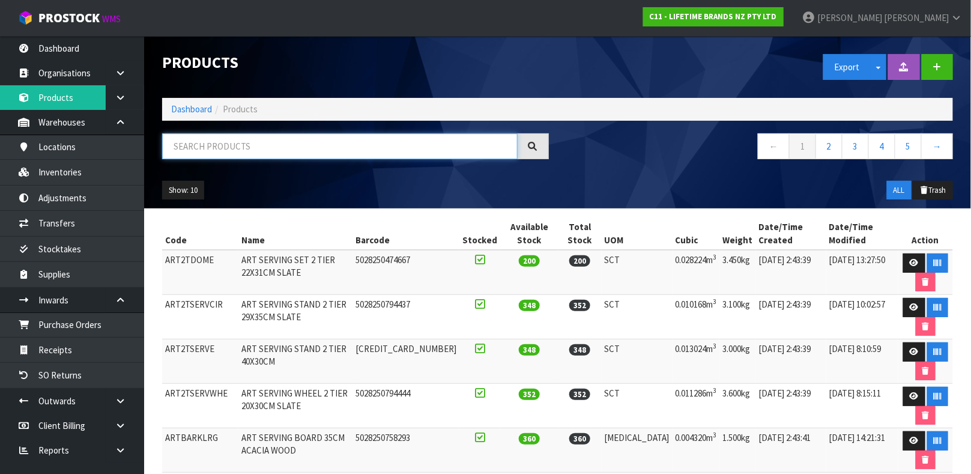
click at [246, 141] on input "text" at bounding box center [340, 146] width 356 height 26
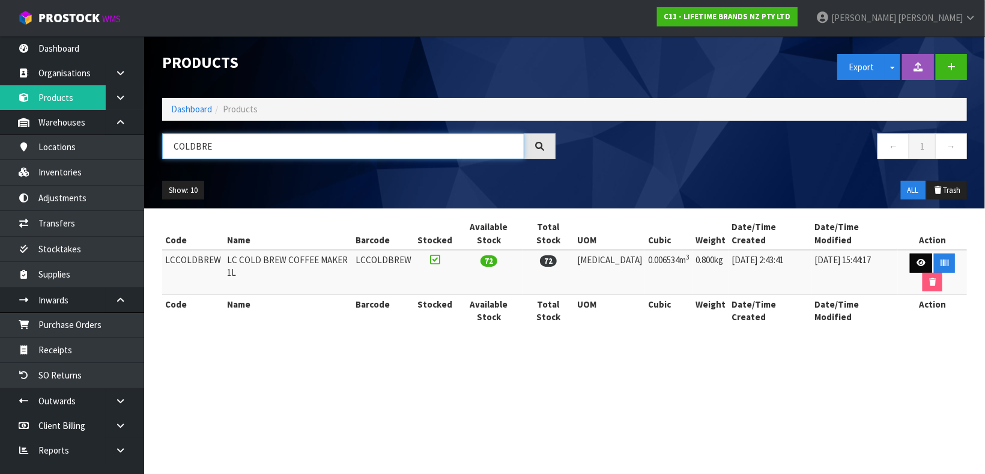
type input "COLDBRE"
click at [875, 253] on link at bounding box center [921, 262] width 22 height 19
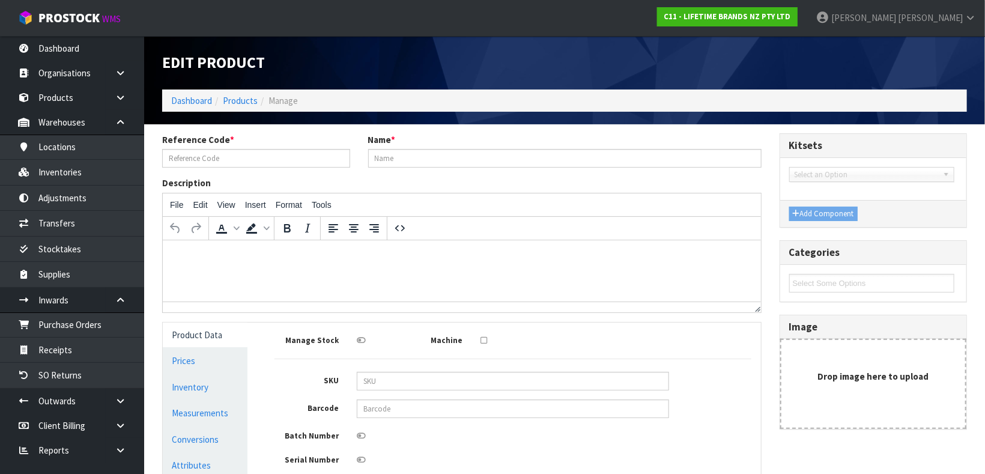
type input "LCCOLDBREW"
type input "LC COLD BREW COFFEE MAKER 1L"
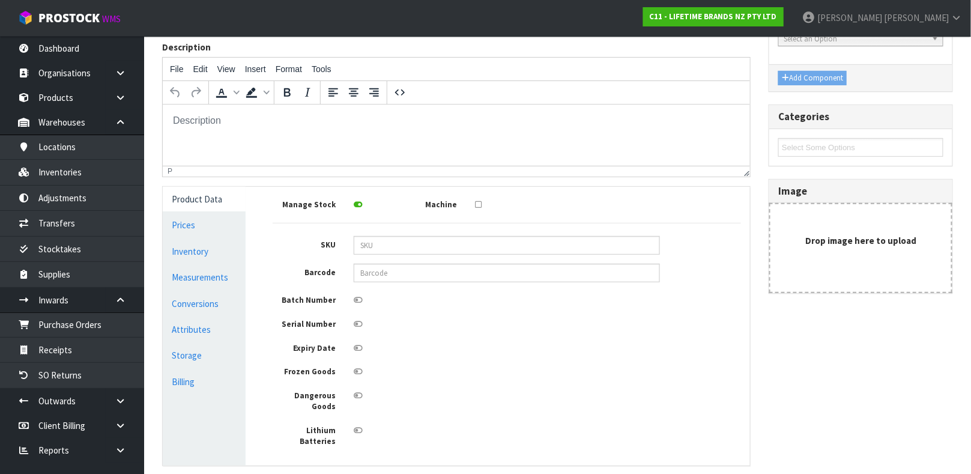
scroll to position [186, 0]
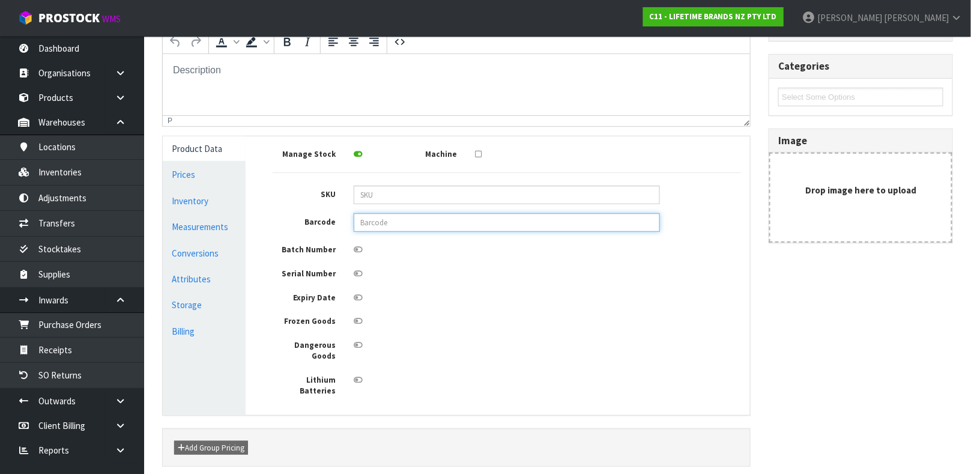
click at [446, 224] on input "text" at bounding box center [507, 222] width 306 height 19
type input "5057982108410"
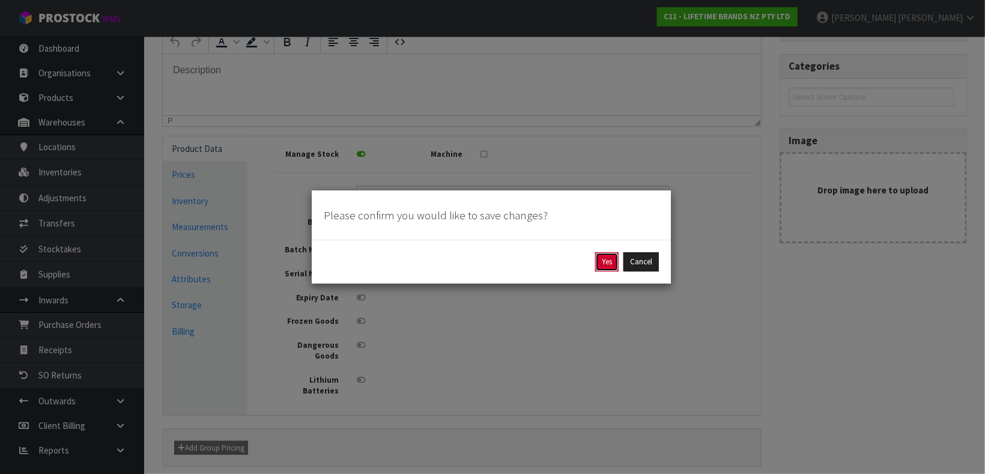
click at [607, 264] on button "Yes" at bounding box center [606, 261] width 23 height 19
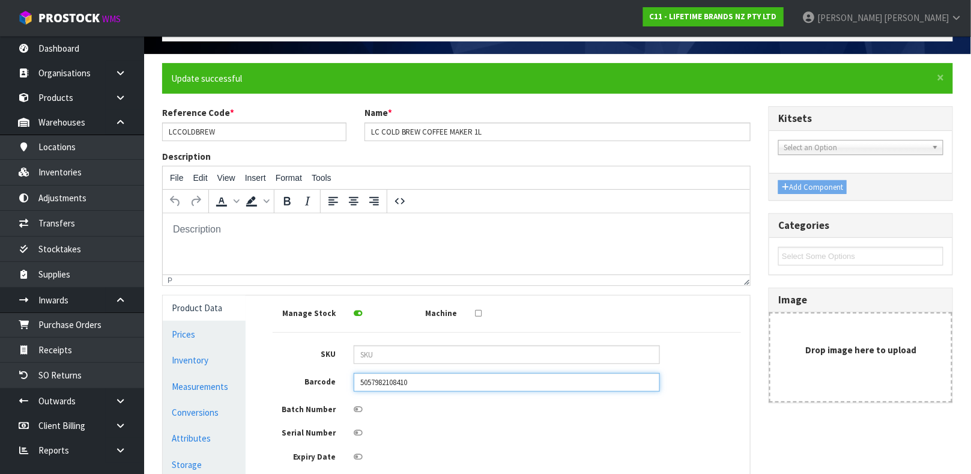
scroll to position [94, 0]
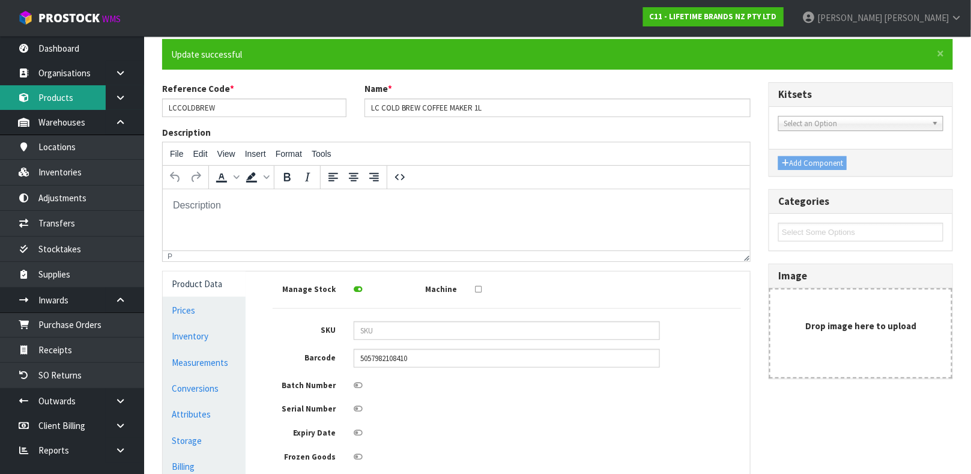
click at [89, 109] on link "Products" at bounding box center [72, 97] width 144 height 25
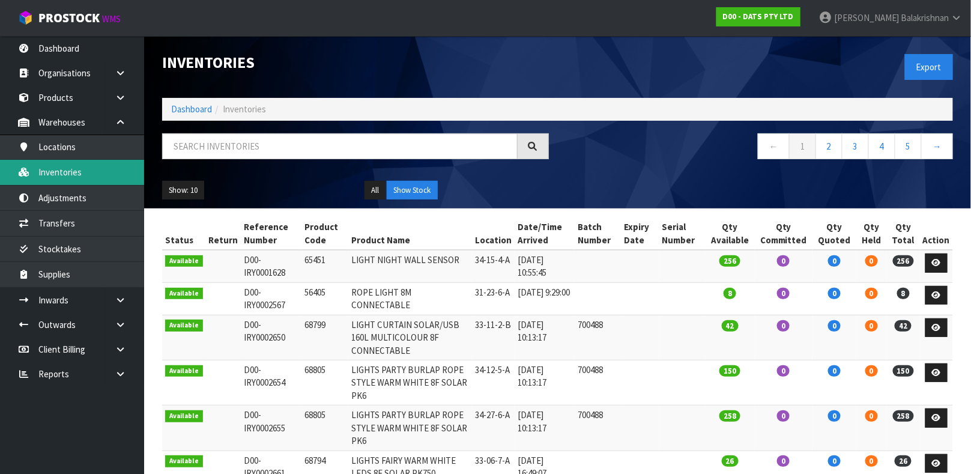
click at [91, 166] on link "Inventories" at bounding box center [72, 172] width 144 height 25
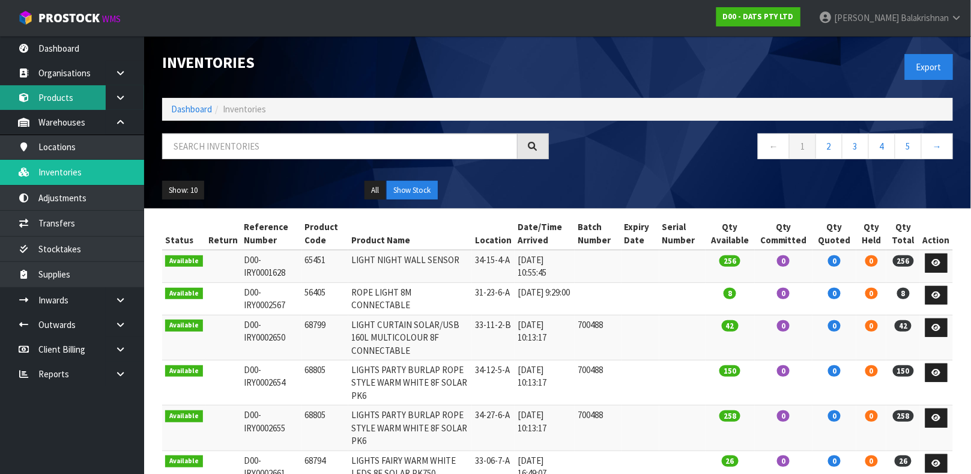
click at [70, 90] on link "Products" at bounding box center [72, 97] width 144 height 25
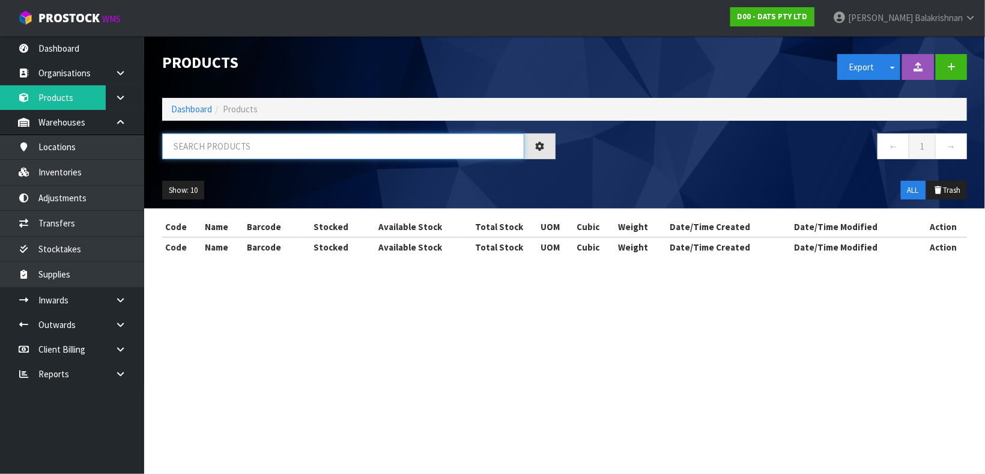
click at [204, 151] on input "text" at bounding box center [343, 146] width 362 height 26
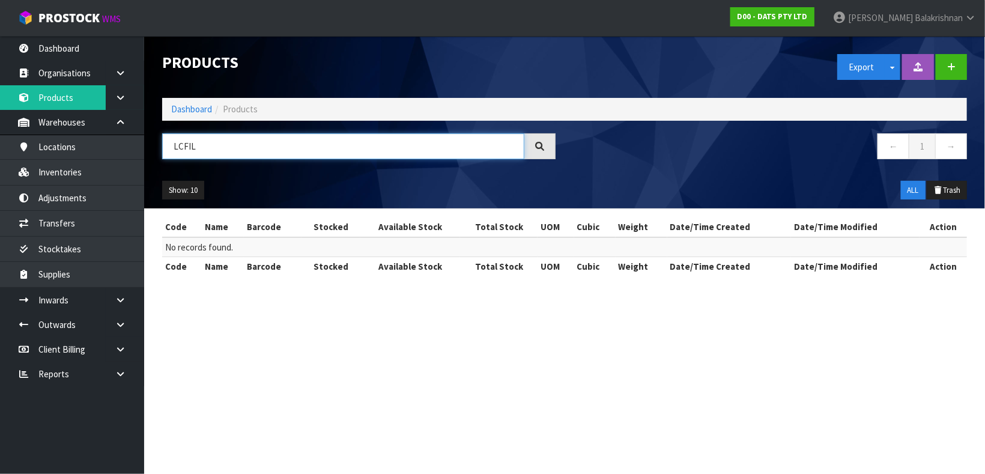
type input "LCFIL"
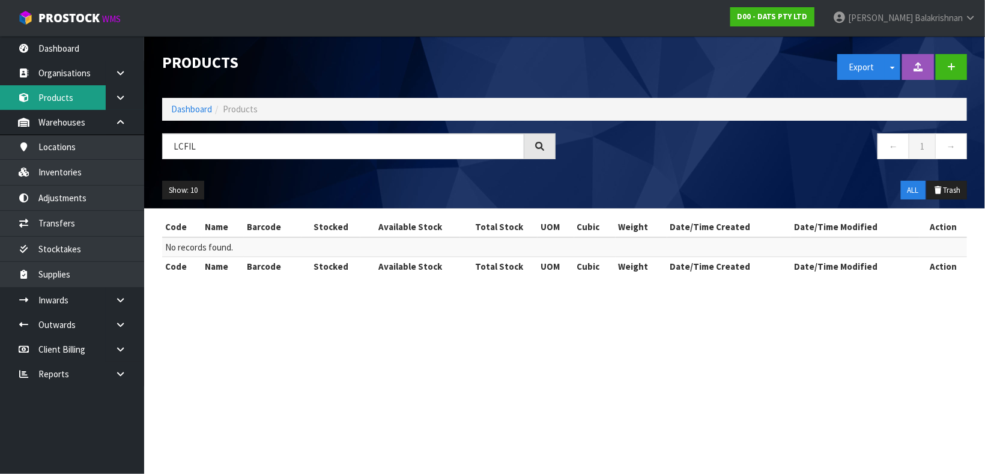
click at [73, 106] on link "Products" at bounding box center [72, 97] width 144 height 25
